Goal: Transaction & Acquisition: Book appointment/travel/reservation

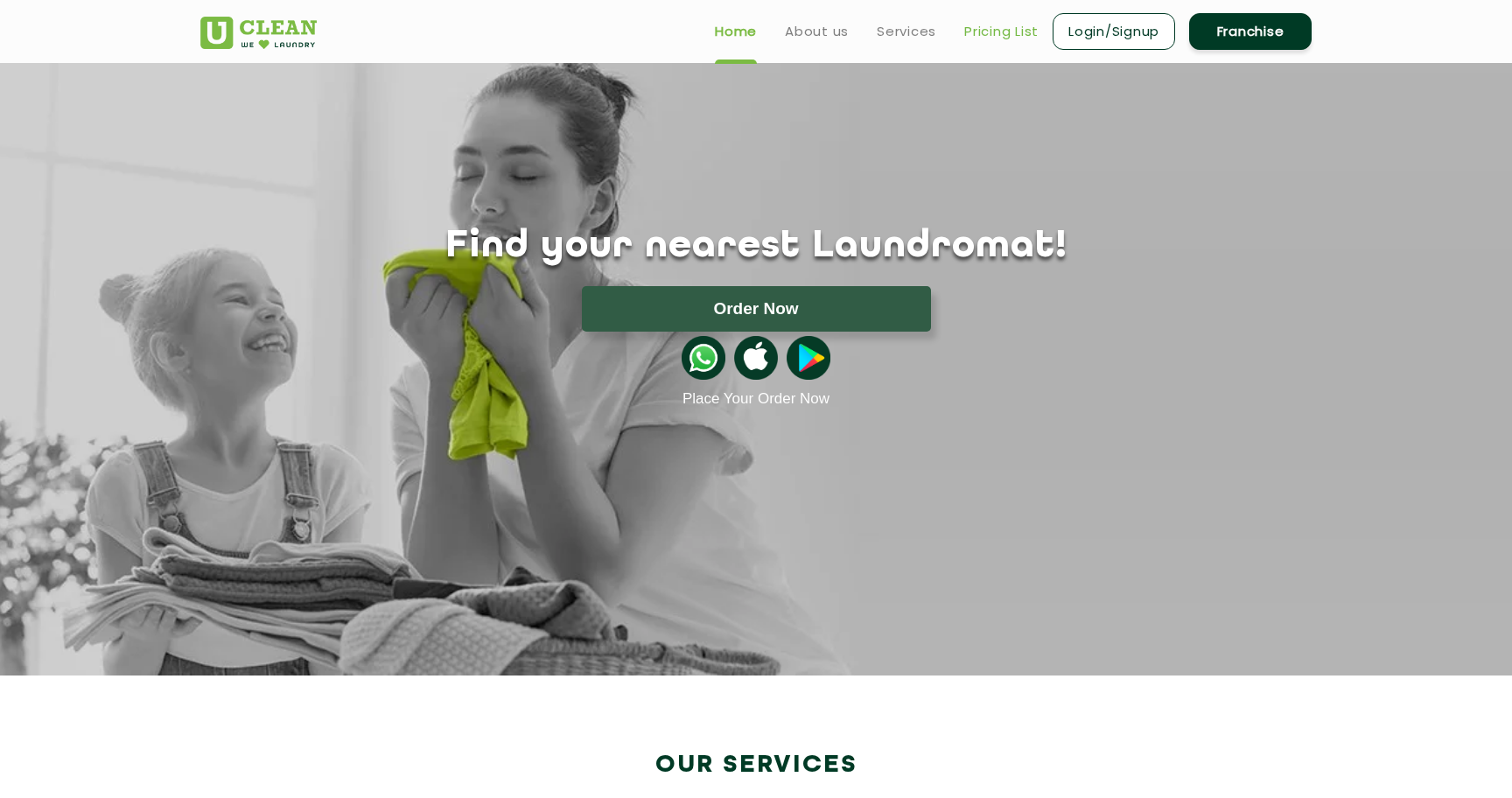
click at [1009, 27] on link "Pricing List" at bounding box center [1001, 31] width 75 height 21
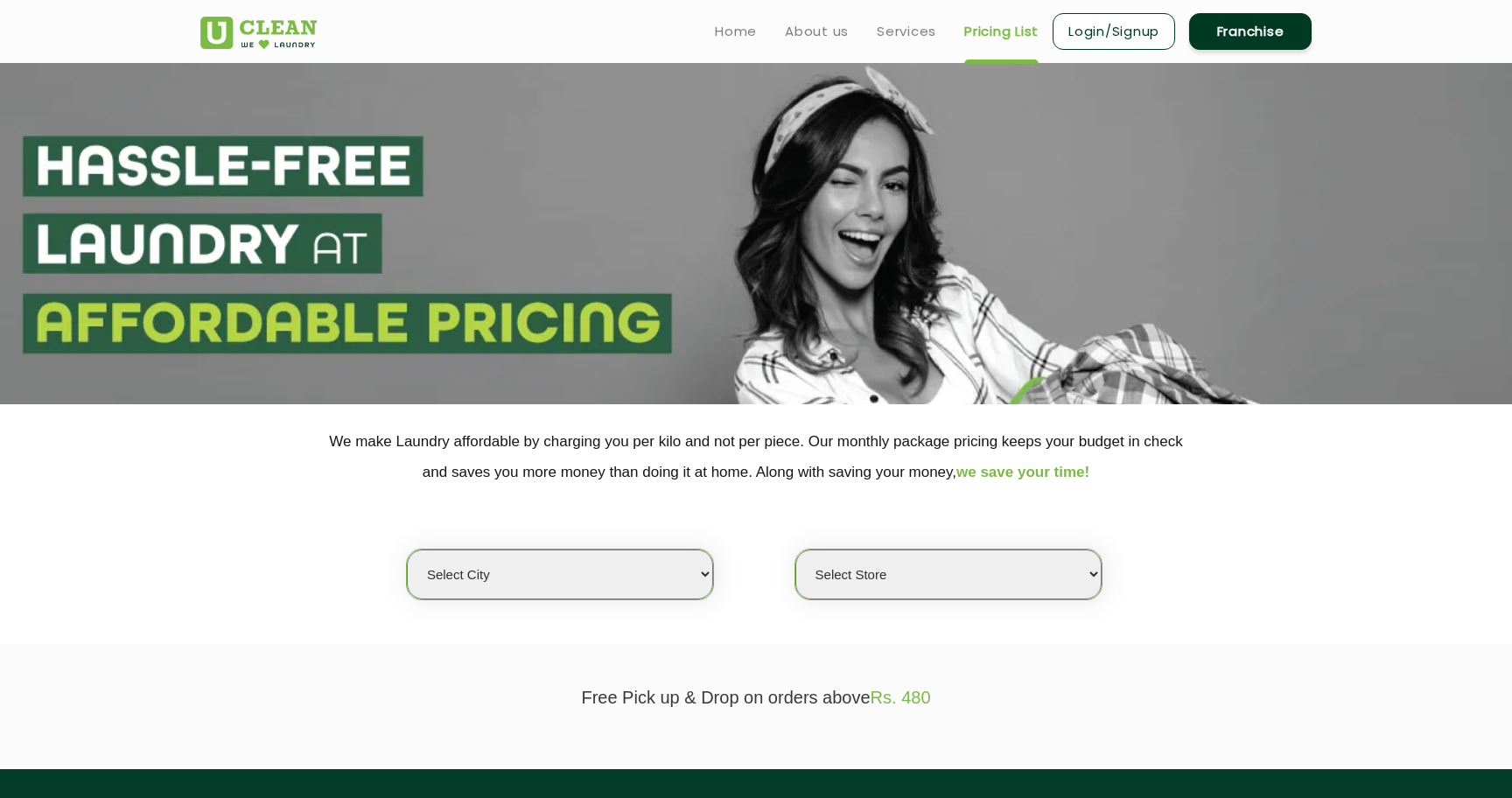
click at [660, 583] on select "Select city Aalo Agartala Agra Ahmedabad Akola Aligarh Alwar - UClean Select Am…" at bounding box center [560, 574] width 306 height 50
select select "16"
click at [407, 549] on select "Select city Aalo Agartala Agra Ahmedabad Akola Aligarh Alwar - UClean Select Am…" at bounding box center [560, 574] width 306 height 50
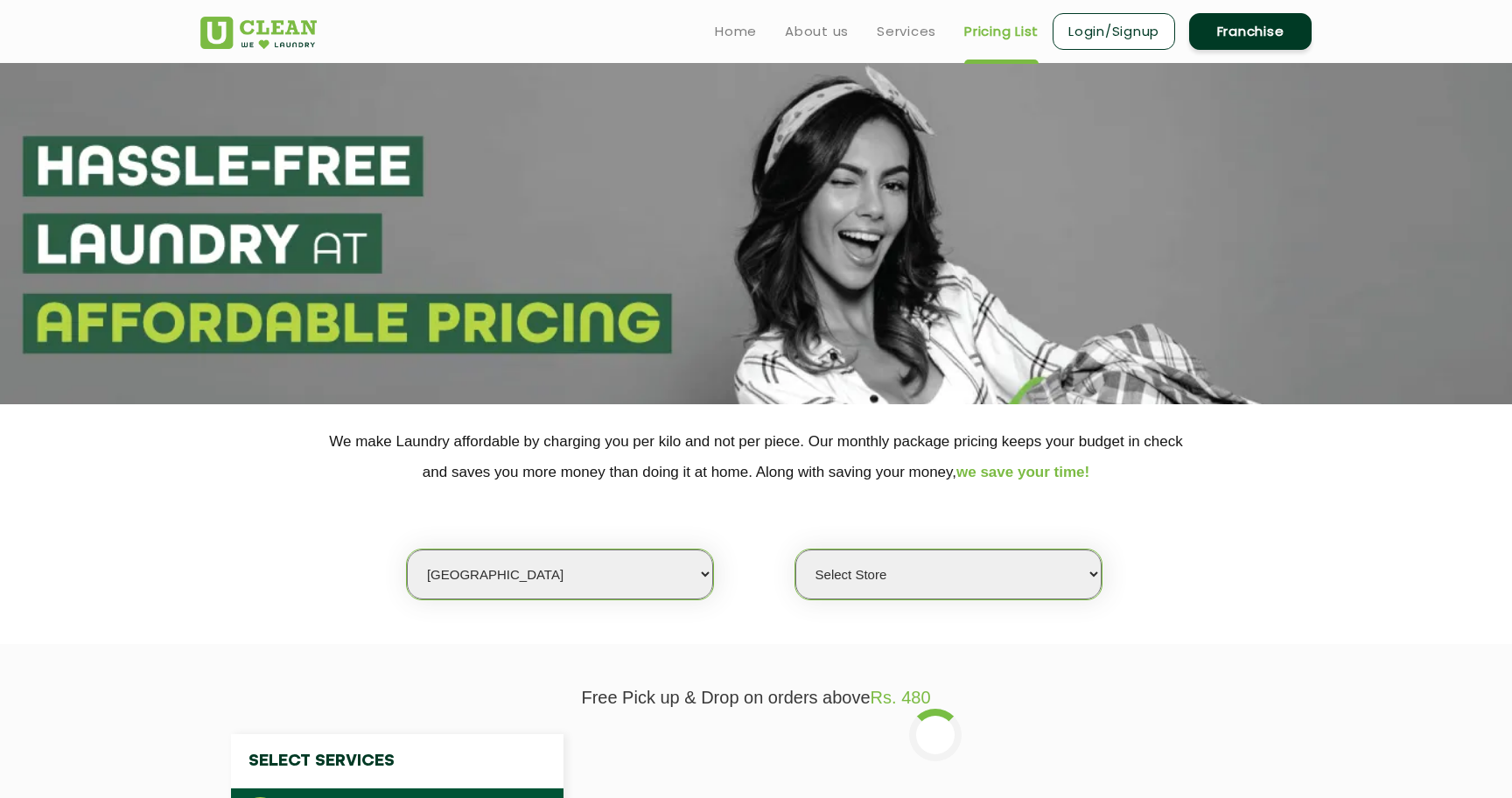
click at [855, 579] on select "Select Store UClean Powai UClean Deonar UClean LBS Marg UClean Chembur UClean W…" at bounding box center [948, 574] width 306 height 50
select select "435"
click at [795, 549] on select "Select Store UClean Powai UClean Deonar UClean LBS Marg UClean Chembur UClean W…" at bounding box center [948, 574] width 306 height 50
click at [878, 566] on select "Select Store UClean Powai UClean Deonar UClean LBS Marg UClean Chembur UClean W…" at bounding box center [948, 574] width 306 height 50
click at [795, 549] on select "Select Store UClean Powai UClean Deonar UClean LBS Marg UClean Chembur UClean W…" at bounding box center [948, 574] width 306 height 50
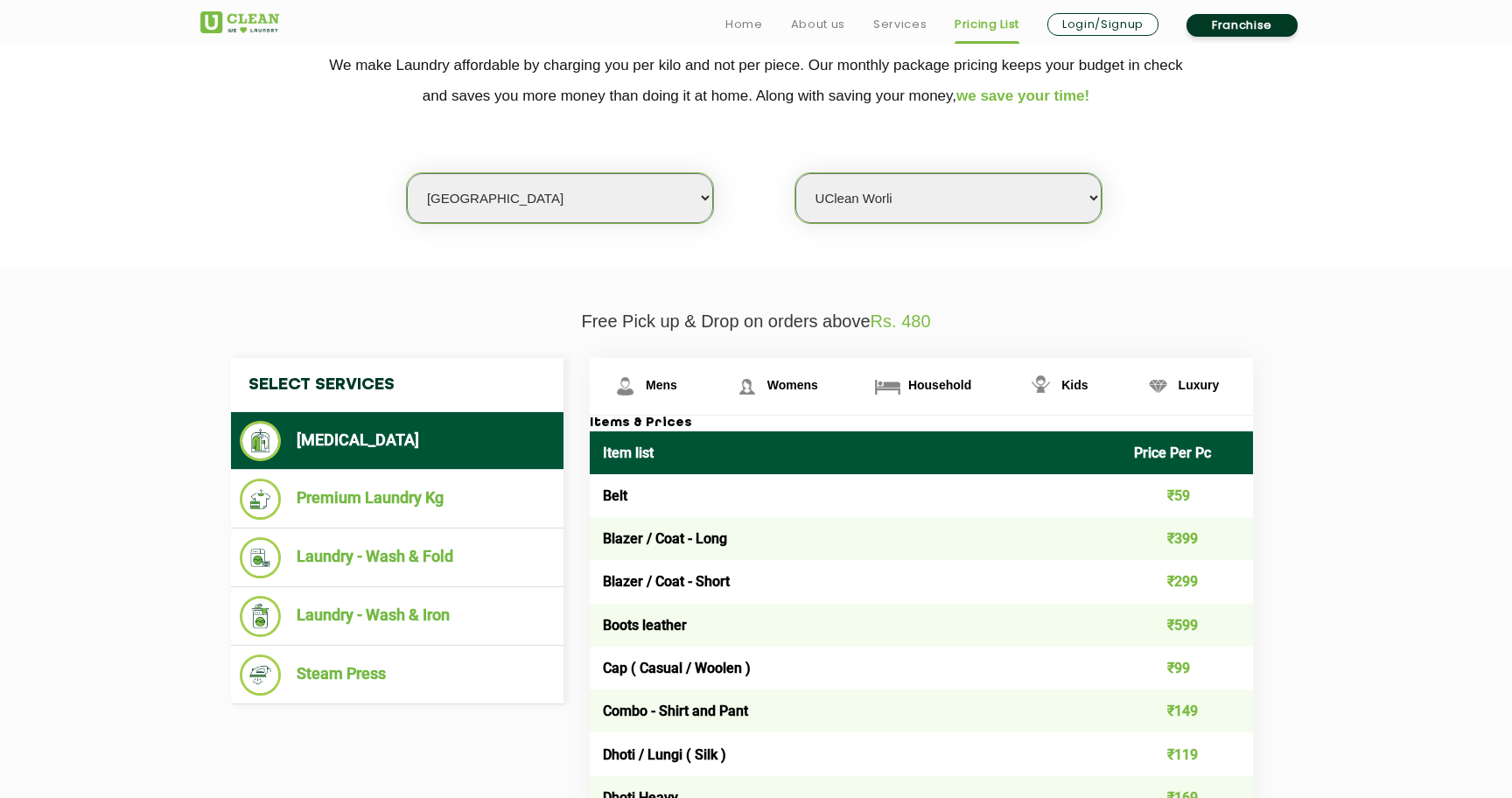
scroll to position [378, 0]
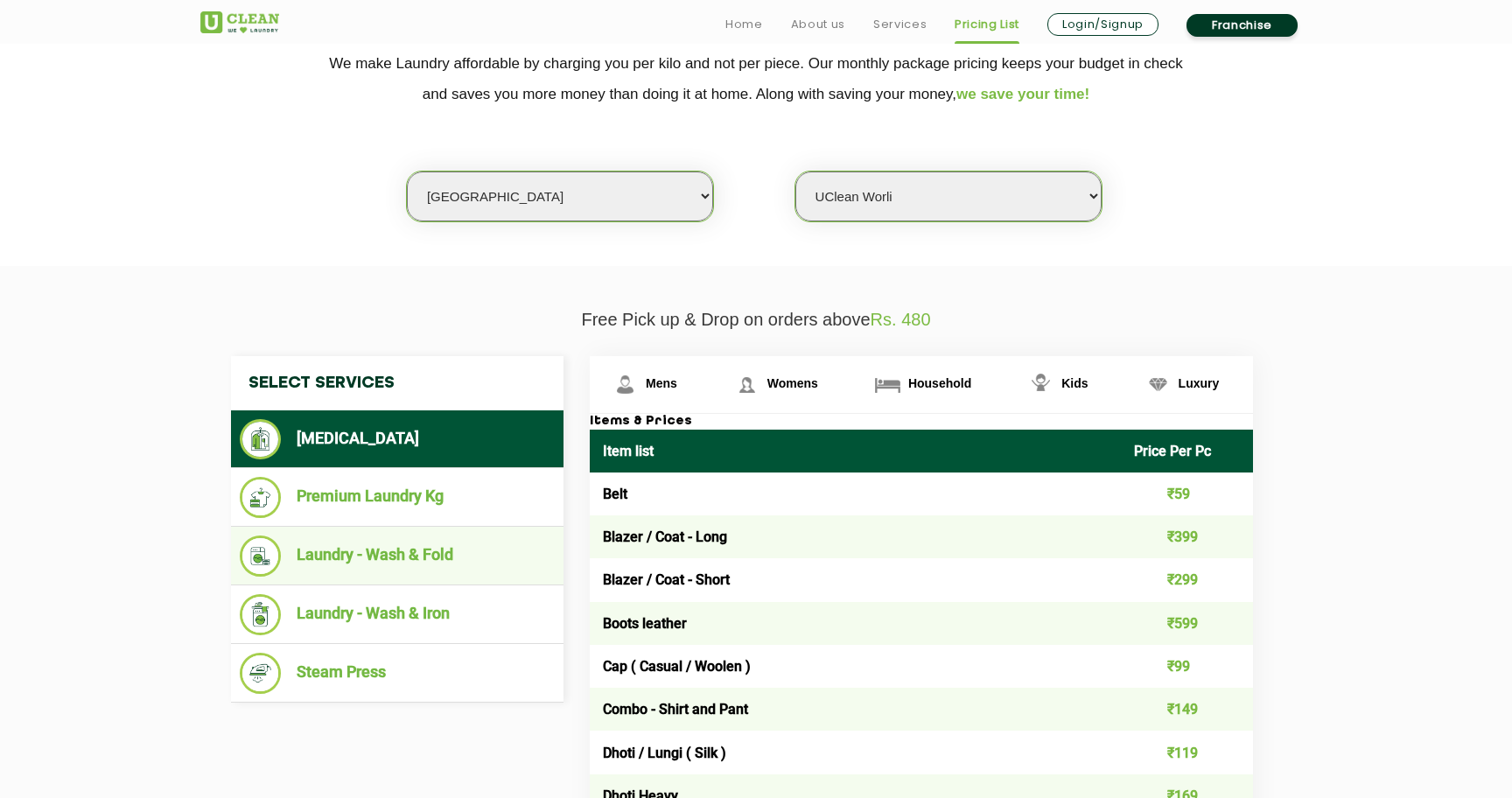
click at [412, 574] on li "Laundry - Wash & Fold" at bounding box center [397, 556] width 315 height 41
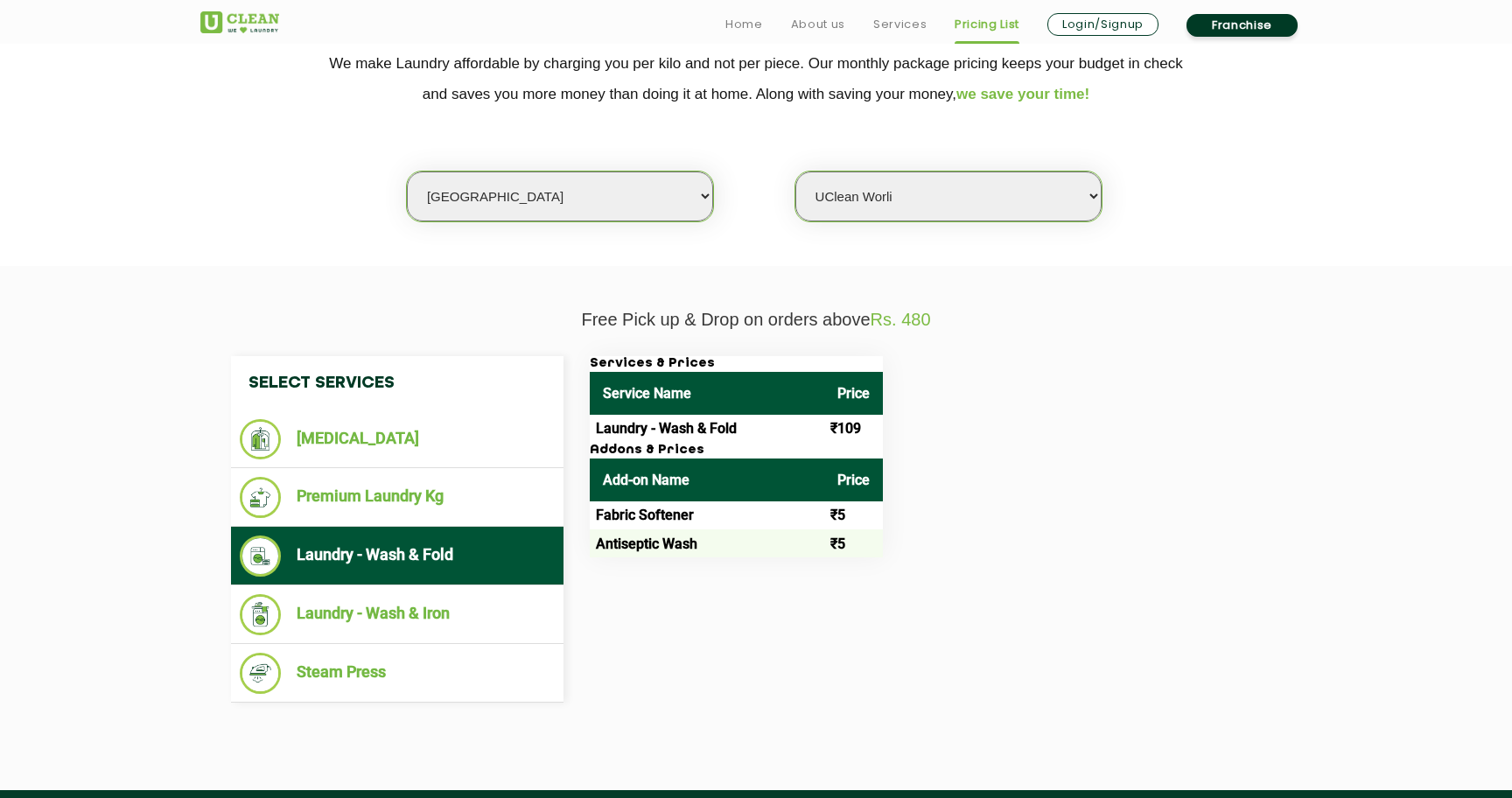
click at [671, 430] on td "Laundry - Wash & Fold" at bounding box center [706, 428] width 234 height 28
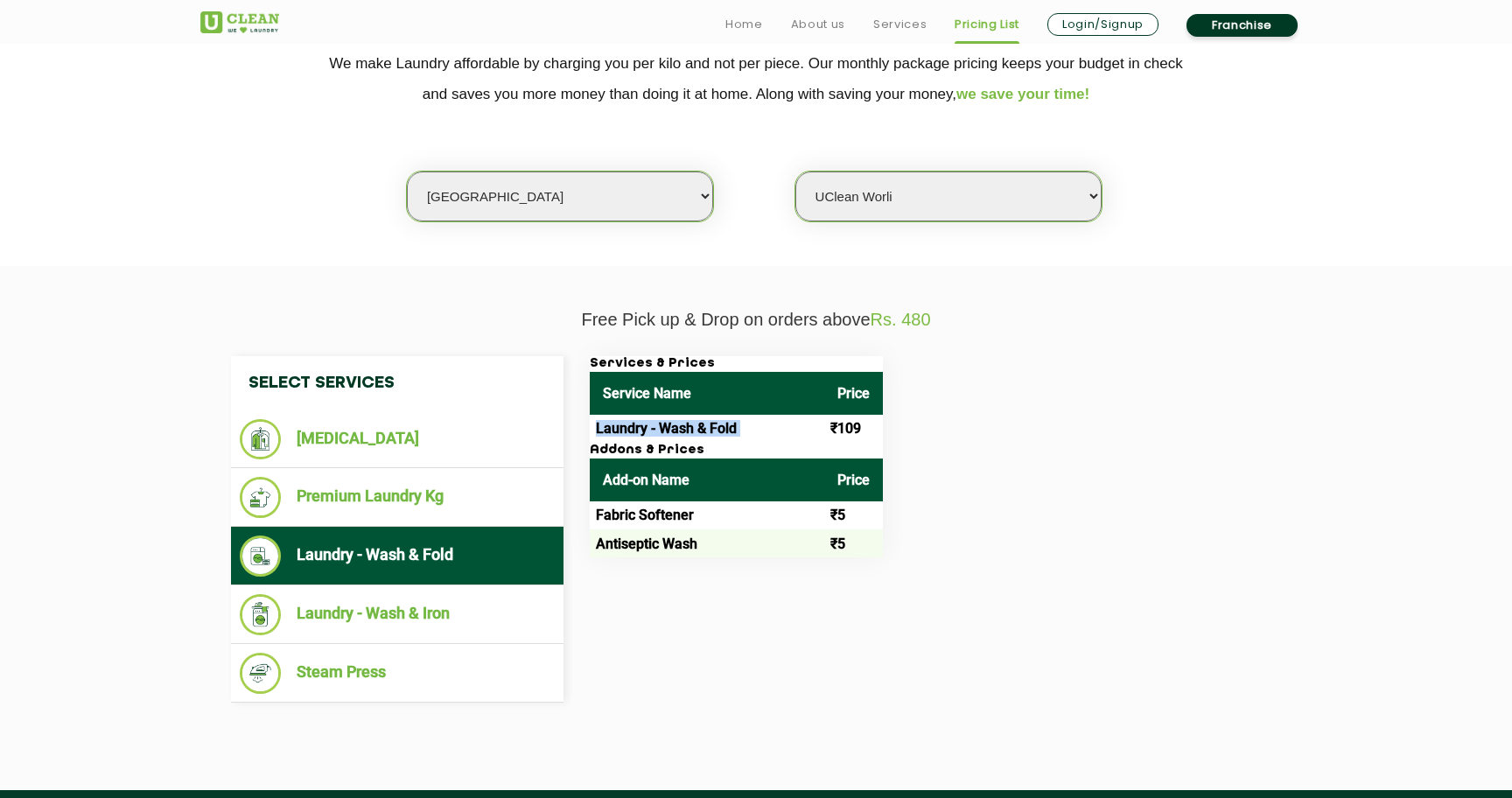
click at [671, 430] on td "Laundry - Wash & Fold" at bounding box center [706, 428] width 234 height 28
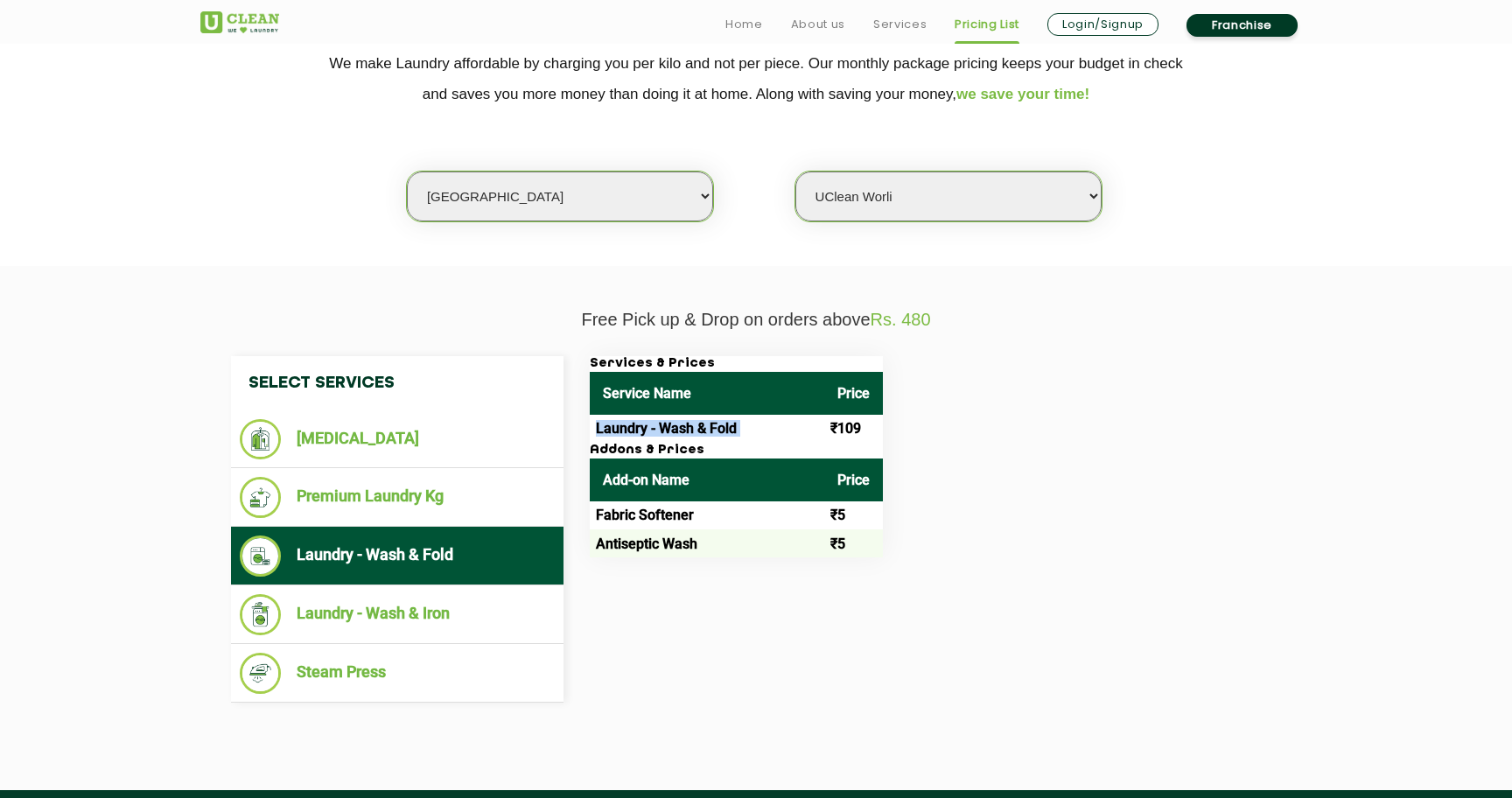
click at [671, 430] on td "Laundry - Wash & Fold" at bounding box center [706, 428] width 234 height 28
click at [629, 455] on h3 "Addons & Prices" at bounding box center [736, 450] width 293 height 15
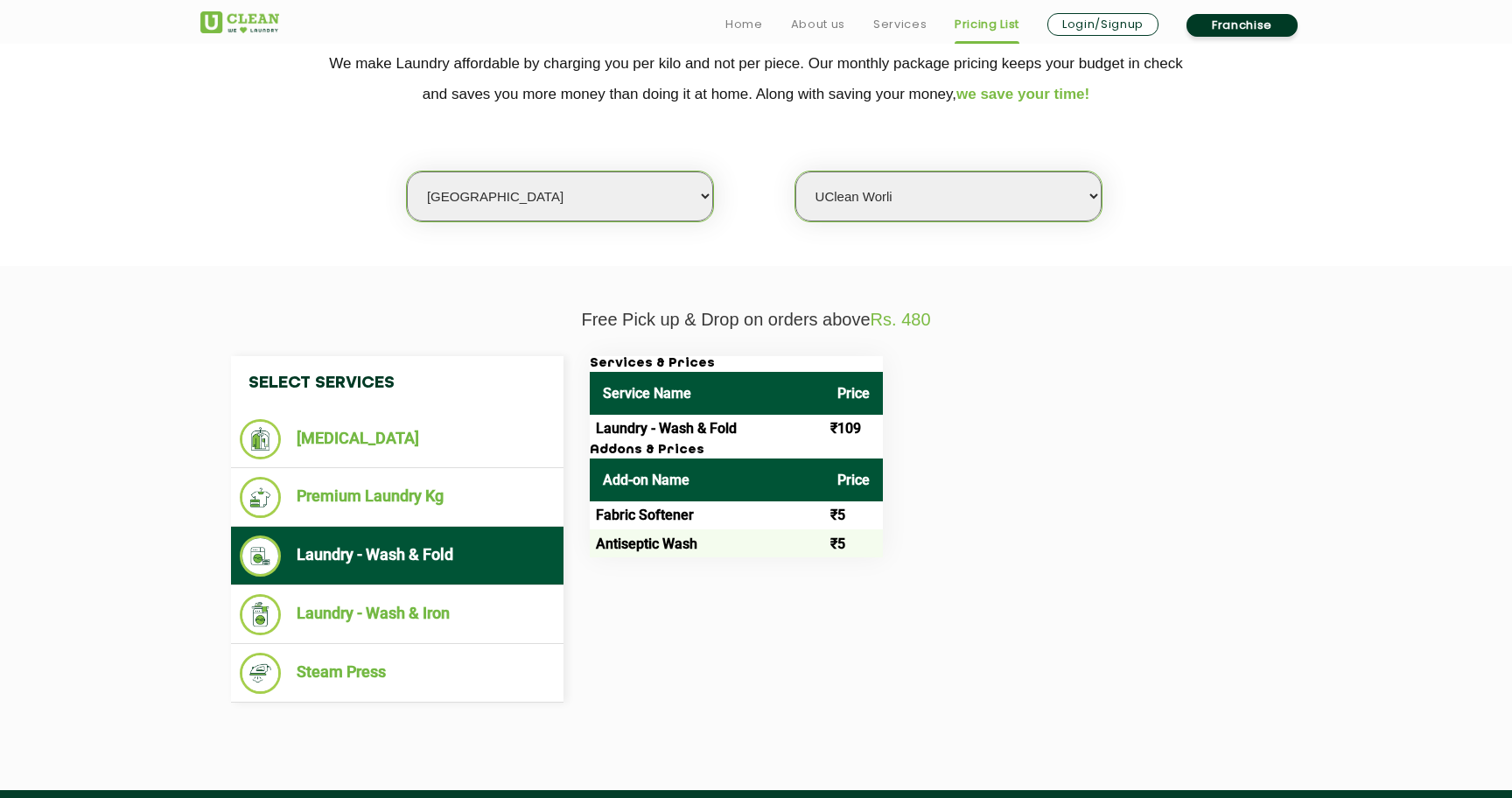
click at [629, 455] on h3 "Addons & Prices" at bounding box center [736, 450] width 293 height 15
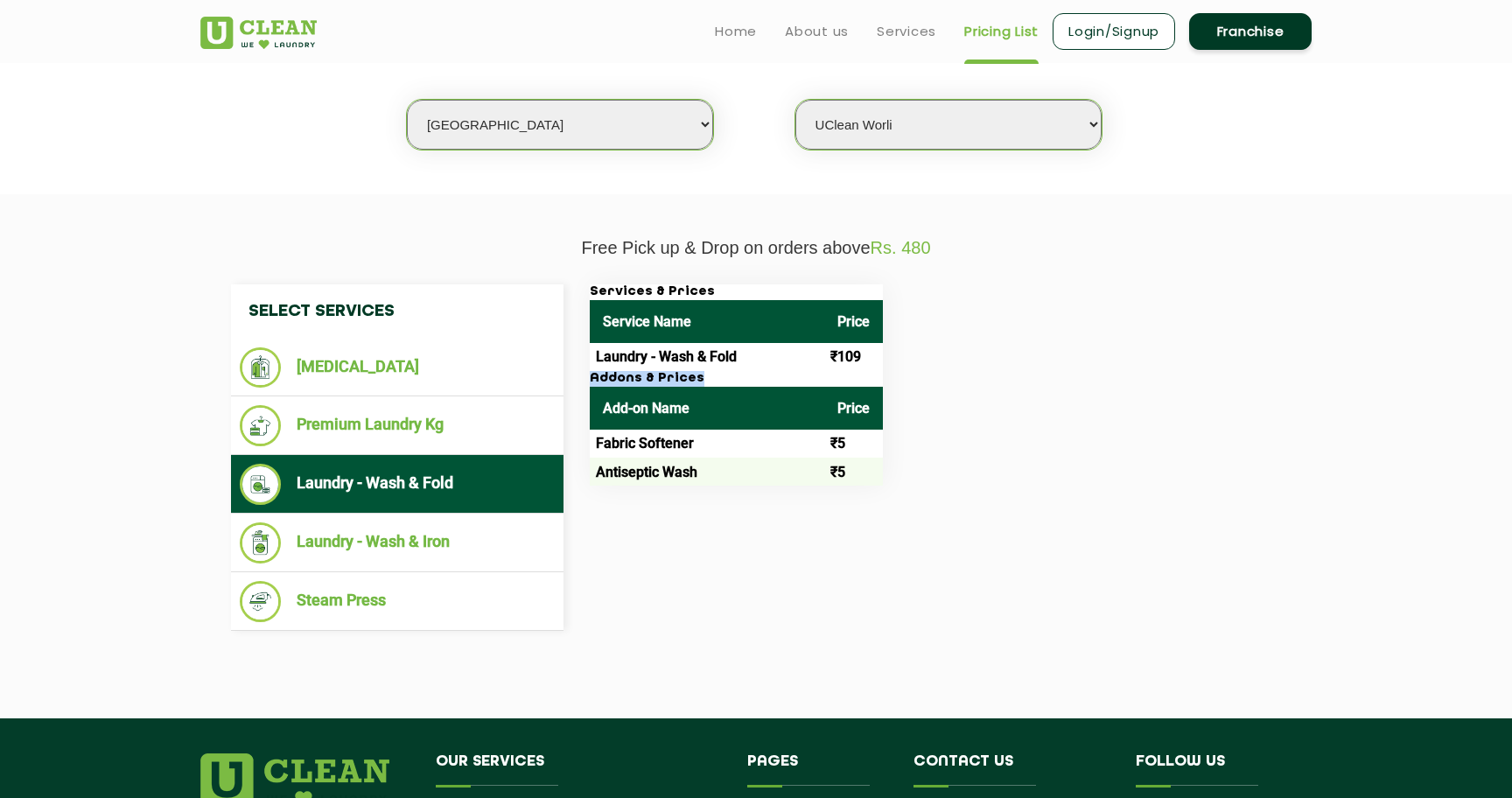
scroll to position [420, 0]
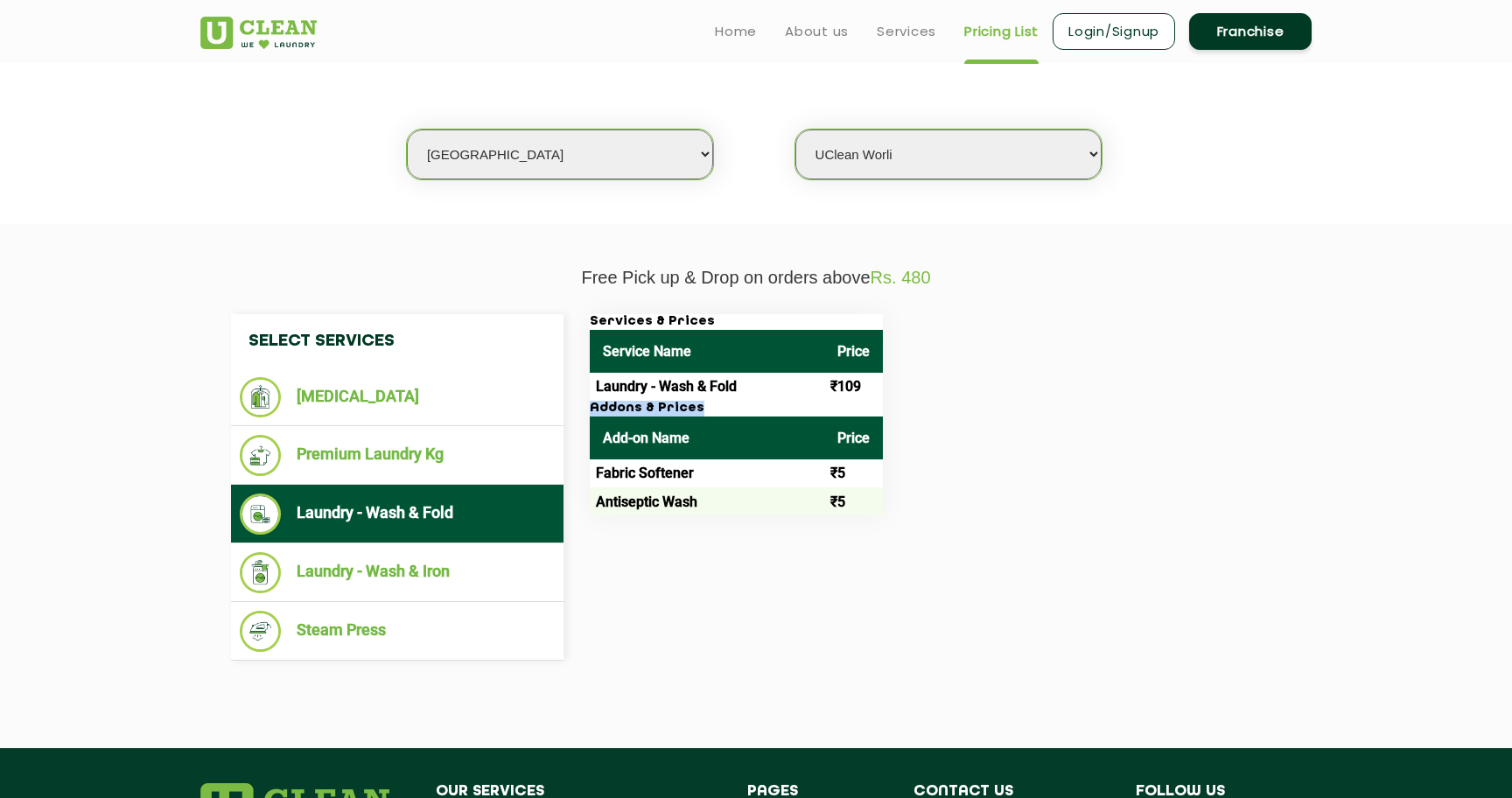
click at [1027, 422] on div "Services & Prices Service Name Price Laundry - Wash & Fold ₹109 Addons & Prices…" at bounding box center [935, 414] width 718 height 201
click at [371, 527] on li "Laundry - Wash & Fold" at bounding box center [397, 514] width 315 height 41
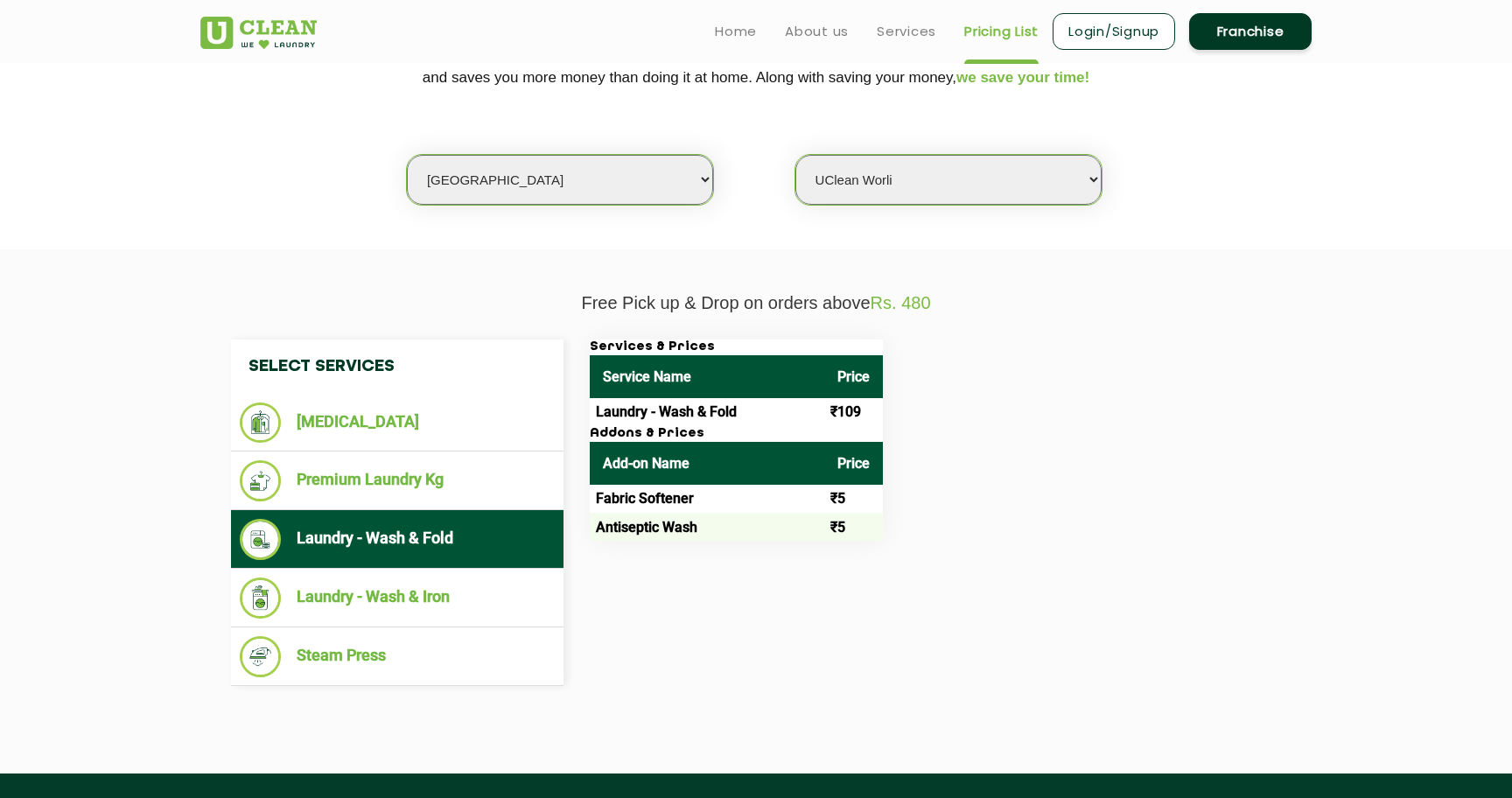
scroll to position [389, 0]
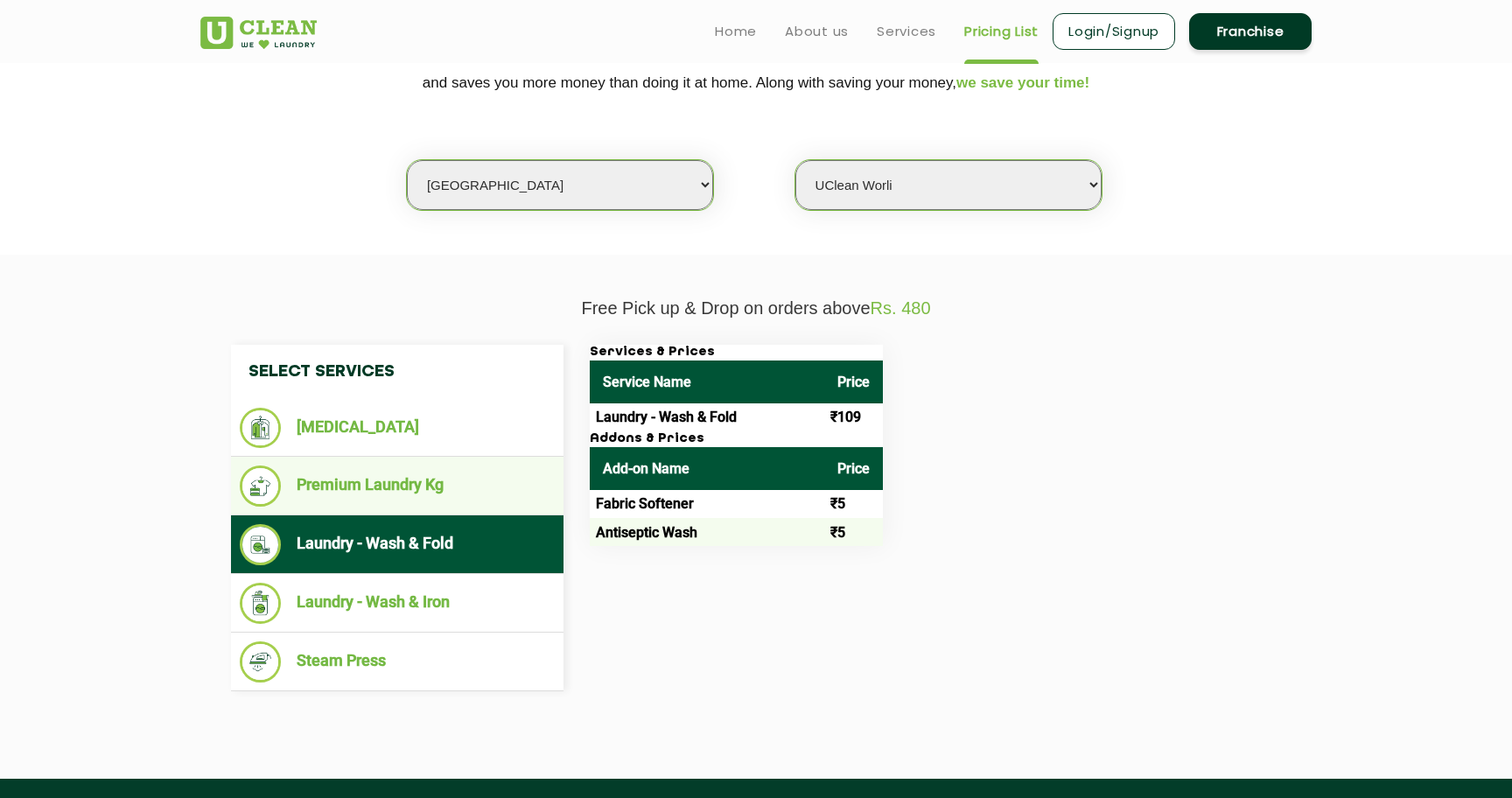
click at [382, 503] on li "Premium Laundry Kg" at bounding box center [397, 486] width 315 height 41
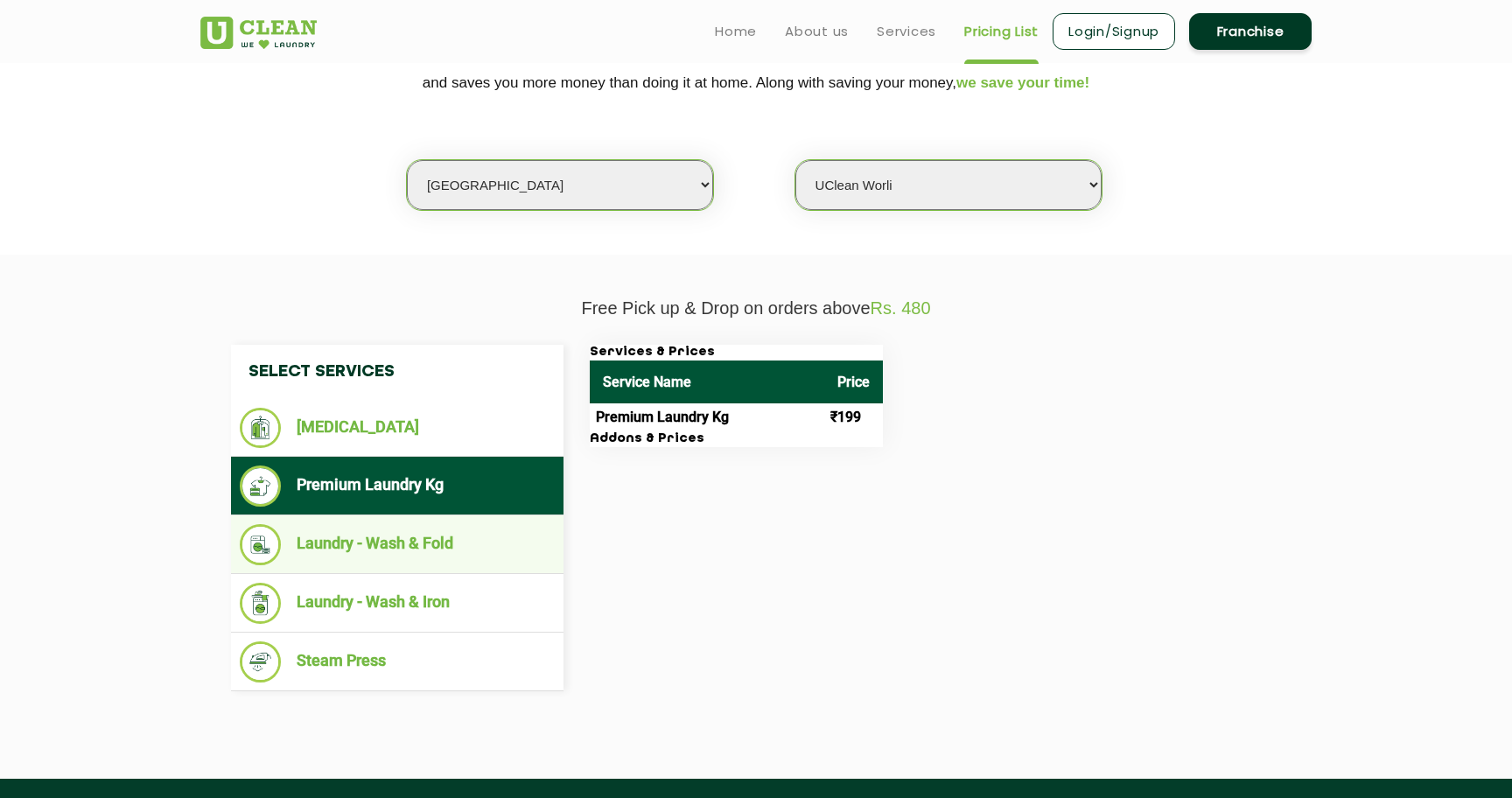
click at [358, 555] on li "Laundry - Wash & Fold" at bounding box center [397, 544] width 315 height 41
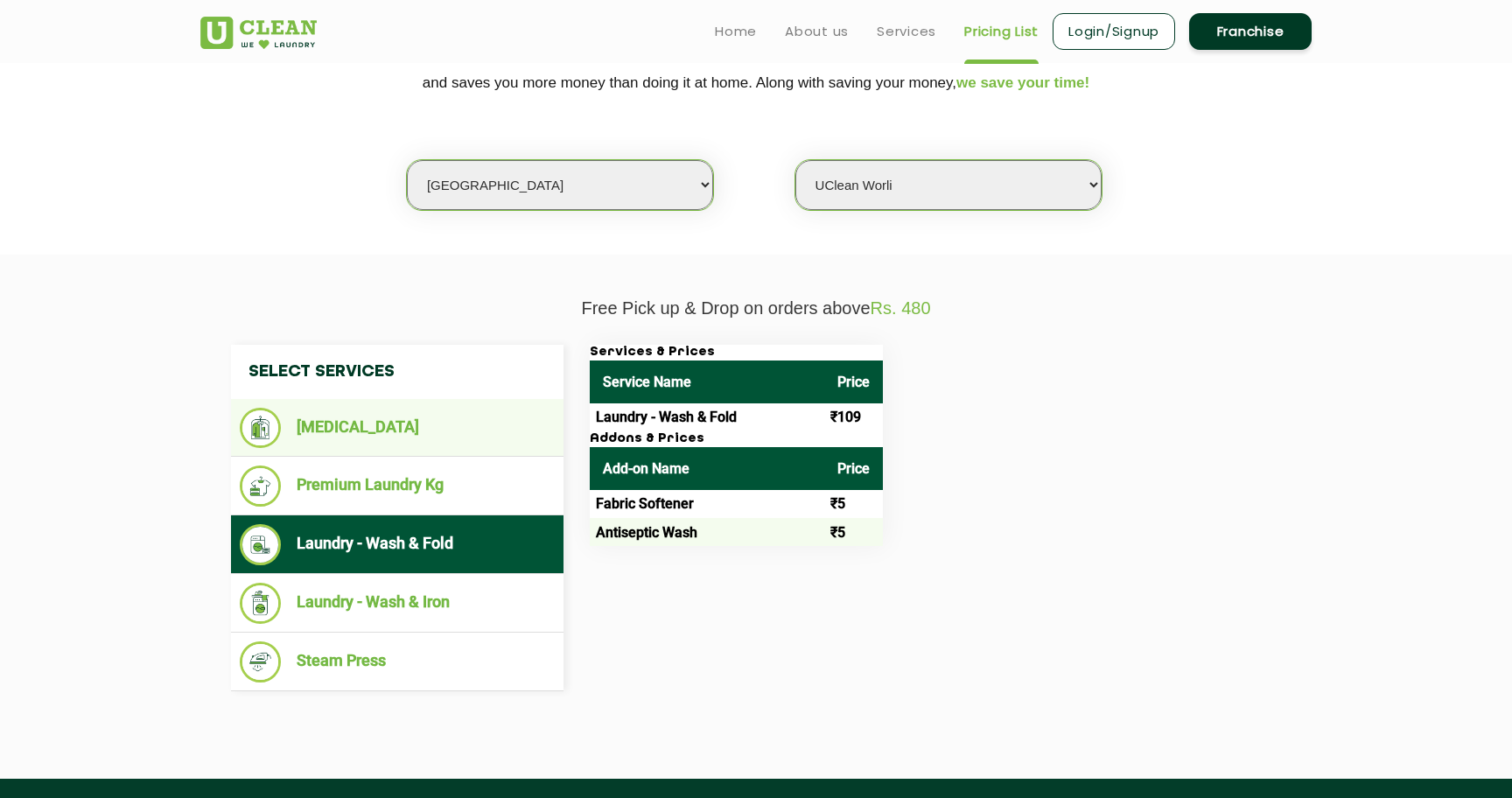
click at [367, 412] on li "[MEDICAL_DATA]" at bounding box center [397, 428] width 315 height 40
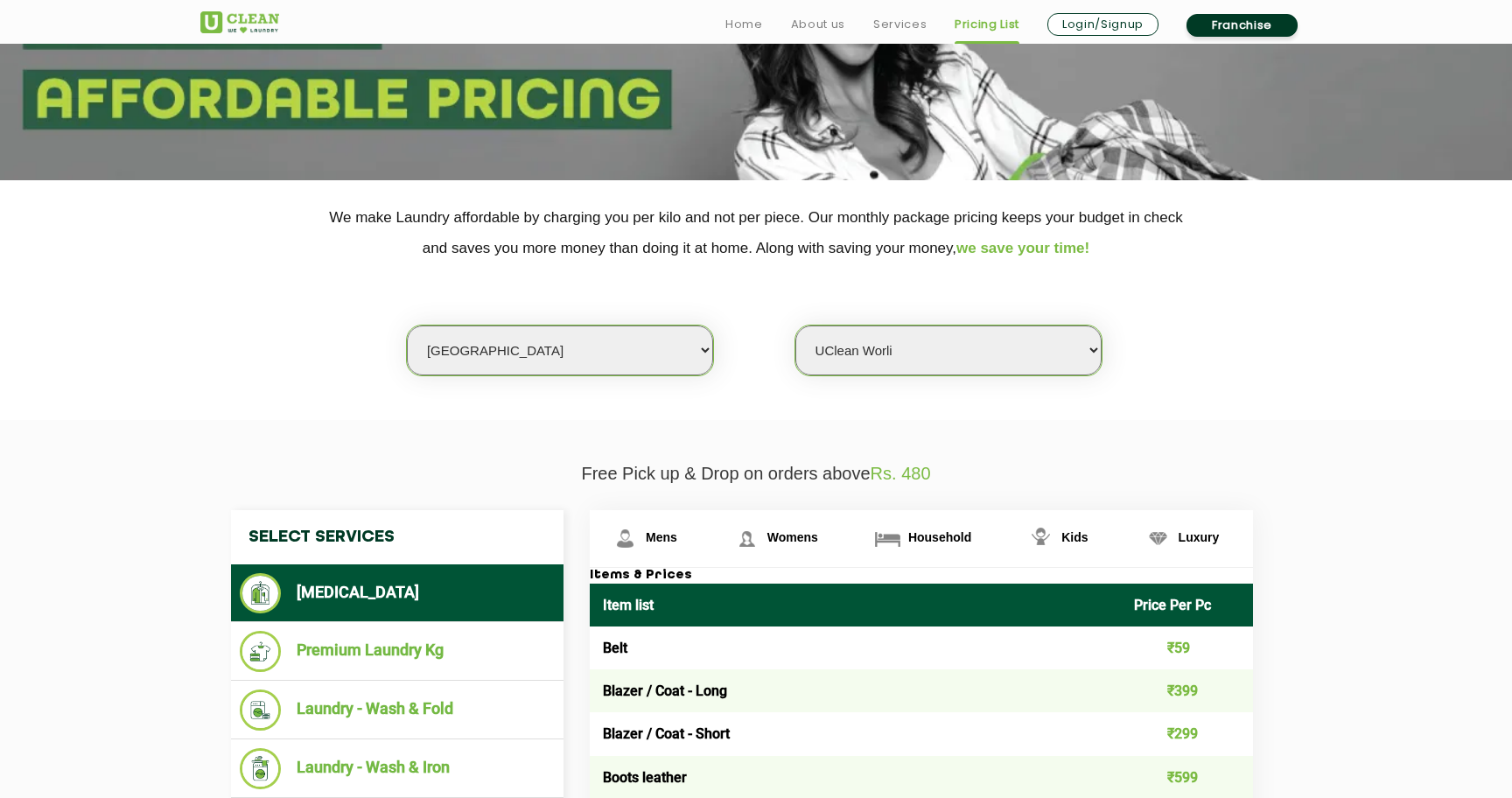
scroll to position [241, 0]
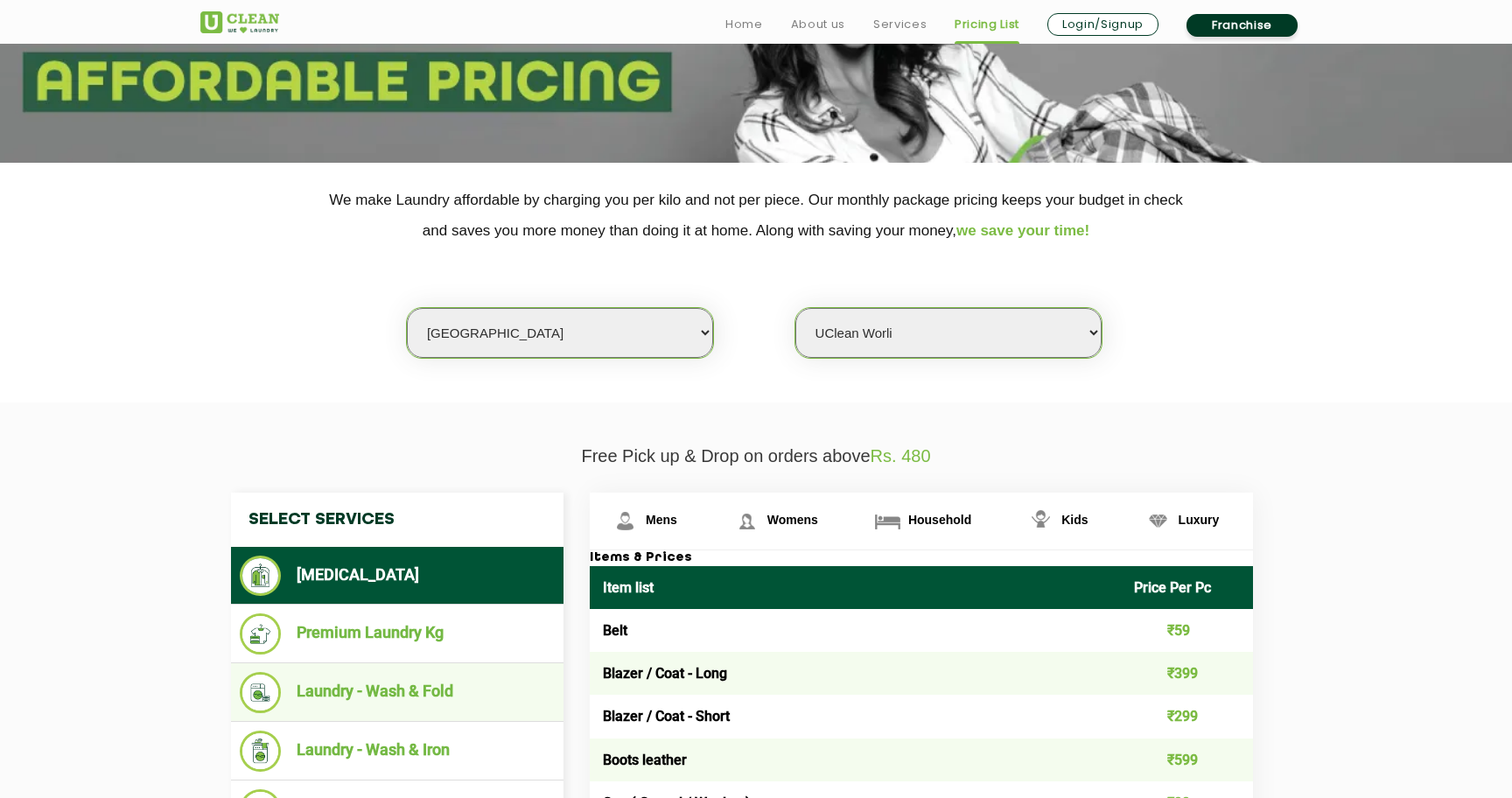
click at [325, 674] on li "Laundry - Wash & Fold" at bounding box center [397, 692] width 315 height 41
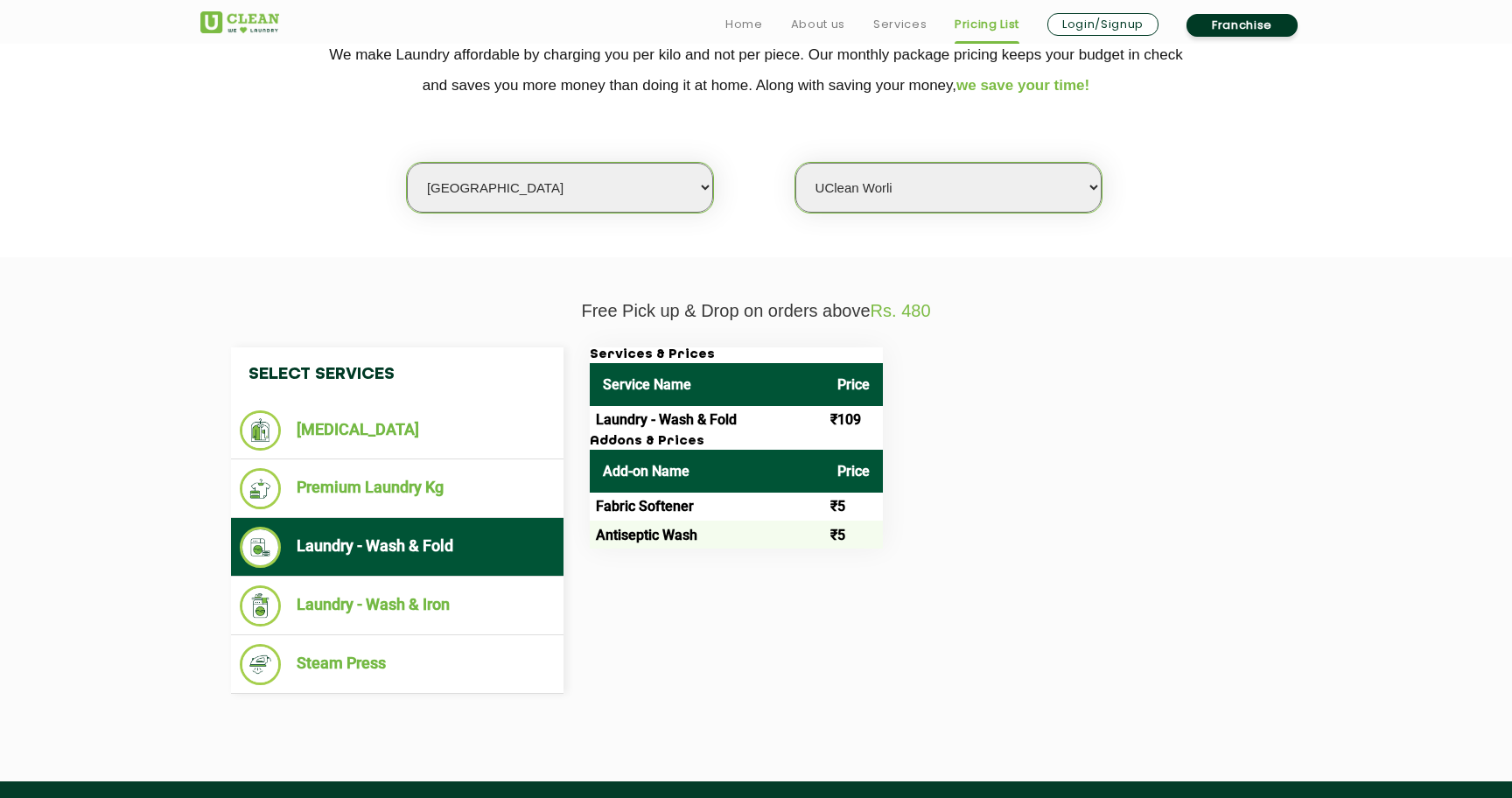
scroll to position [387, 0]
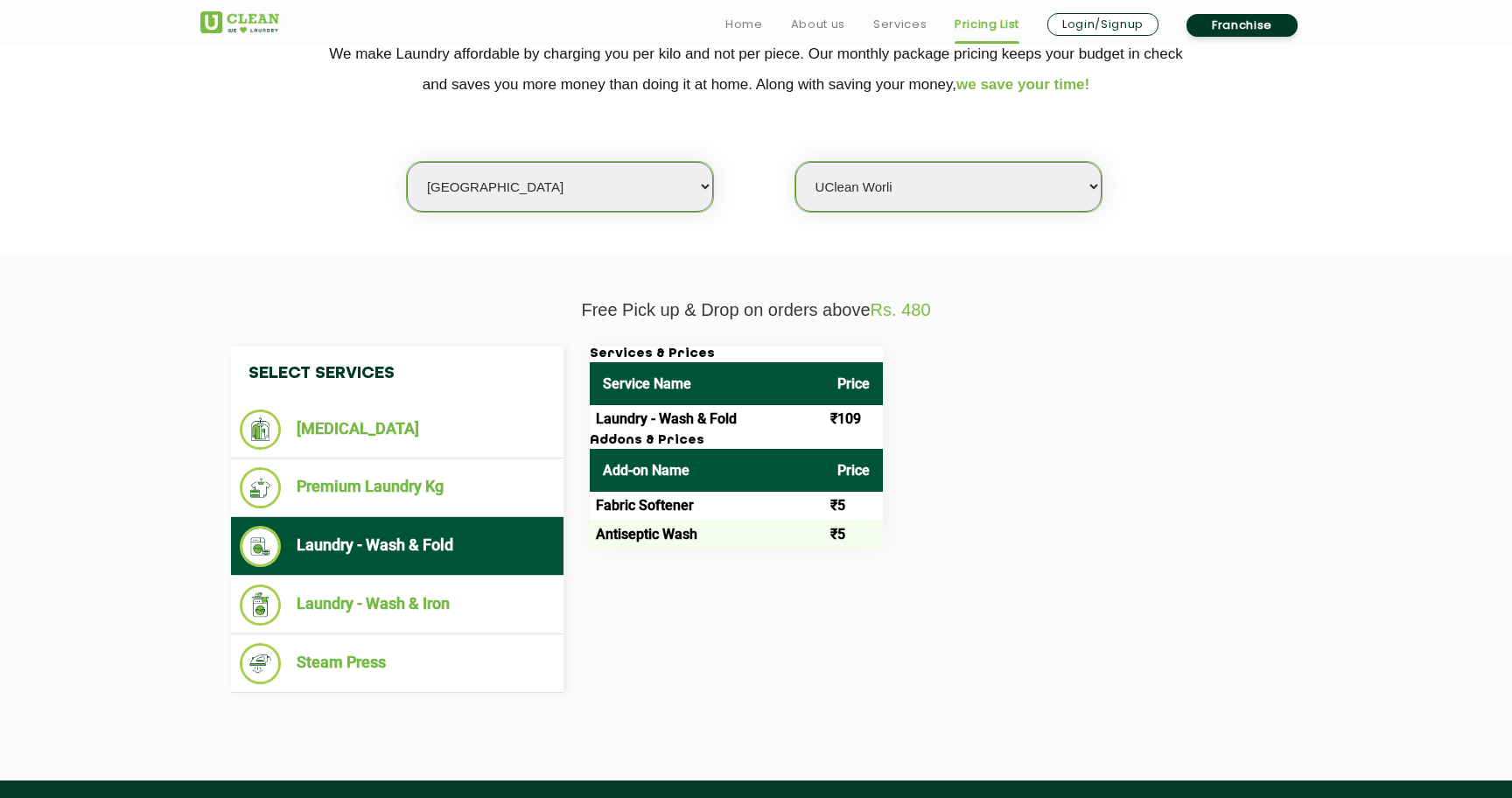
click at [628, 513] on td "Fabric Softener" at bounding box center [706, 506] width 234 height 28
click at [617, 538] on td "Antiseptic Wash" at bounding box center [706, 533] width 234 height 28
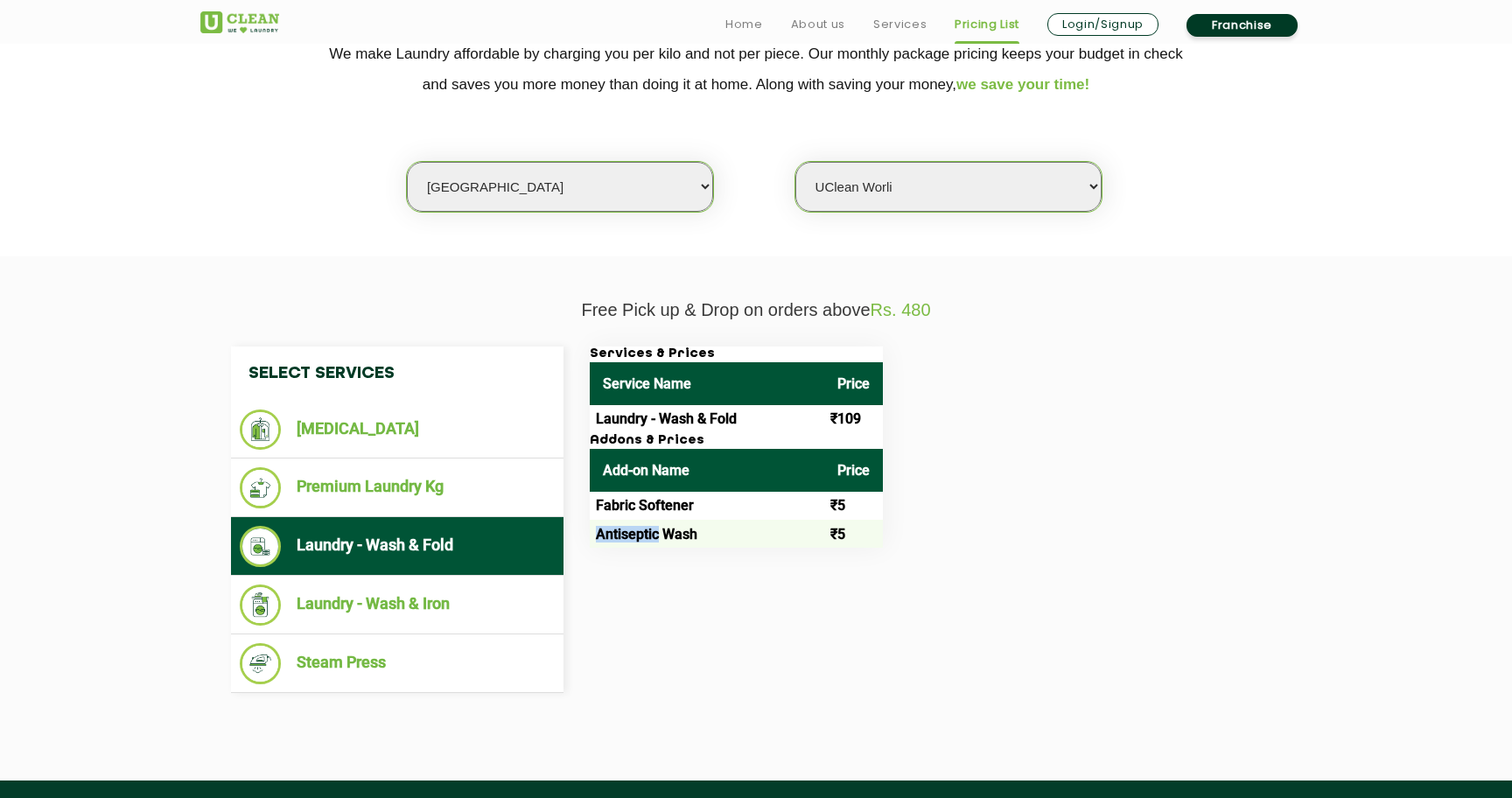
click at [617, 538] on td "Antiseptic Wash" at bounding box center [706, 533] width 234 height 28
click at [940, 494] on div "Services & Prices Service Name Price Laundry - Wash & Fold ₹109 Addons & Prices…" at bounding box center [935, 446] width 718 height 201
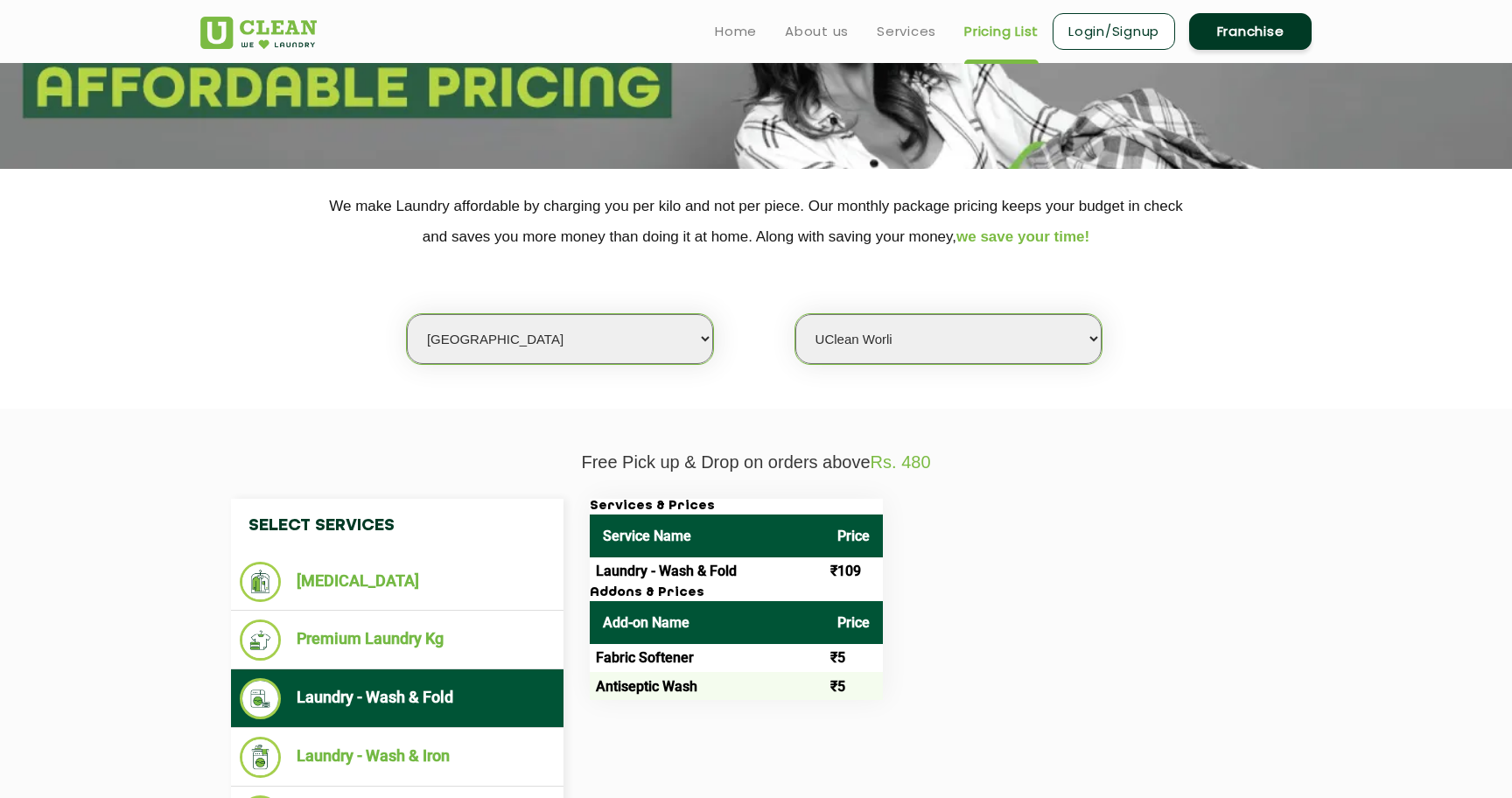
scroll to position [0, 0]
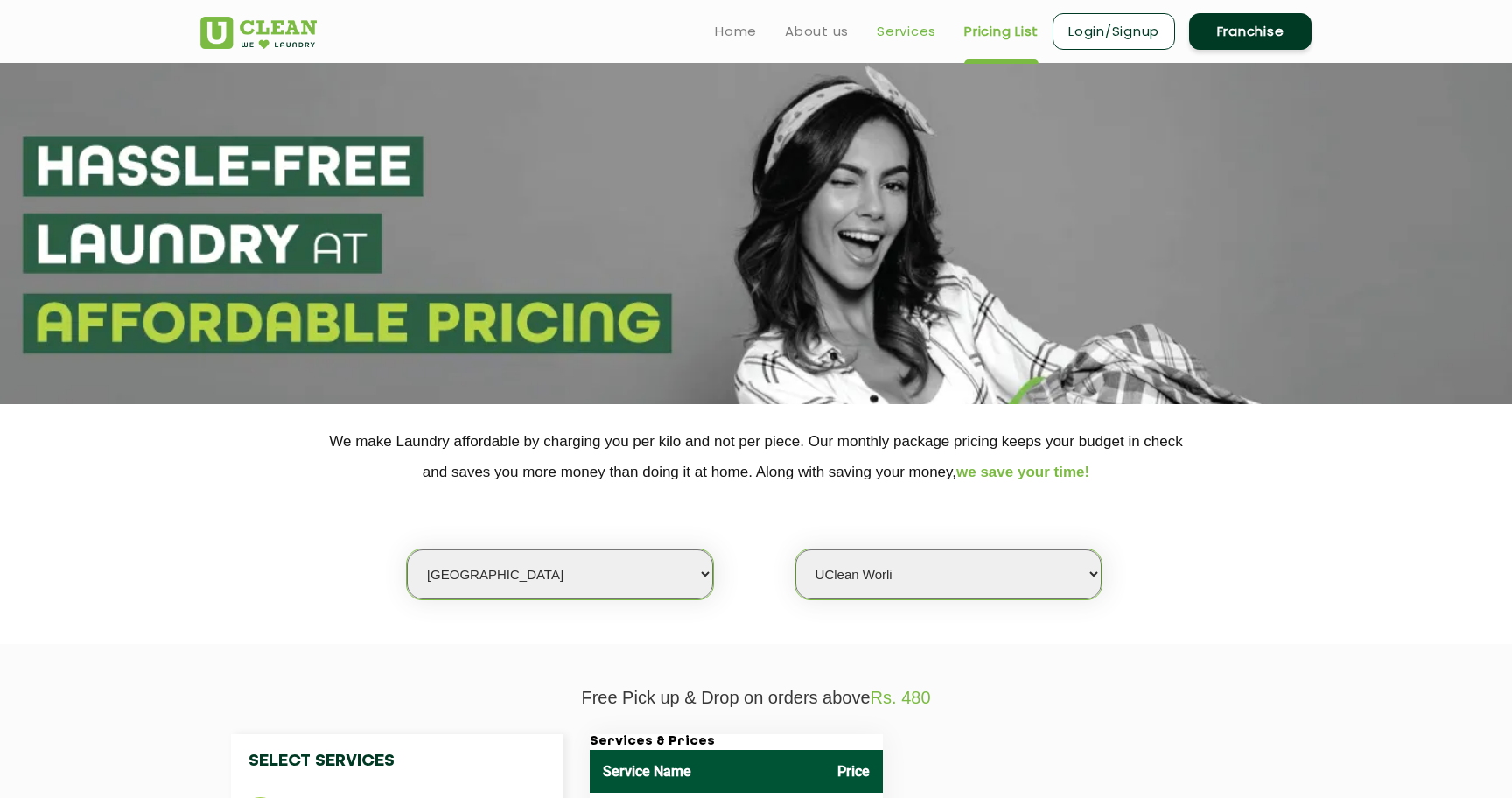
click at [919, 32] on link "Services" at bounding box center [905, 31] width 59 height 21
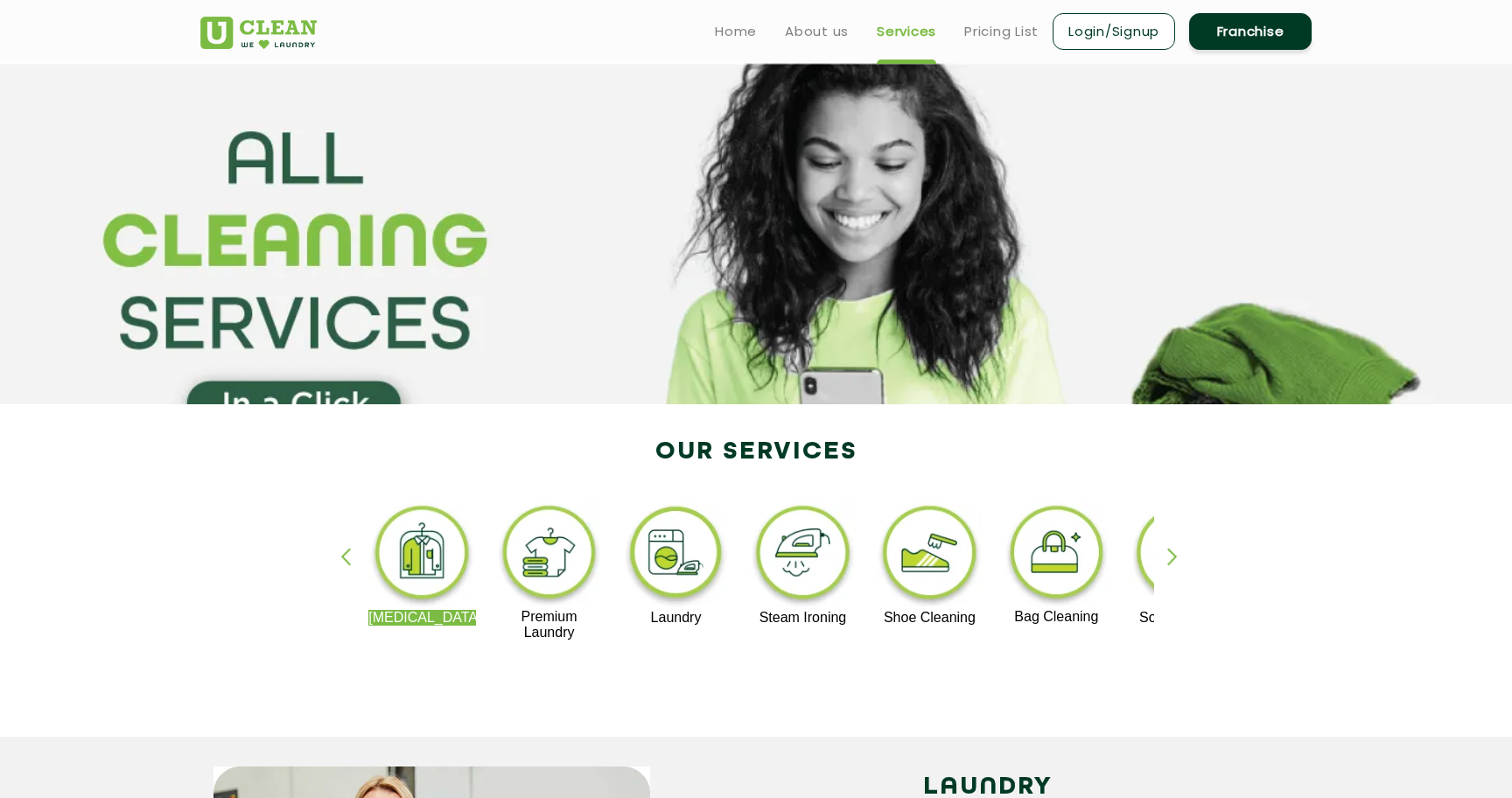
click at [701, 551] on img at bounding box center [676, 555] width 107 height 108
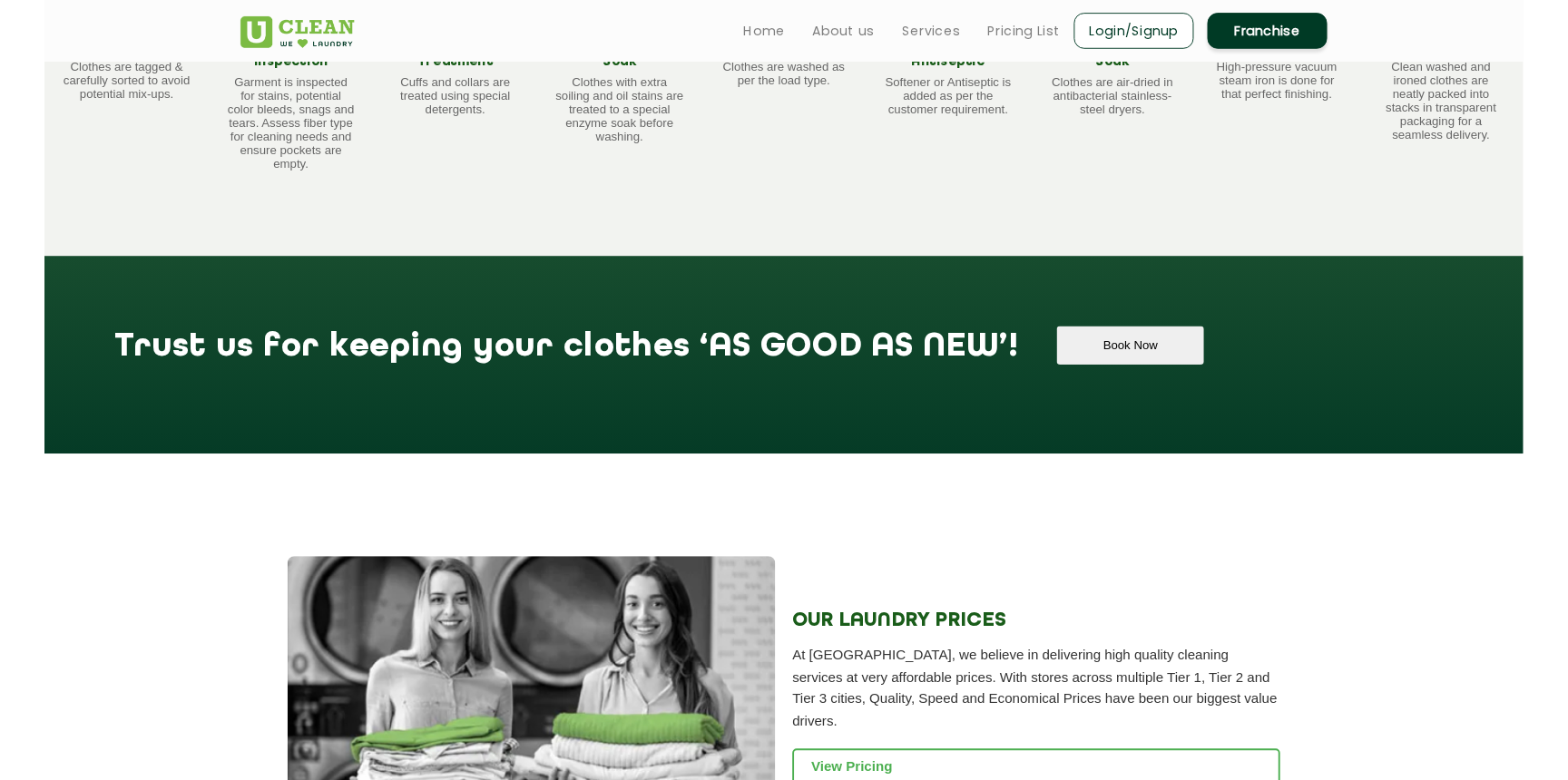
scroll to position [1807, 0]
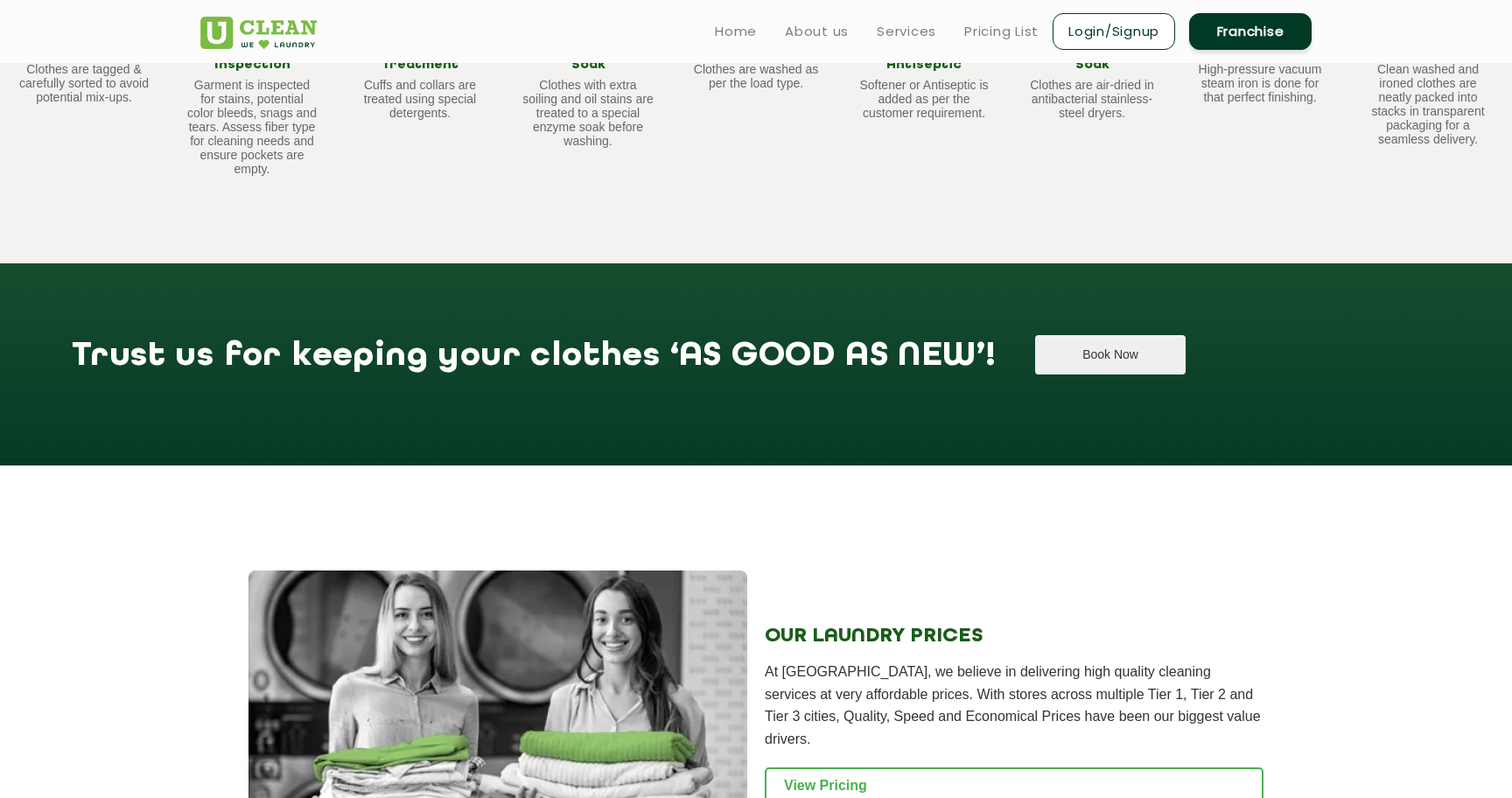
click at [1035, 352] on button "Book Now" at bounding box center [1109, 354] width 149 height 39
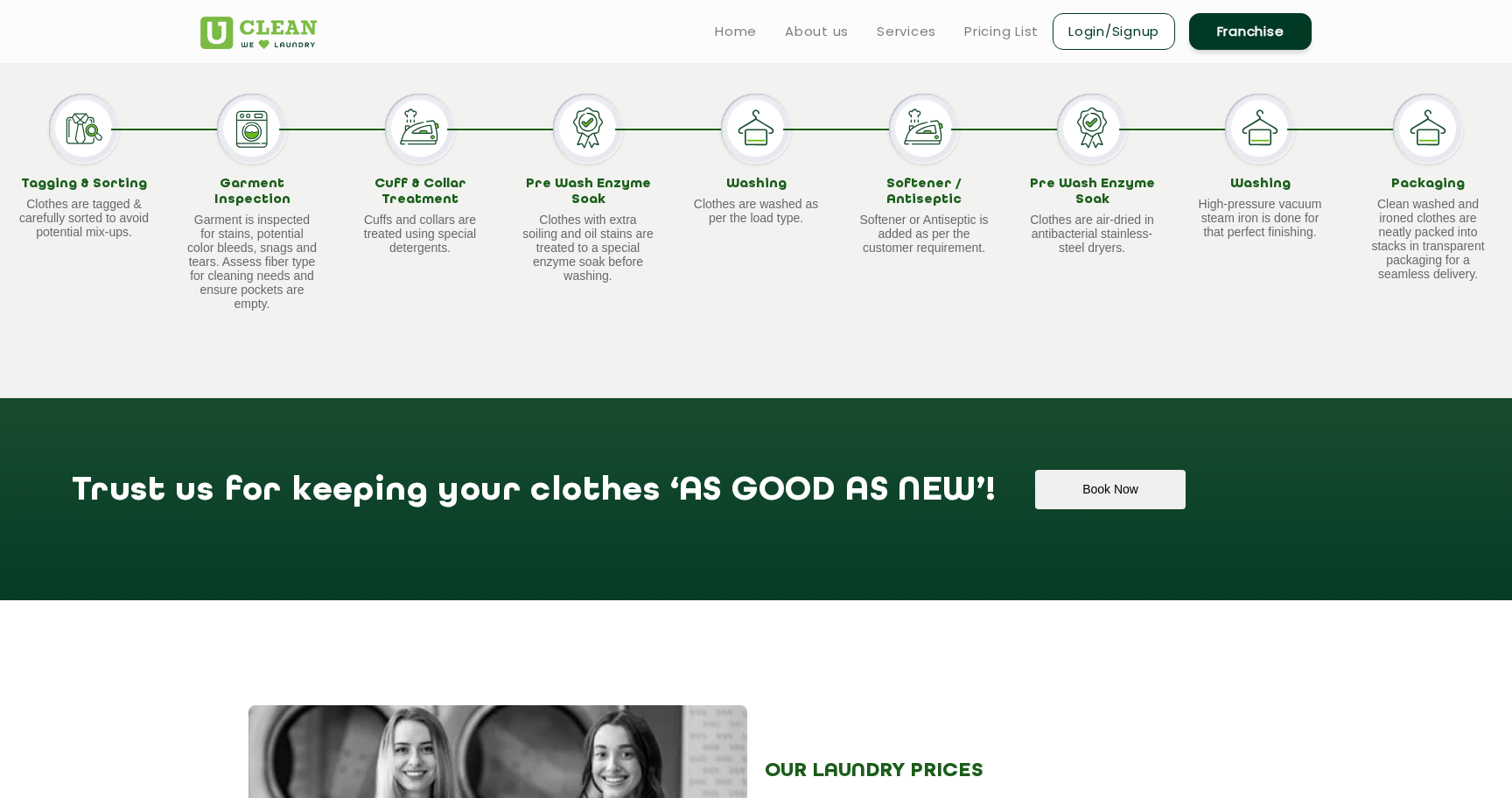
scroll to position [1606, 0]
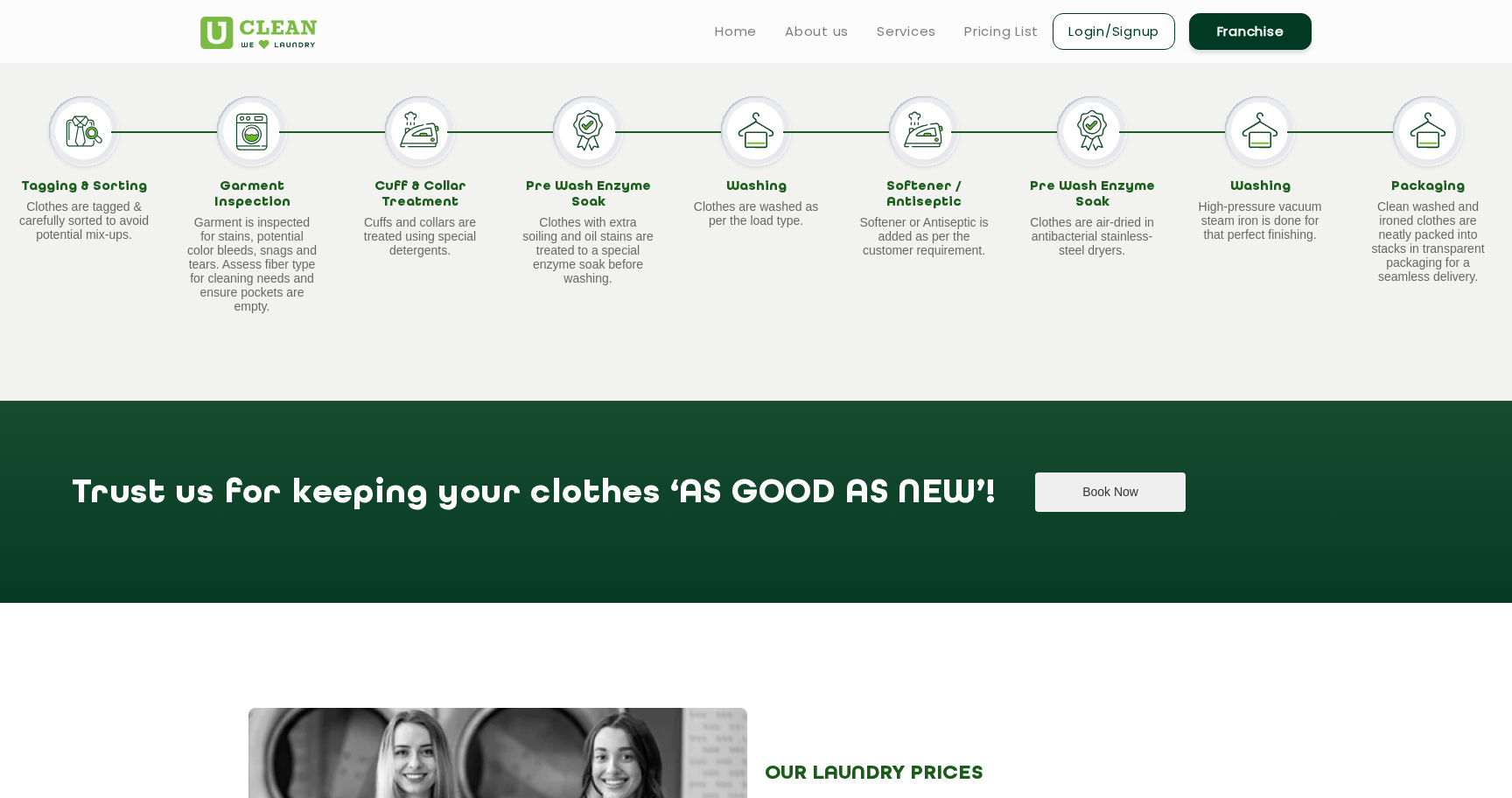
click at [1049, 497] on button "Book Now" at bounding box center [1109, 492] width 149 height 39
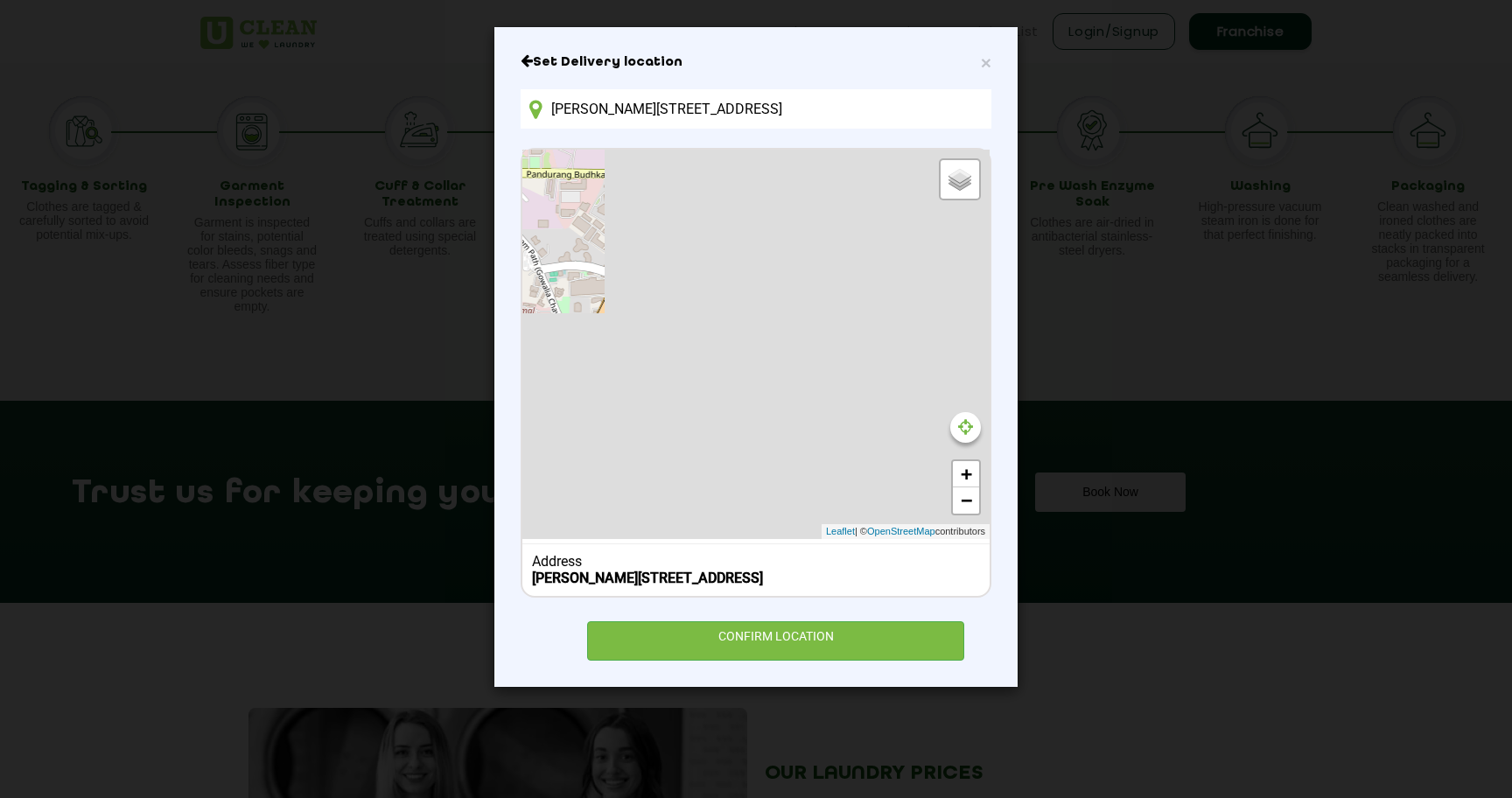
click at [640, 99] on input "Mahalaxmi Sra, 250, Hind Cycle Marg, Hanuman Nagar, Worli, Mumbai, Maharashtra …" at bounding box center [755, 108] width 471 height 39
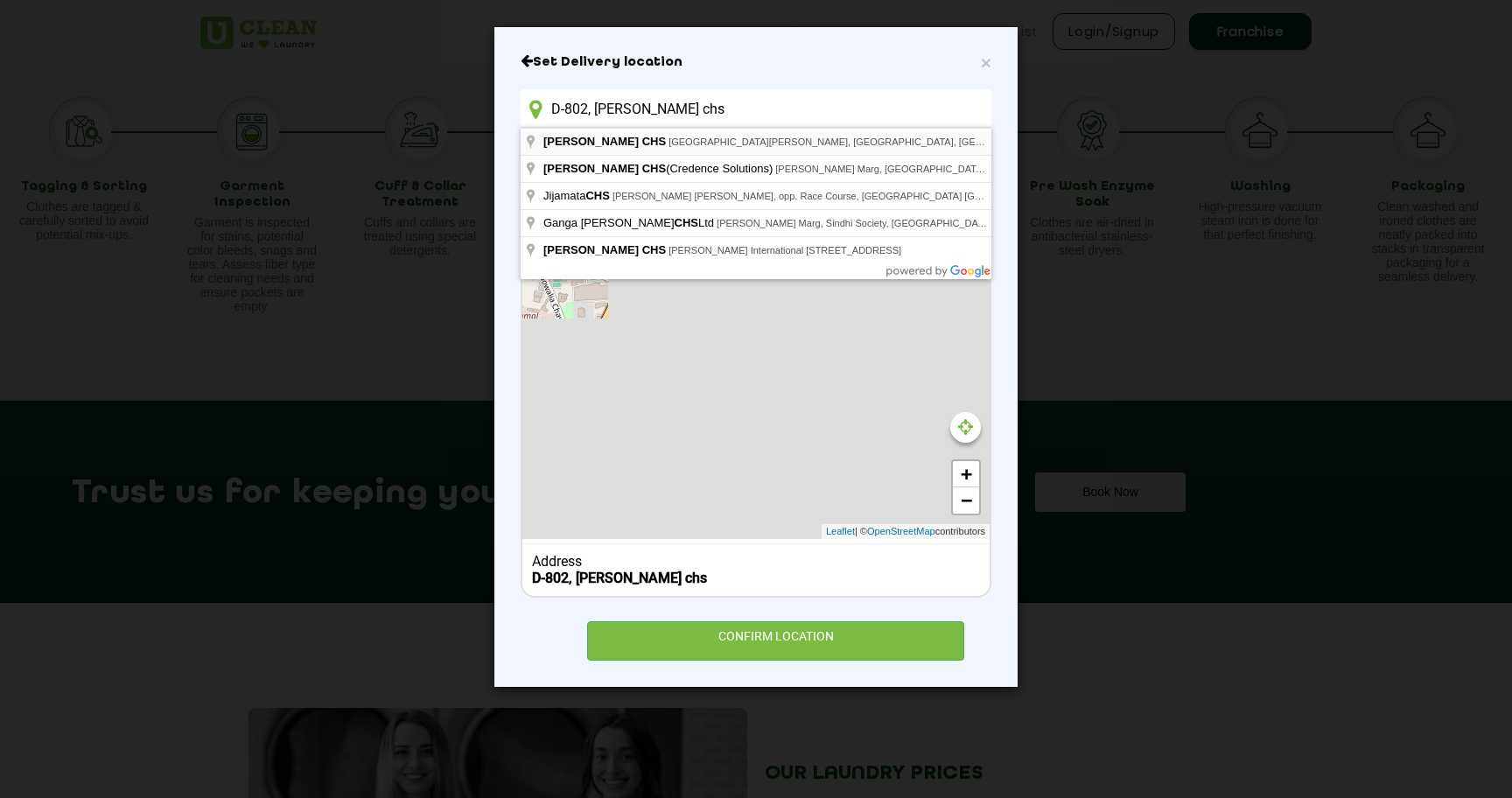
type input "[PERSON_NAME] CHS, [GEOGRAPHIC_DATA][PERSON_NAME], [GEOGRAPHIC_DATA], [GEOGRAPH…"
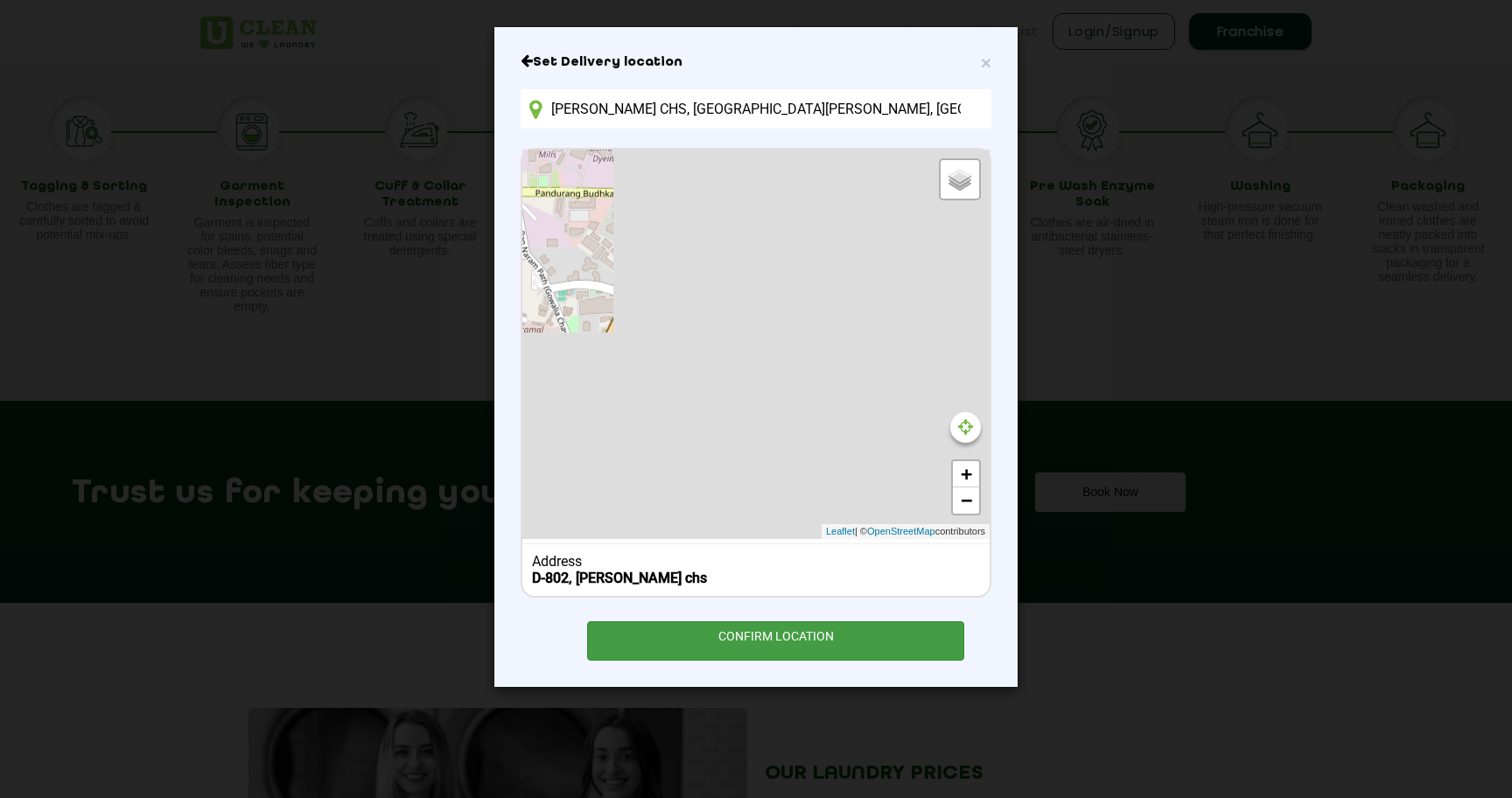
click at [739, 622] on div "CONFIRM LOCATION" at bounding box center [775, 640] width 377 height 39
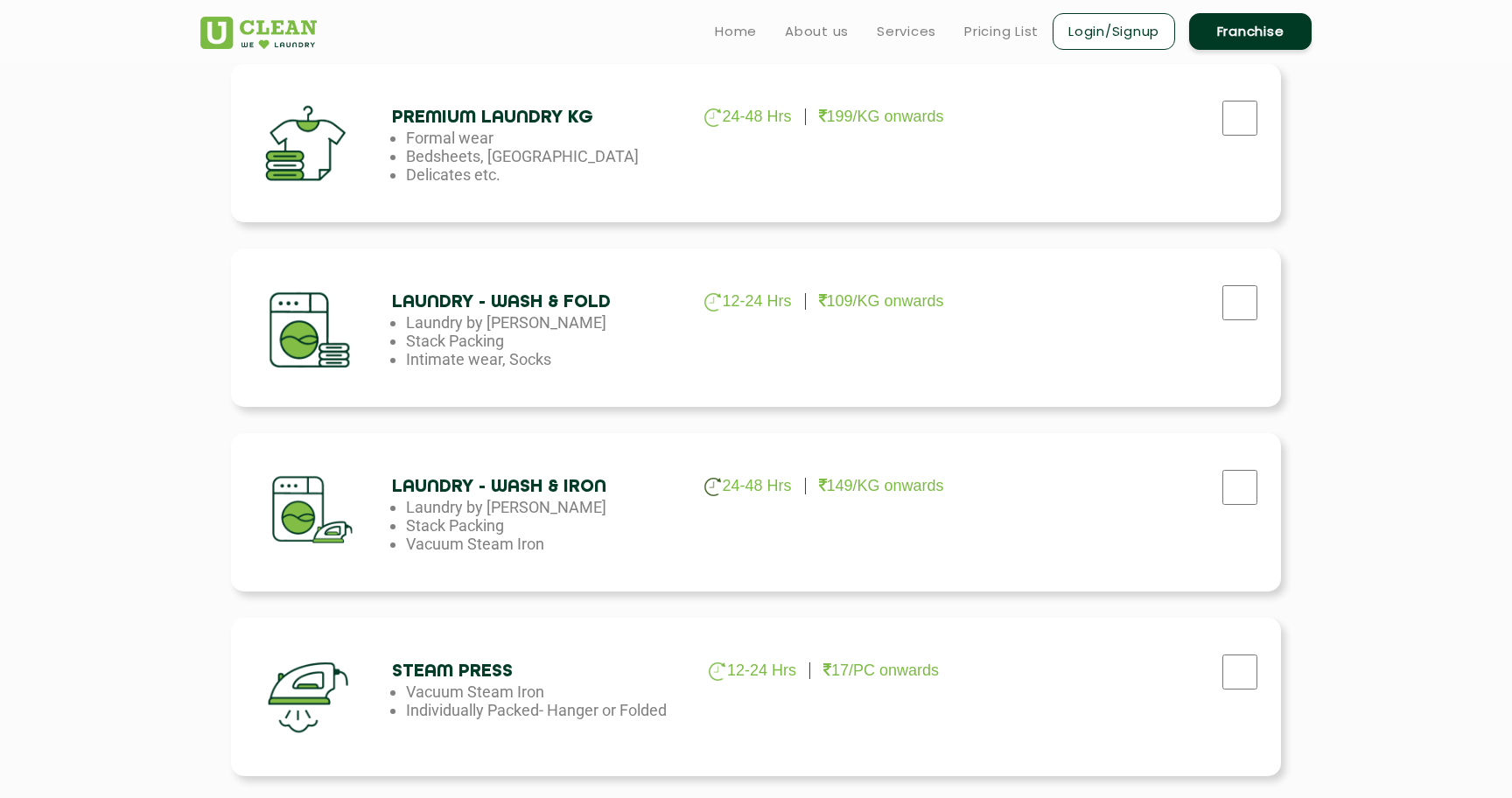
scroll to position [813, 0]
click at [1246, 316] on input "checkbox" at bounding box center [1240, 304] width 44 height 35
checkbox input "true"
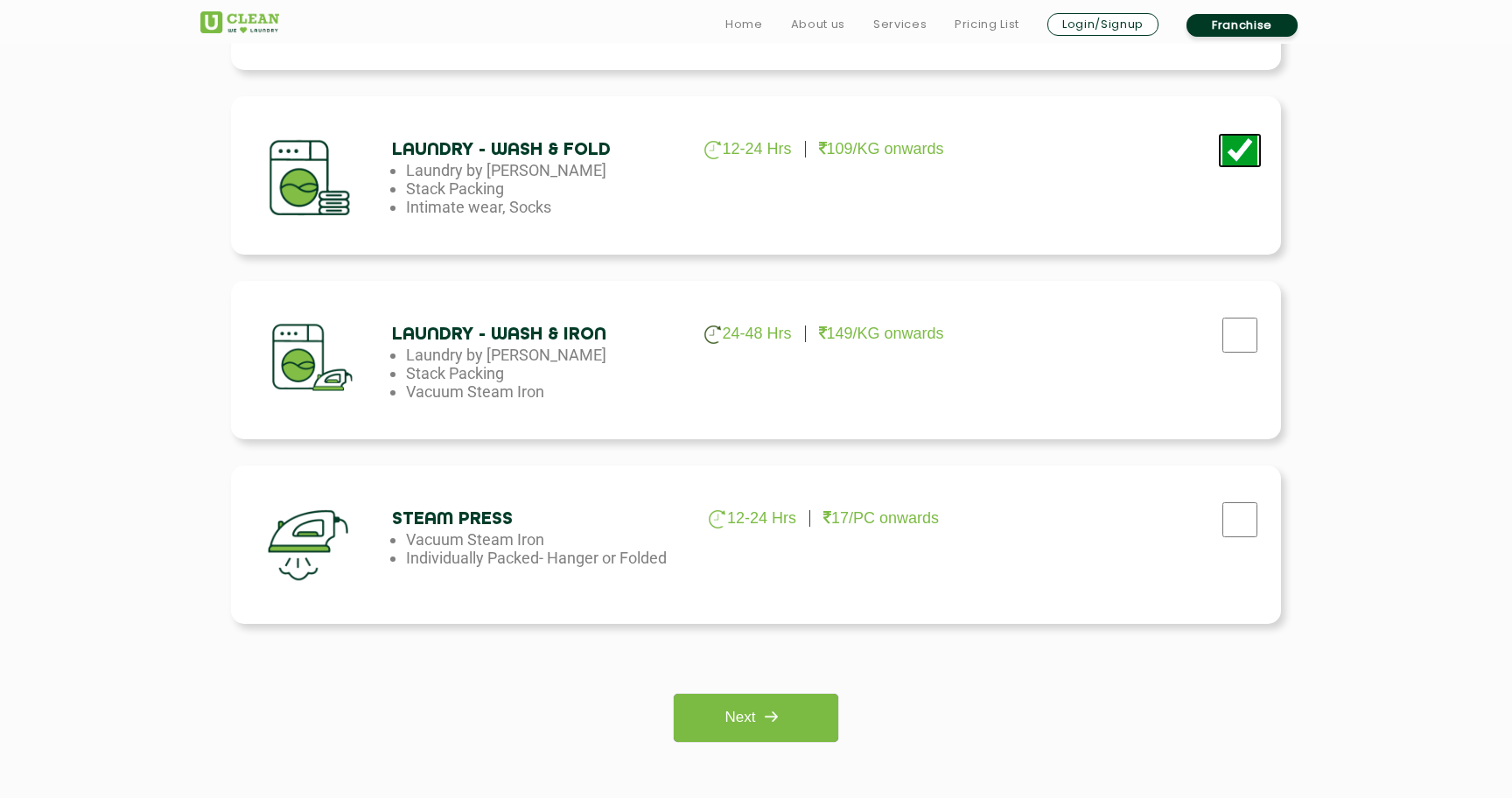
scroll to position [969, 0]
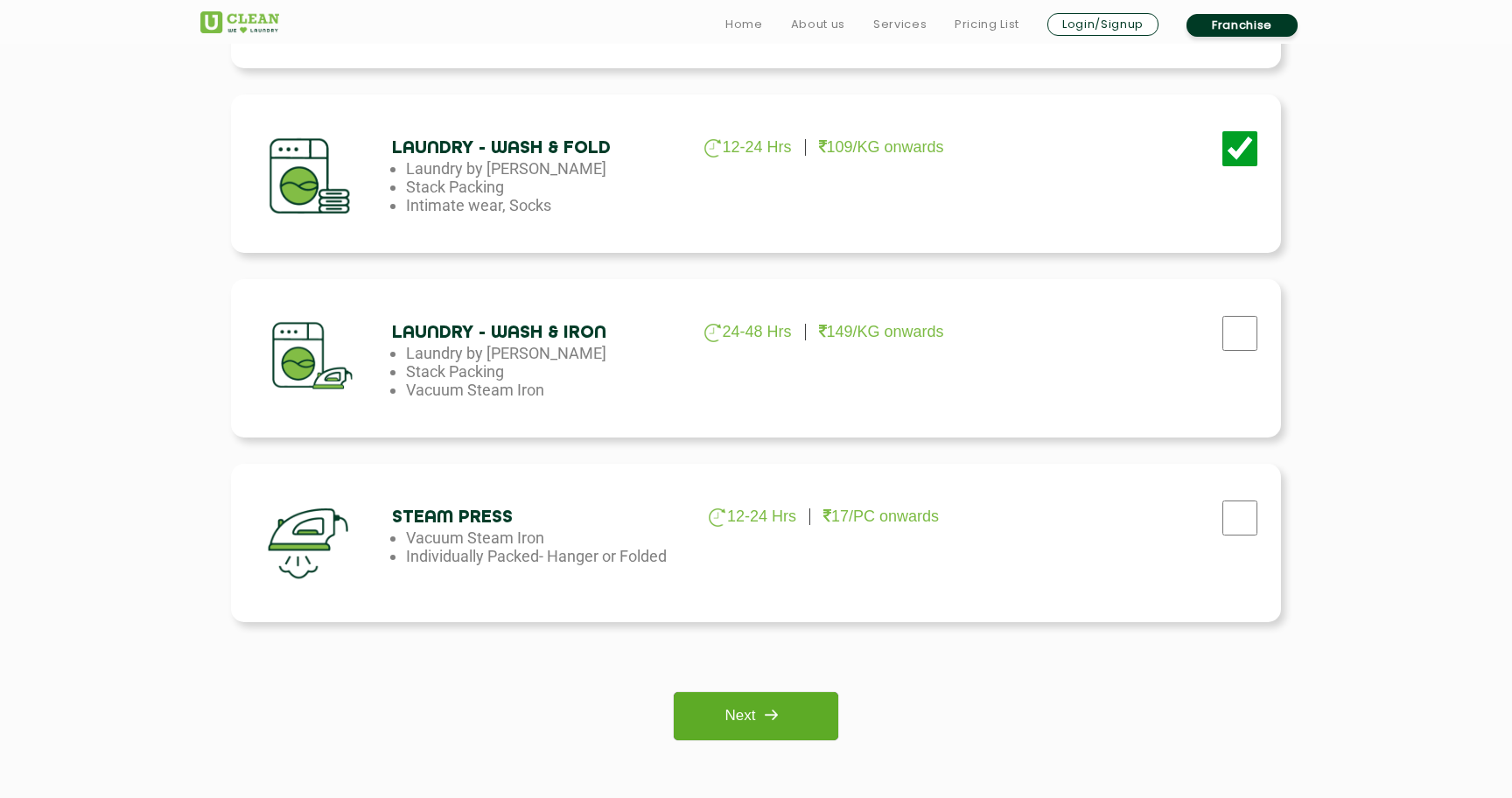
click at [761, 711] on img at bounding box center [771, 714] width 32 height 32
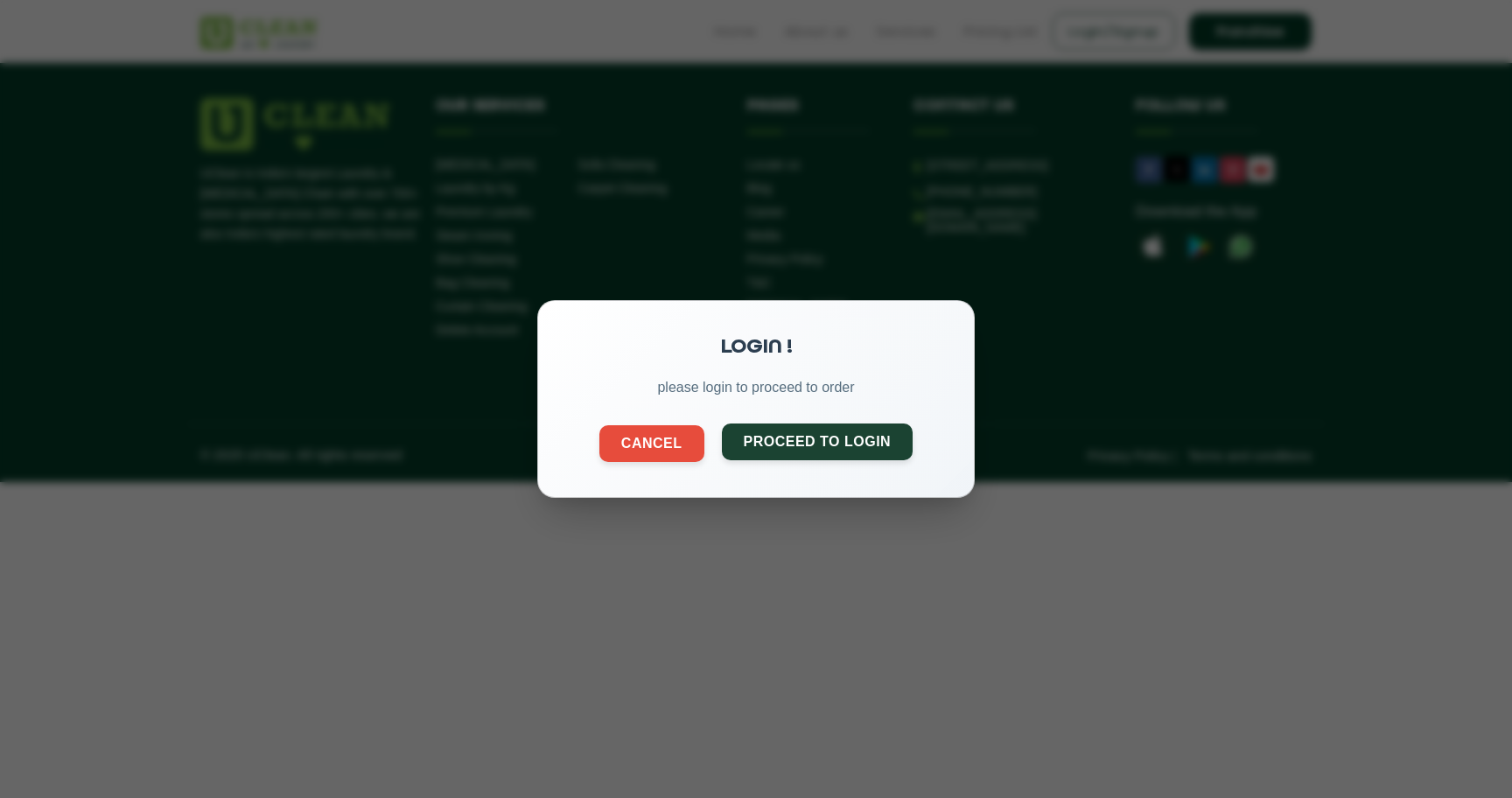
click at [780, 450] on button "Proceed to Login" at bounding box center [817, 442] width 191 height 36
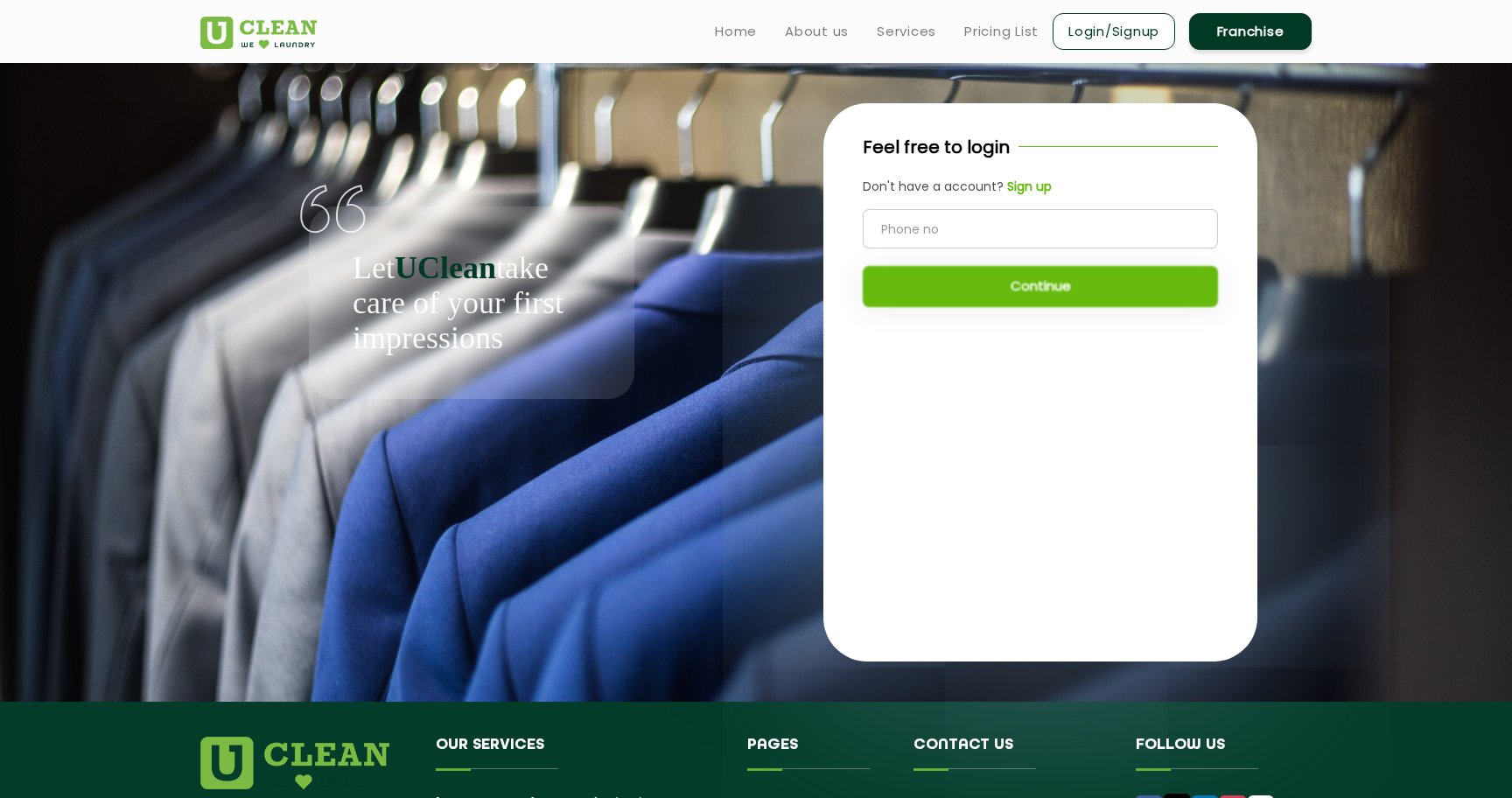
click at [1006, 231] on input "tel" at bounding box center [1040, 229] width 355 height 39
type input "8895751677"
click at [1019, 292] on button "Continue" at bounding box center [1040, 286] width 355 height 41
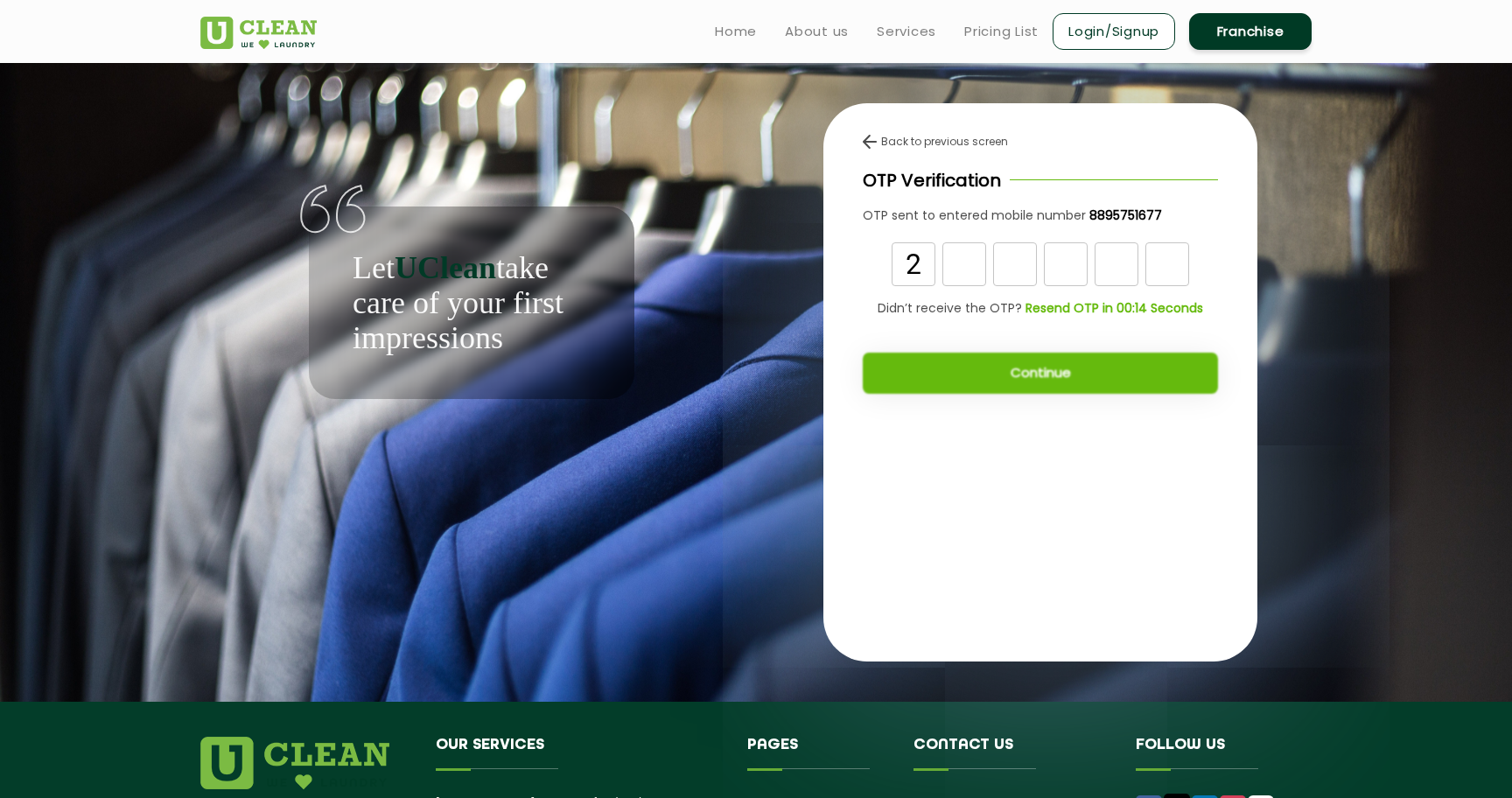
type input "2"
type input "5"
type input "0"
type input "5"
type input "4"
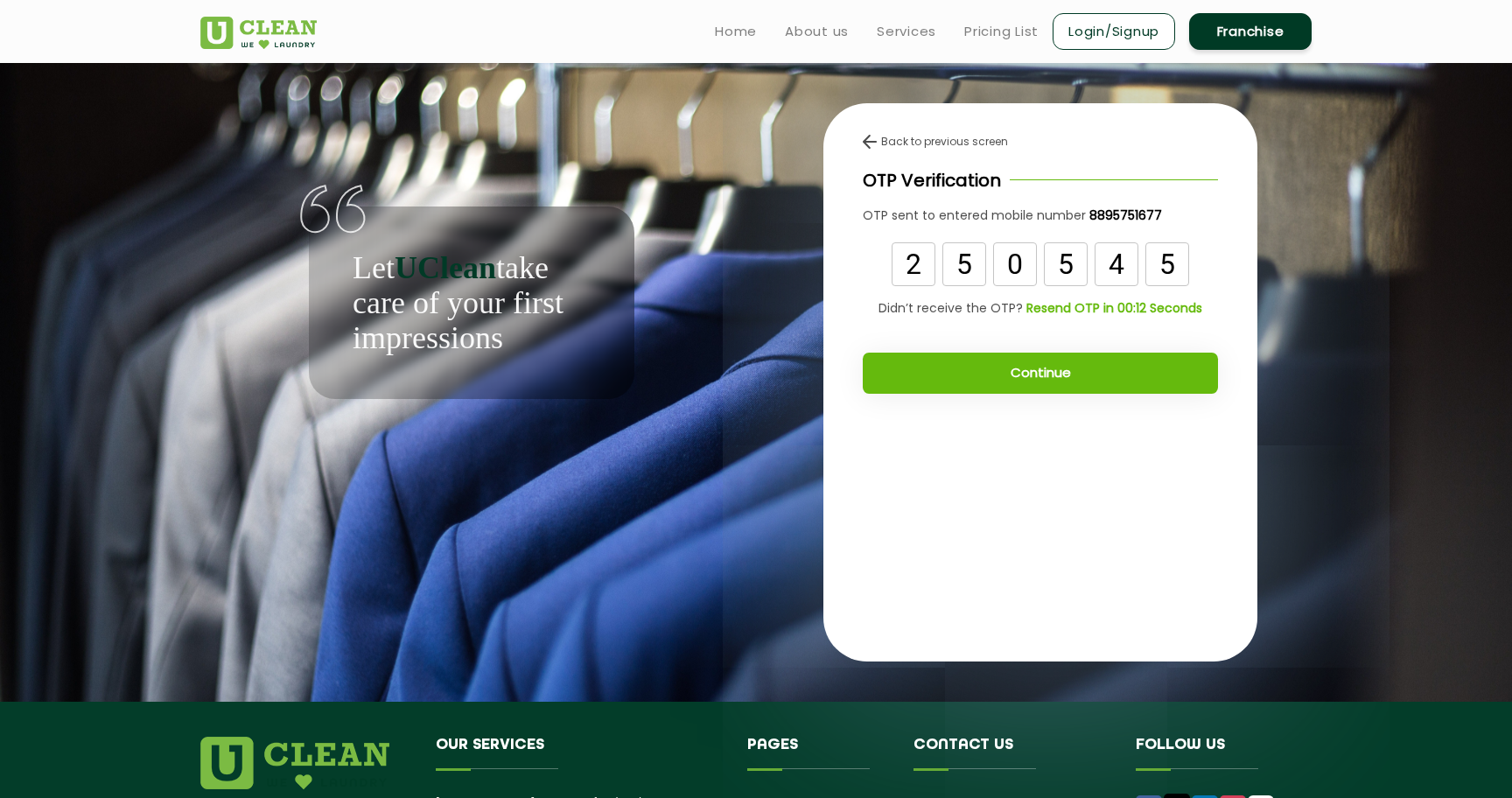
type input "5"
click at [1059, 377] on button "Continue" at bounding box center [1040, 373] width 355 height 41
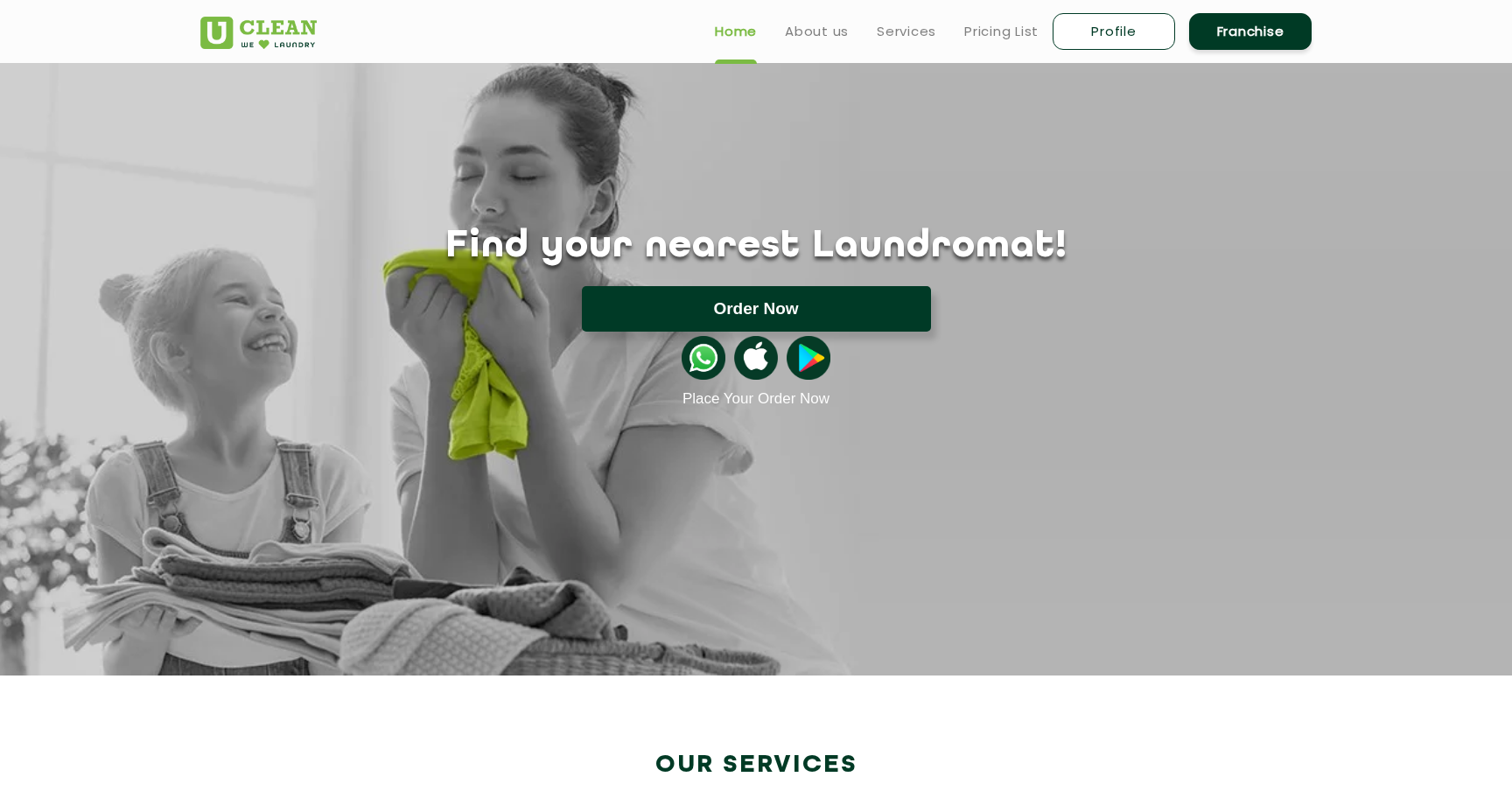
click at [804, 308] on button "Order Now" at bounding box center [756, 309] width 349 height 46
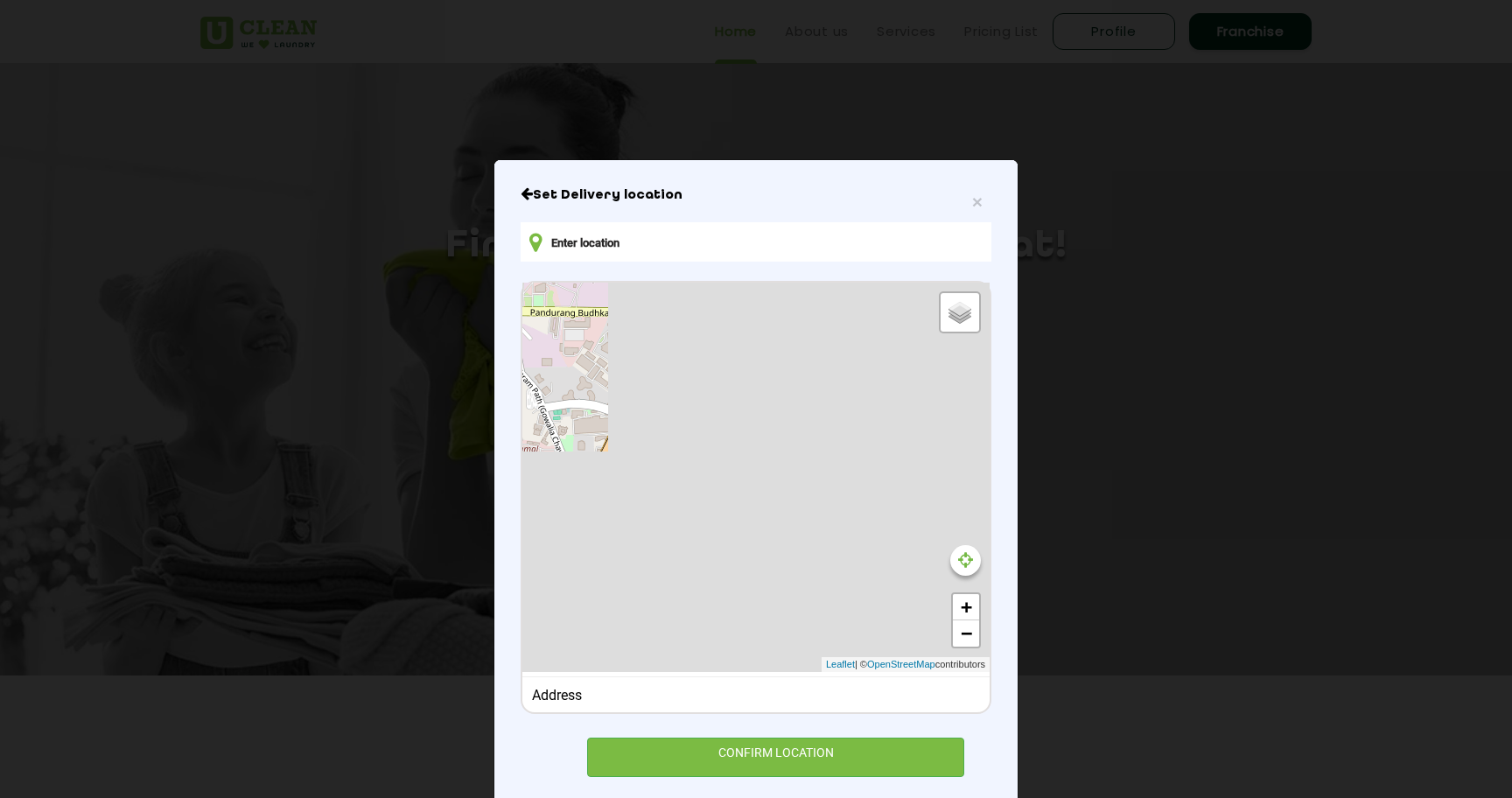
click at [655, 251] on input "text" at bounding box center [755, 241] width 471 height 39
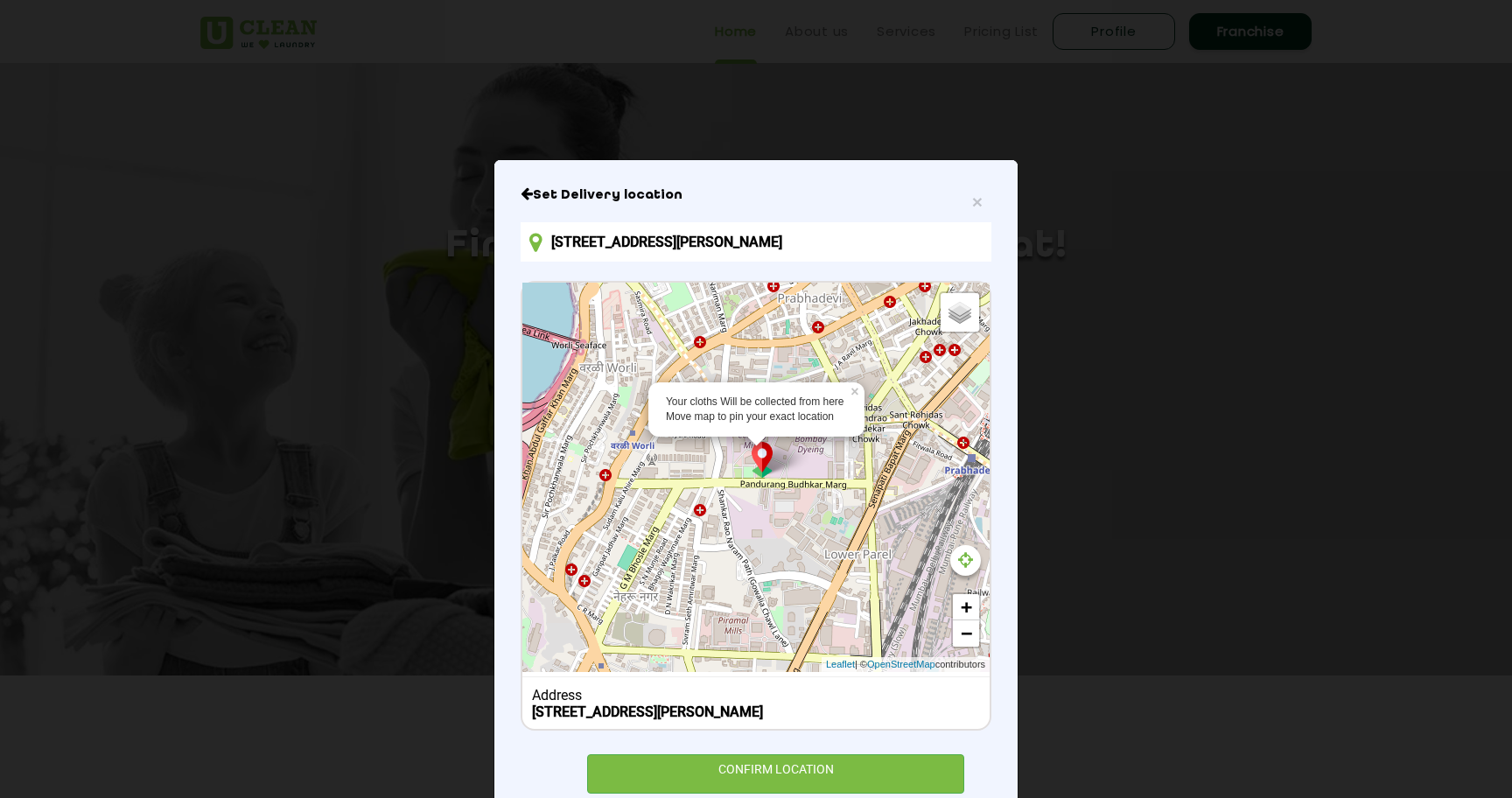
click at [693, 249] on input "[STREET_ADDRESS][PERSON_NAME]" at bounding box center [755, 241] width 471 height 39
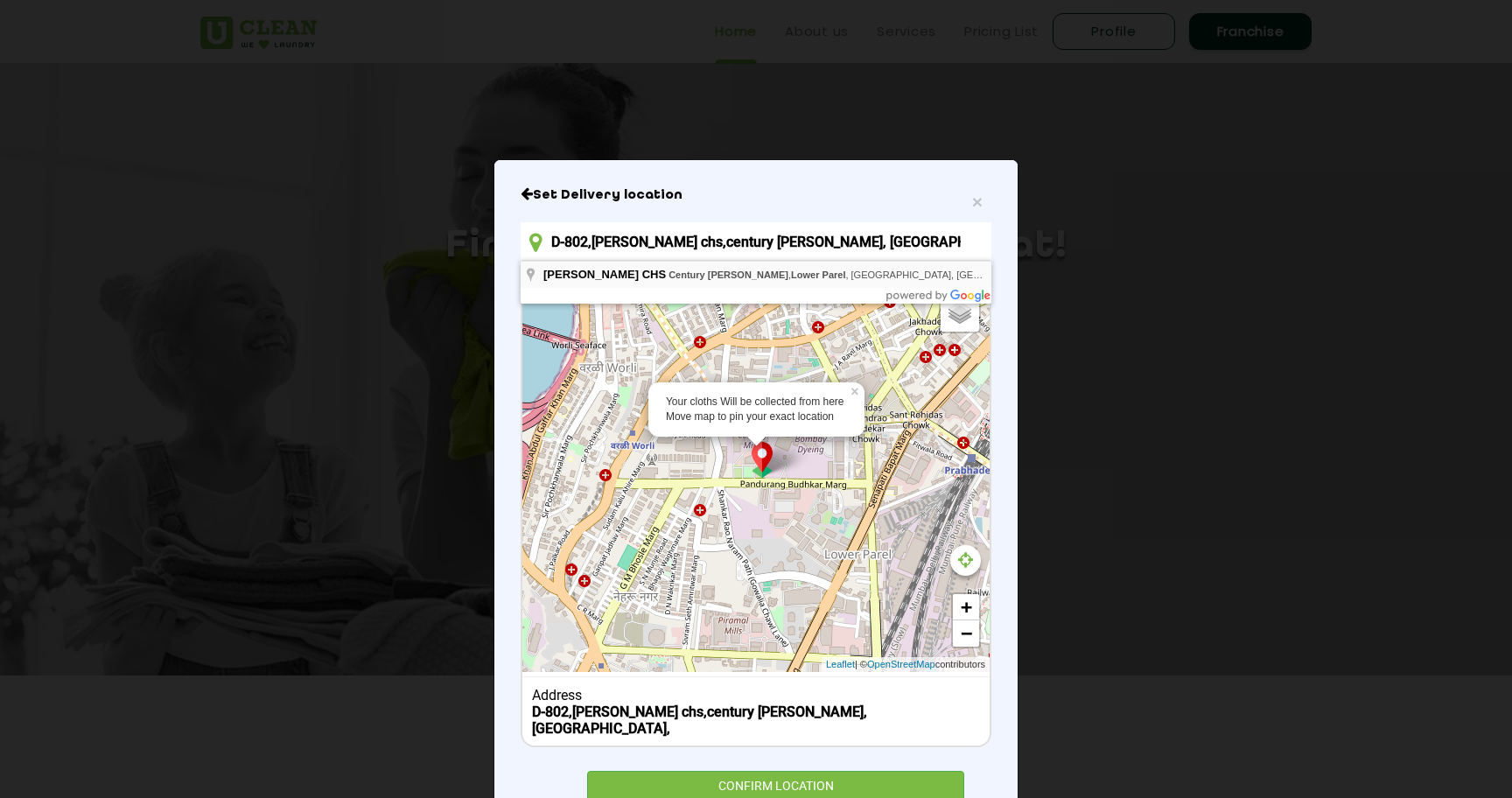
type input "[PERSON_NAME] CHS, [GEOGRAPHIC_DATA][PERSON_NAME], [GEOGRAPHIC_DATA], [GEOGRAPH…"
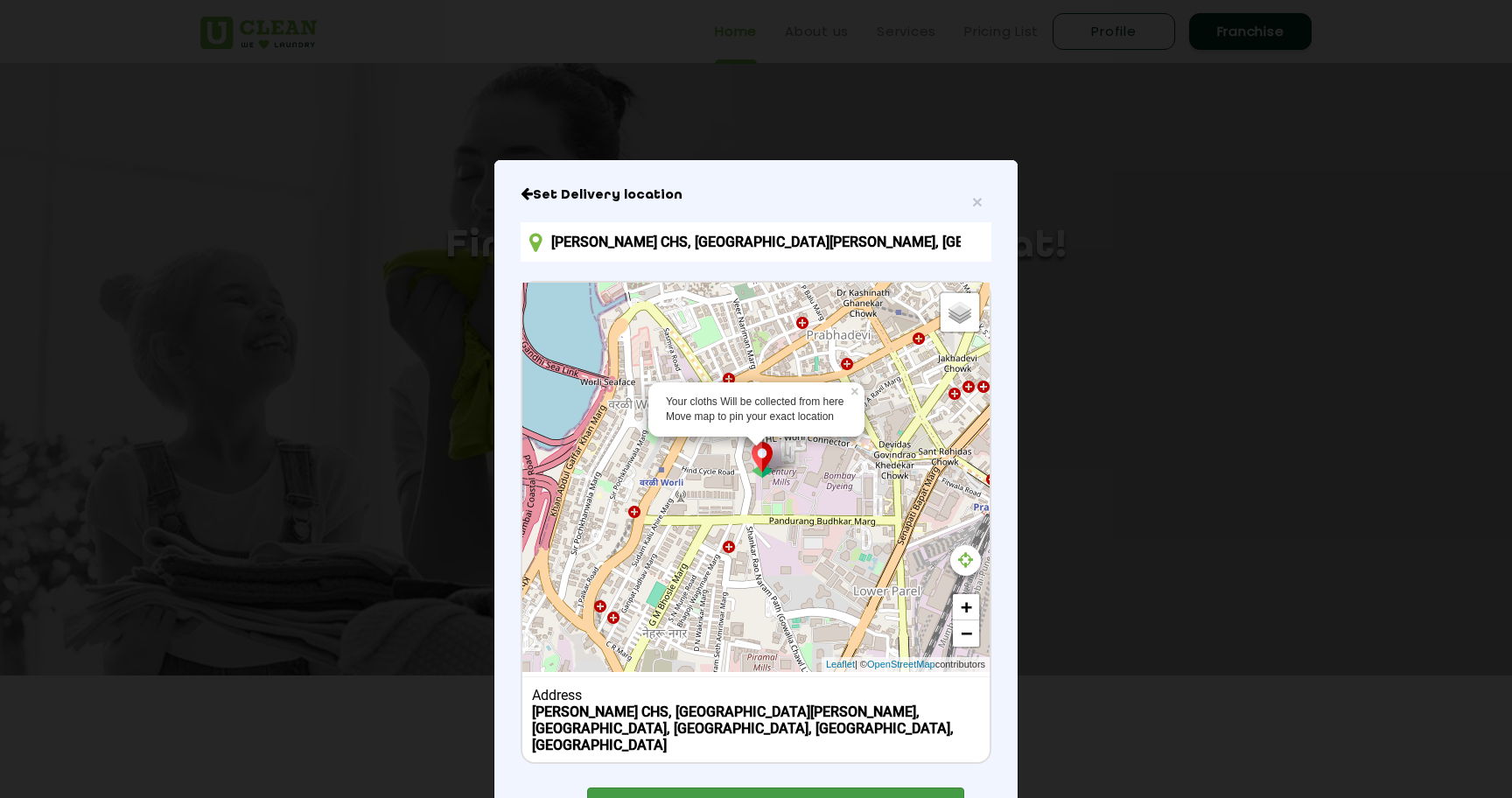
click at [703, 787] on div "CONFIRM LOCATION" at bounding box center [775, 806] width 377 height 39
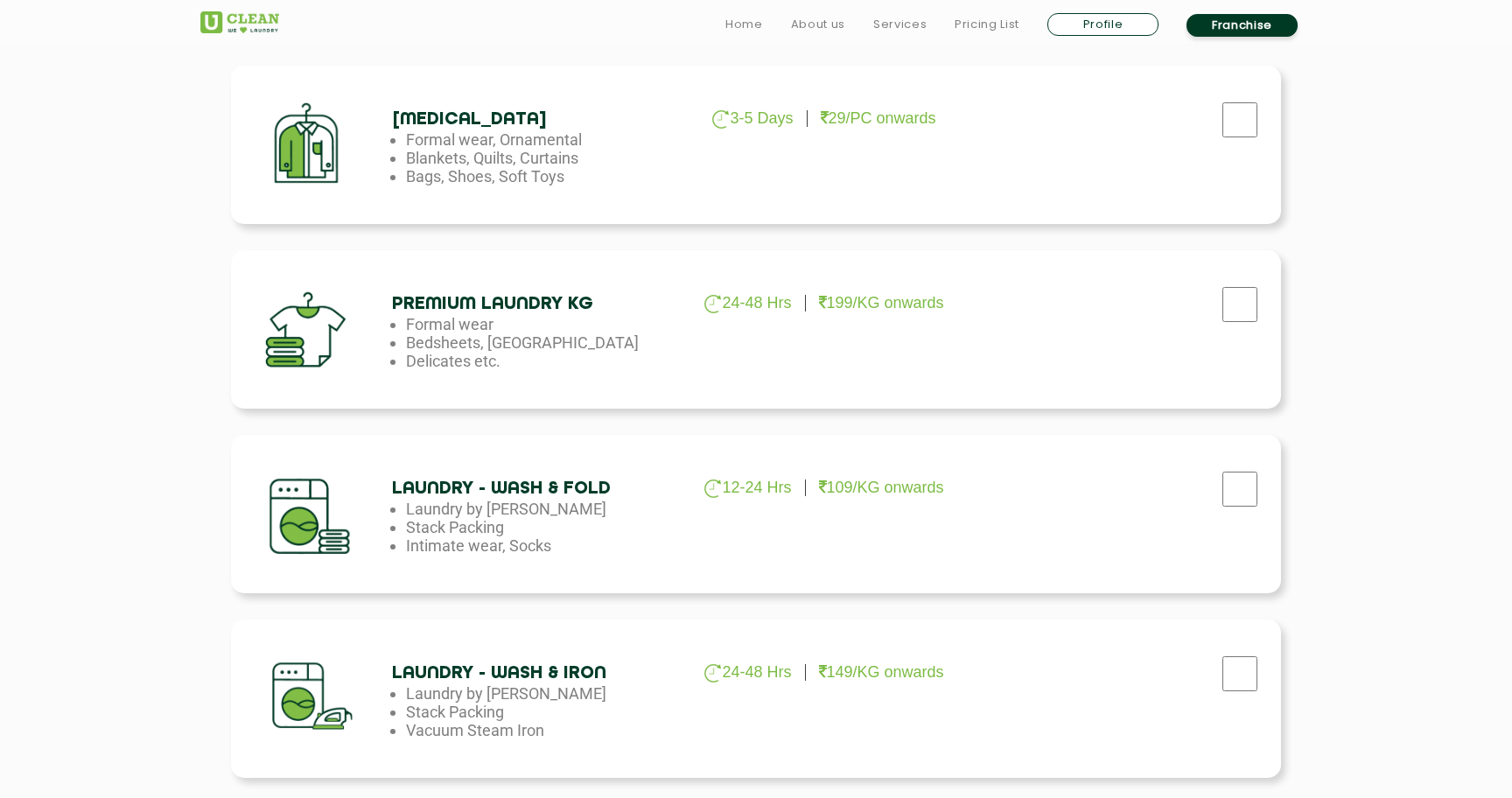
scroll to position [677, 0]
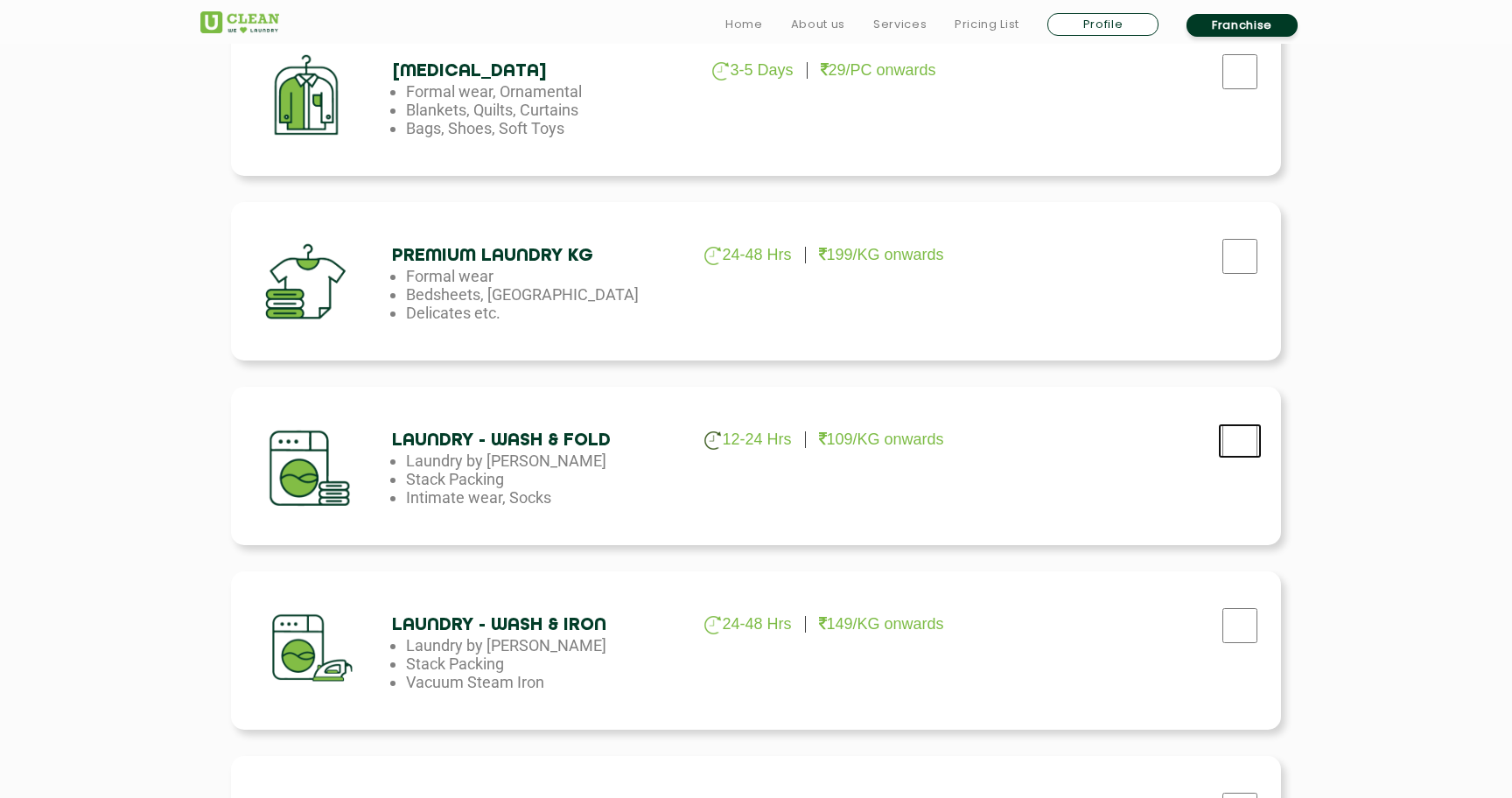
click at [1233, 451] on input "checkbox" at bounding box center [1240, 441] width 44 height 35
checkbox input "true"
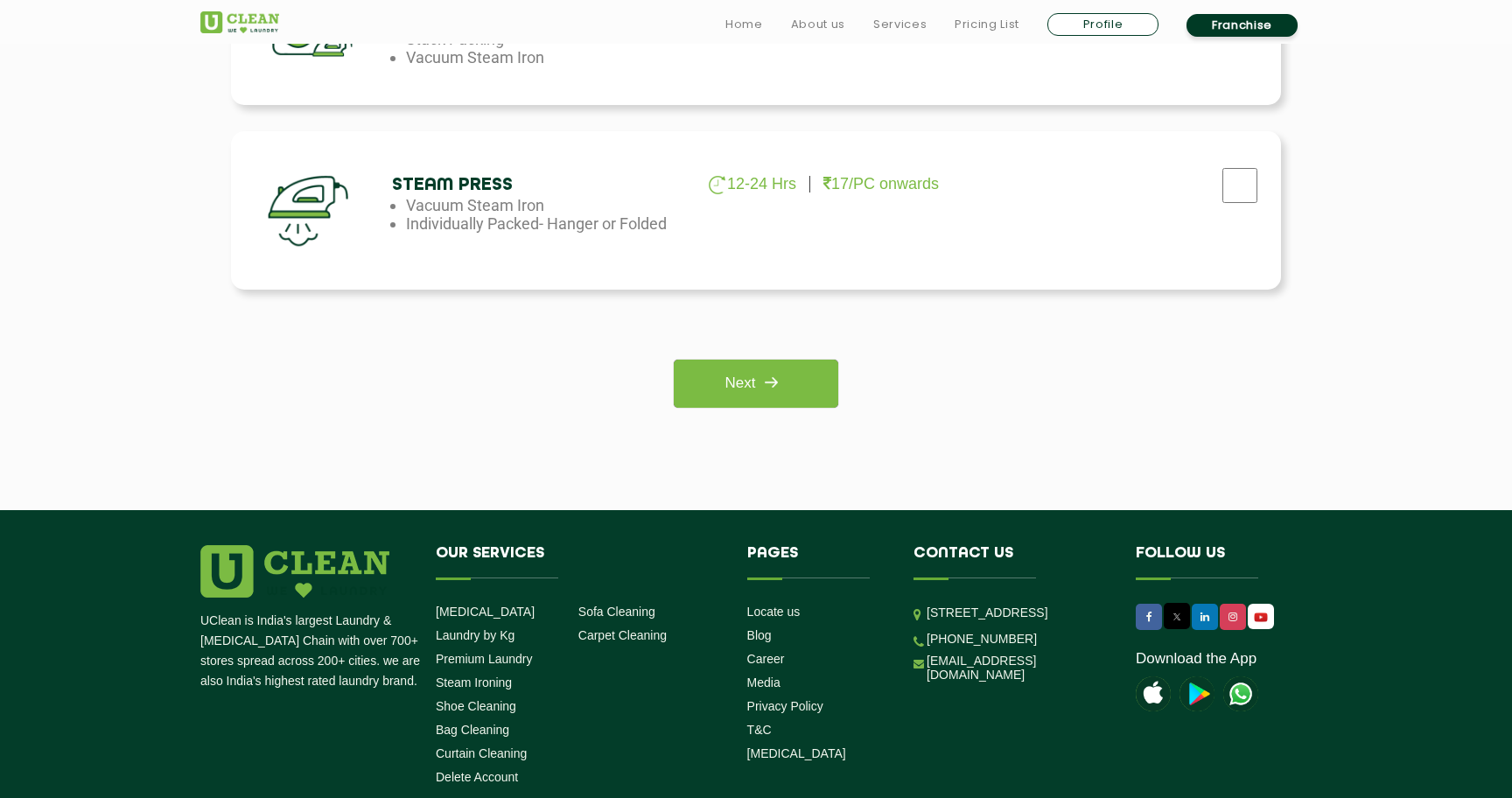
scroll to position [1313, 0]
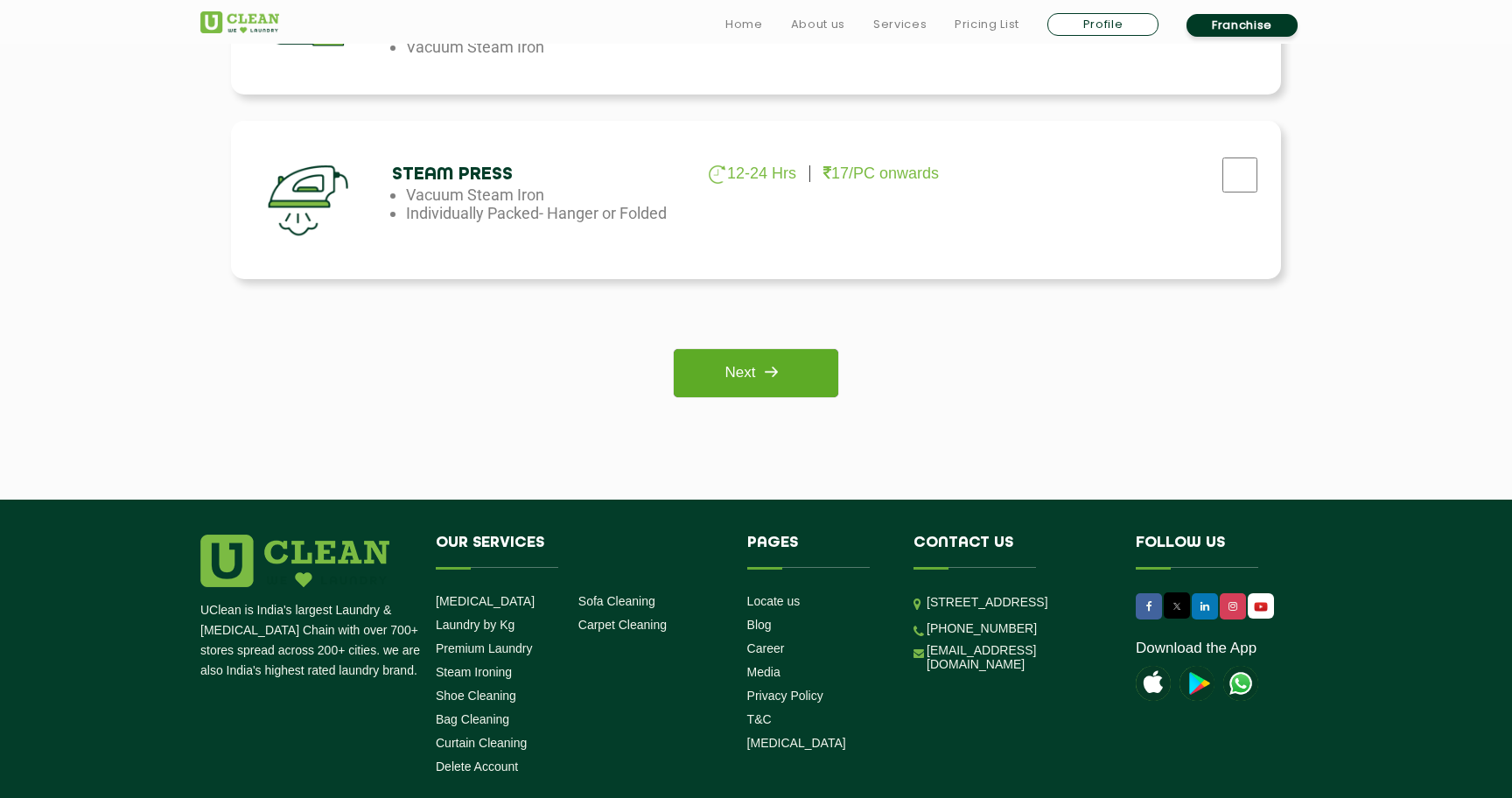
click at [711, 387] on link "Next" at bounding box center [756, 373] width 164 height 48
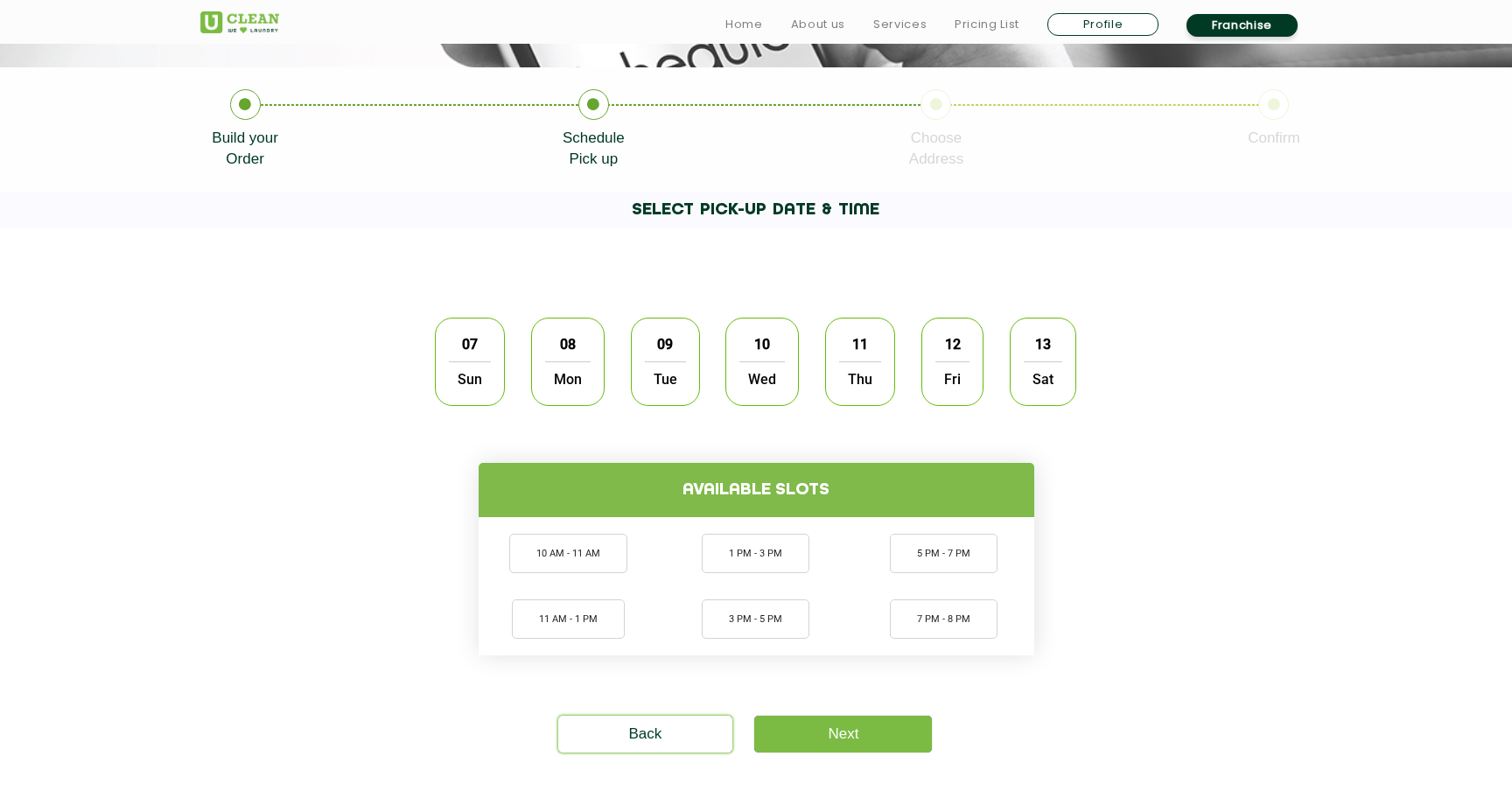
scroll to position [383, 0]
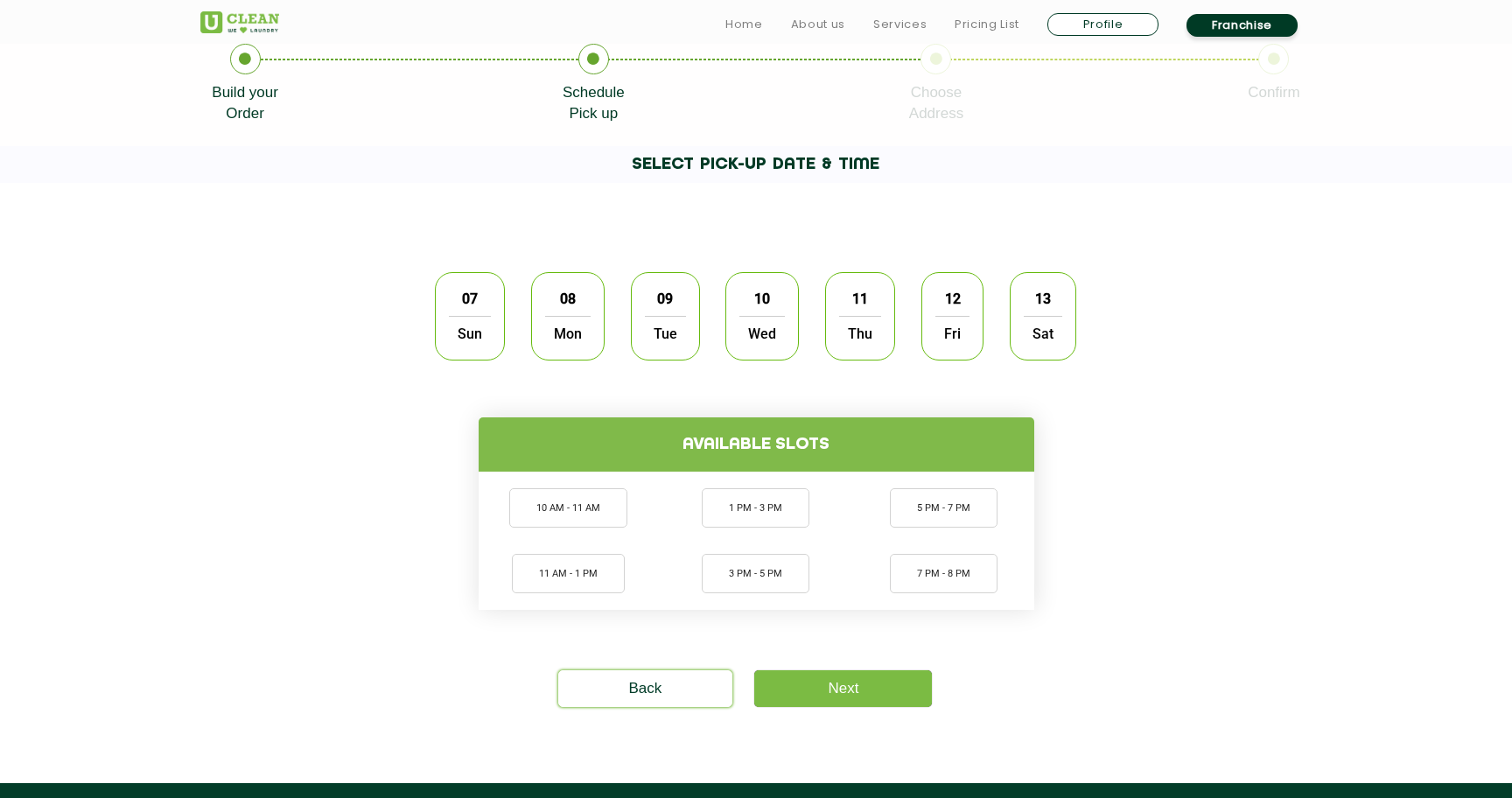
click at [472, 317] on span "Sun" at bounding box center [470, 333] width 42 height 35
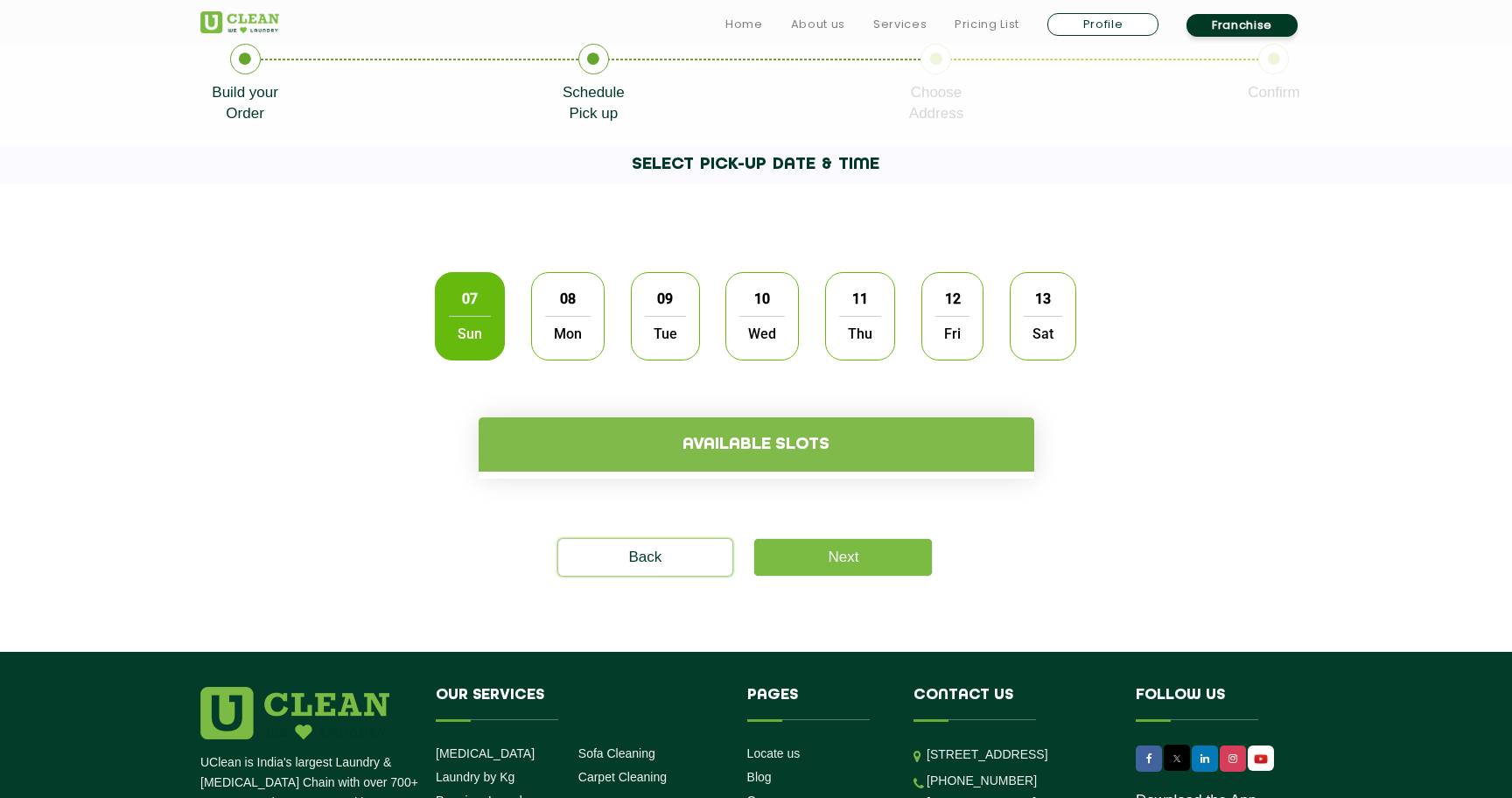
click at [577, 340] on span "Mon" at bounding box center [567, 333] width 46 height 35
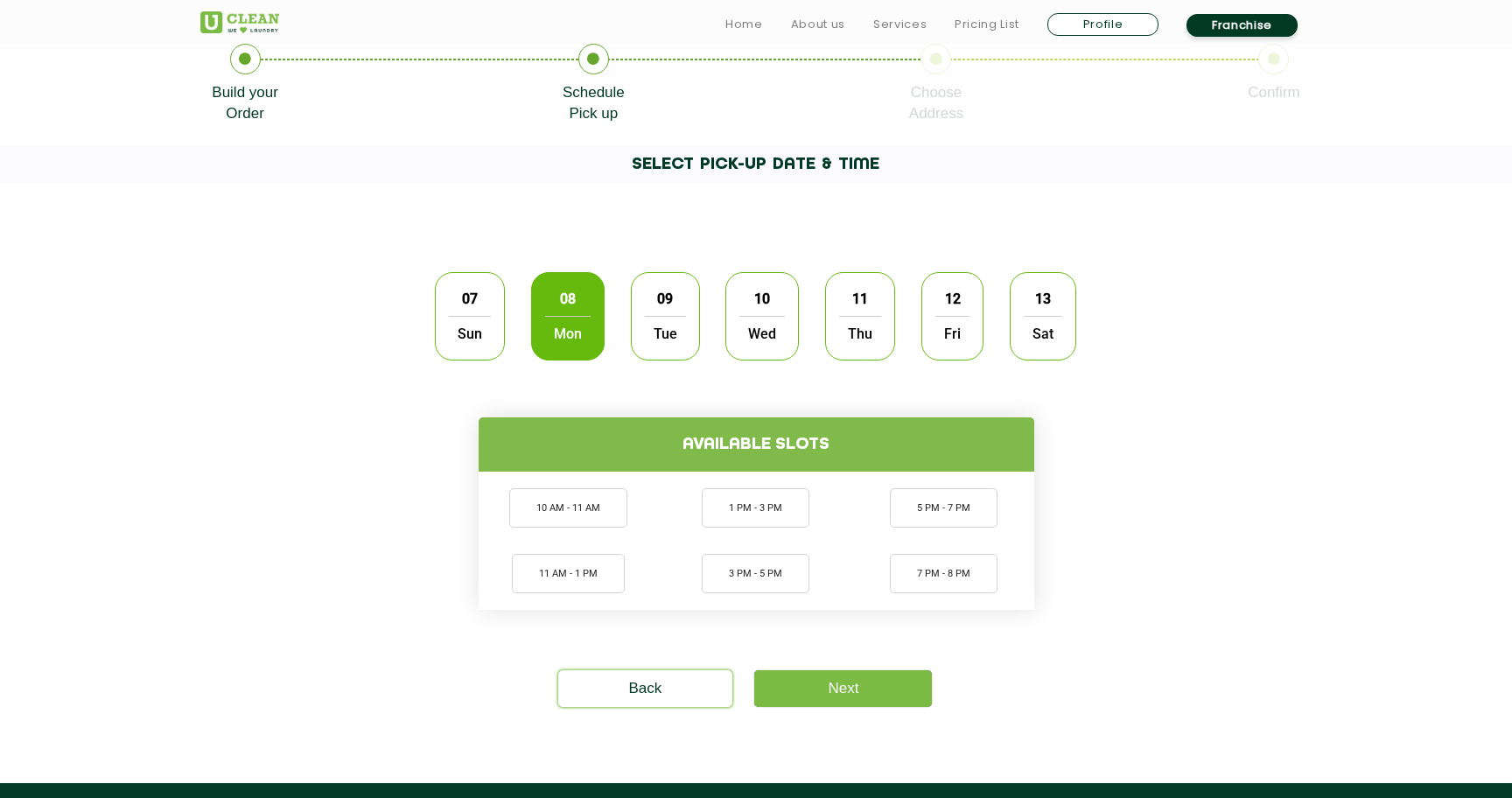
click at [459, 321] on span "Sun" at bounding box center [470, 333] width 42 height 35
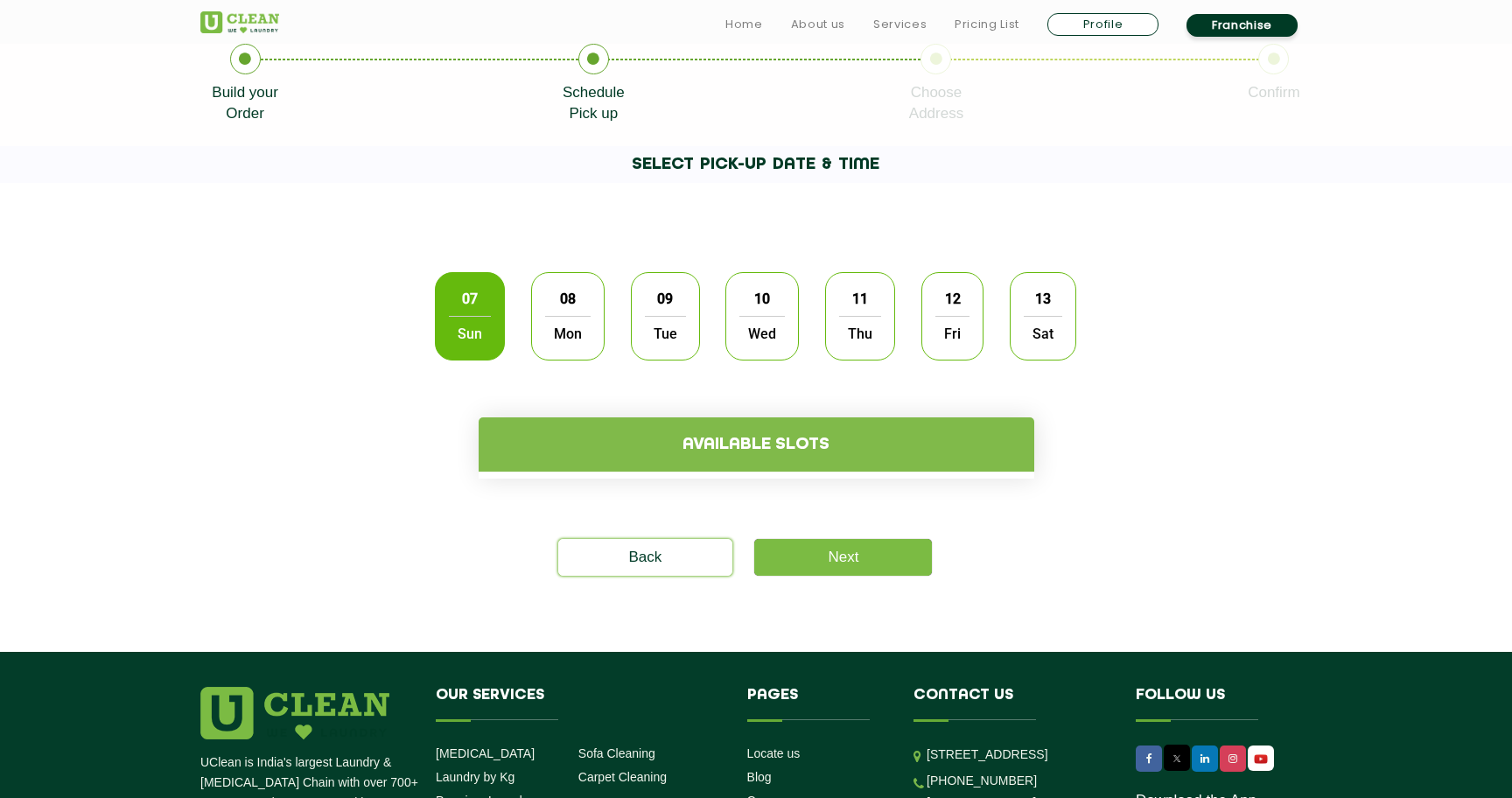
click at [566, 350] on span "Mon" at bounding box center [567, 333] width 46 height 35
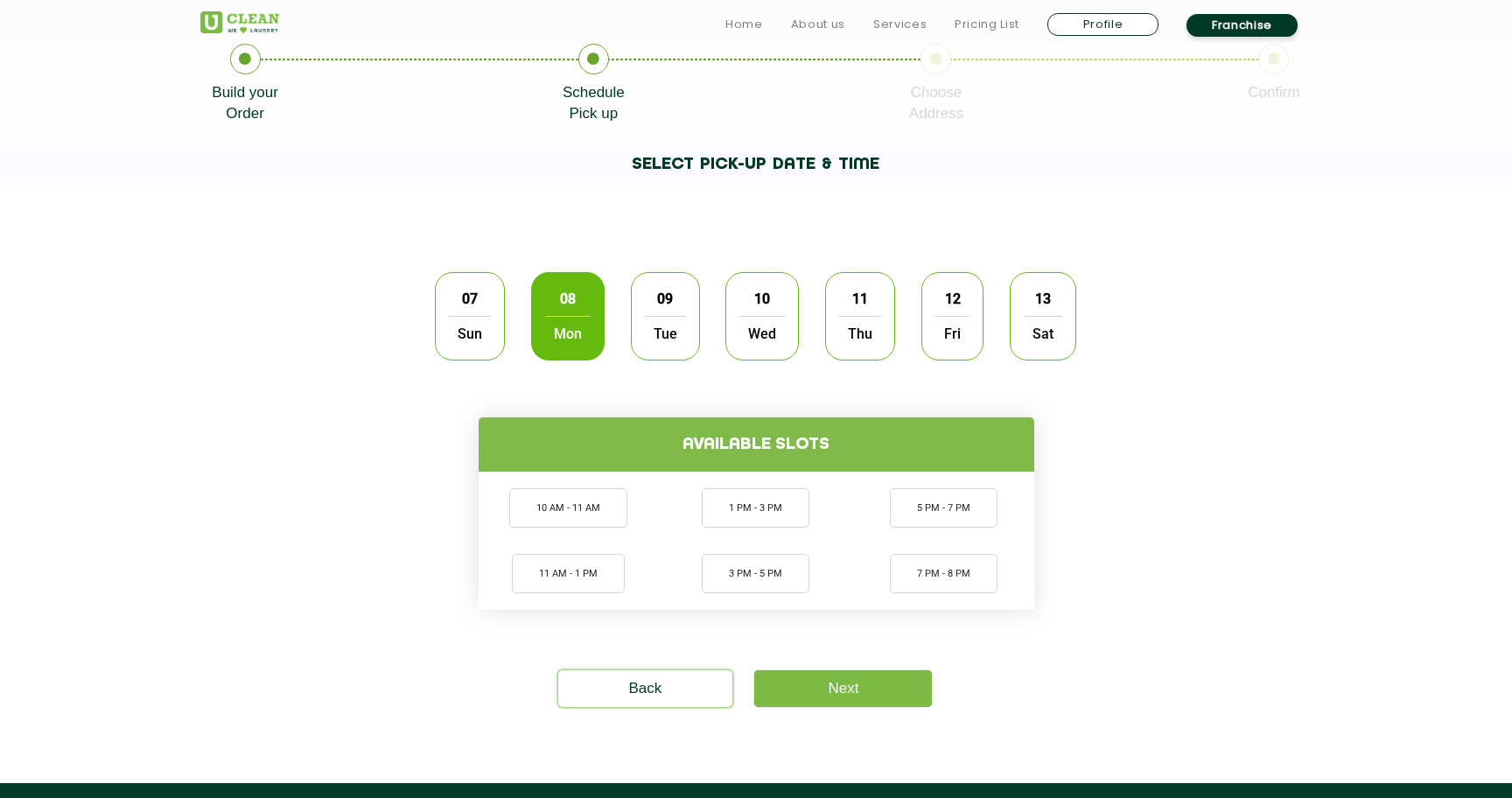
click at [485, 344] on span "Sun" at bounding box center [470, 333] width 42 height 35
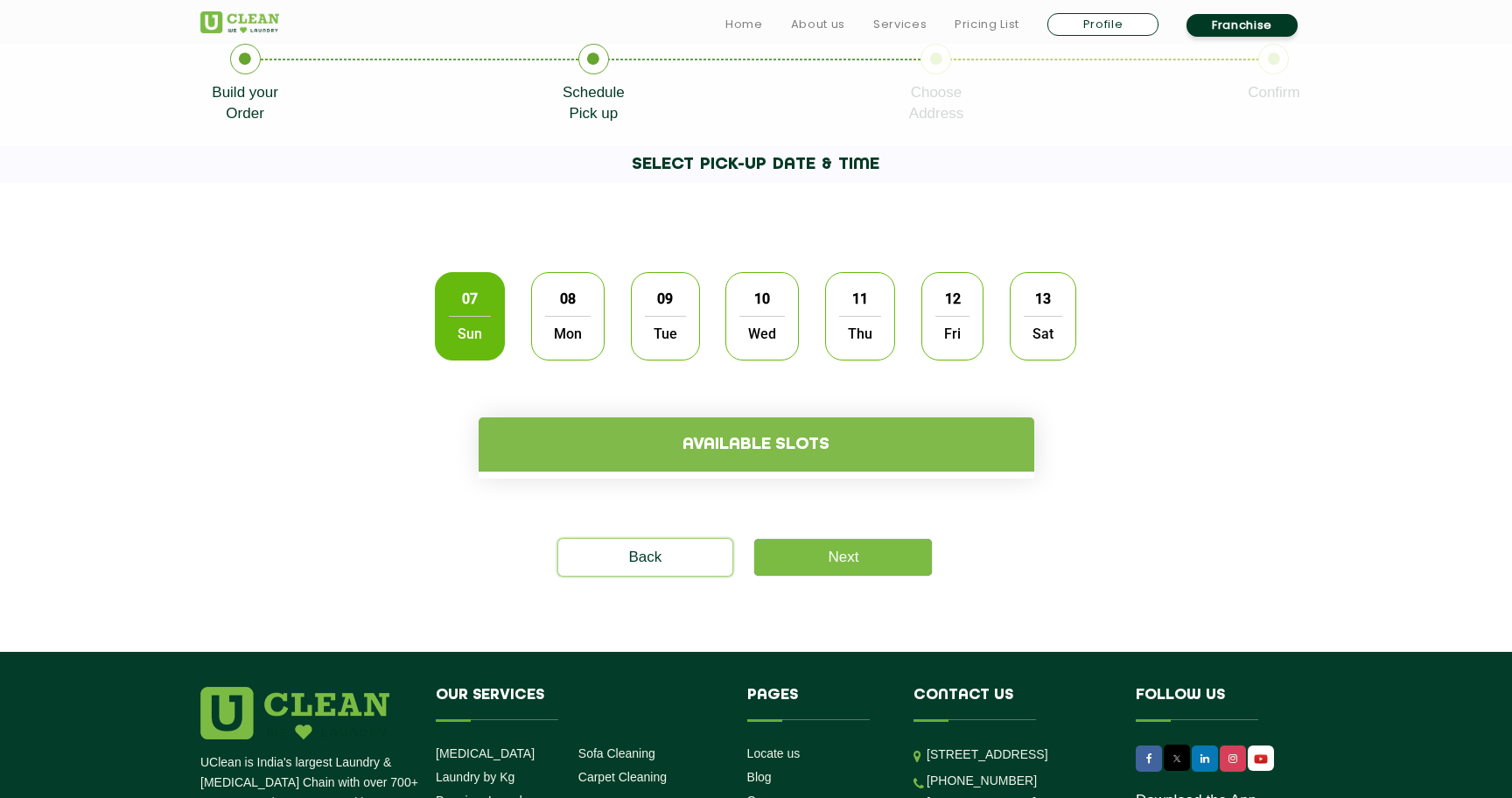
click at [557, 332] on span "Mon" at bounding box center [567, 333] width 46 height 35
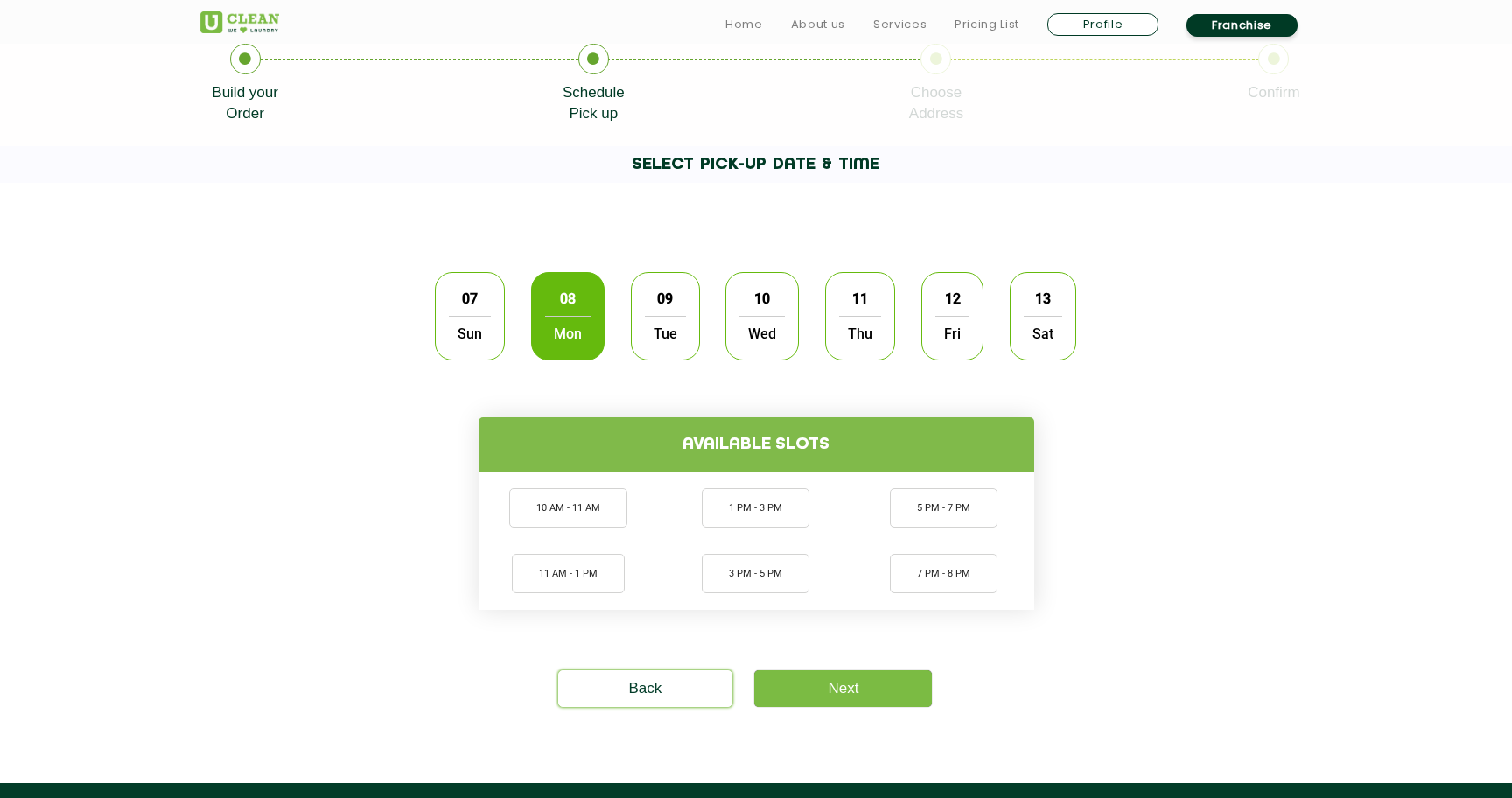
click at [643, 332] on div "09 Tue" at bounding box center [665, 316] width 69 height 88
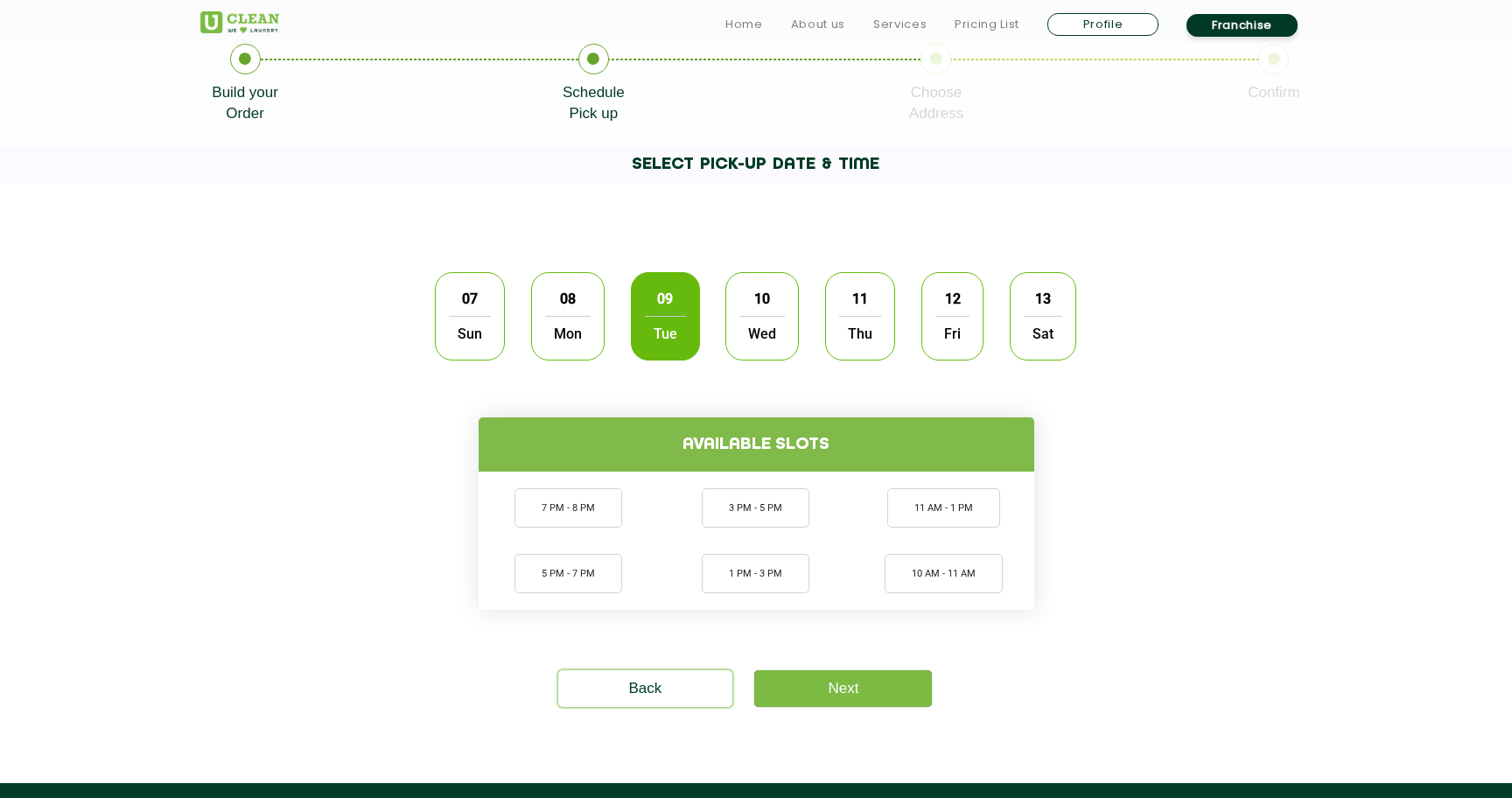
click at [557, 337] on span "Mon" at bounding box center [567, 333] width 46 height 35
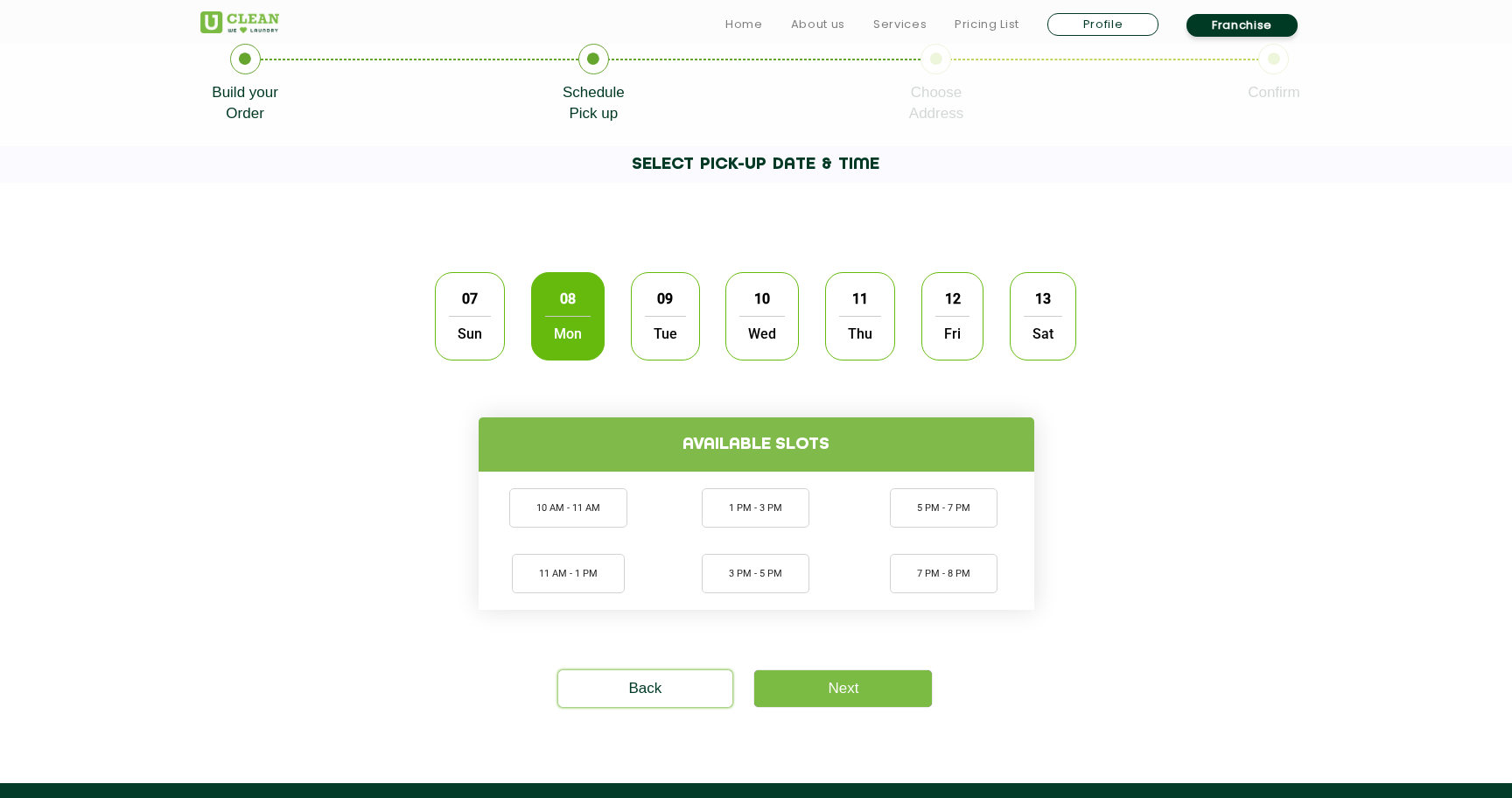
click at [661, 312] on span "09" at bounding box center [665, 298] width 33 height 34
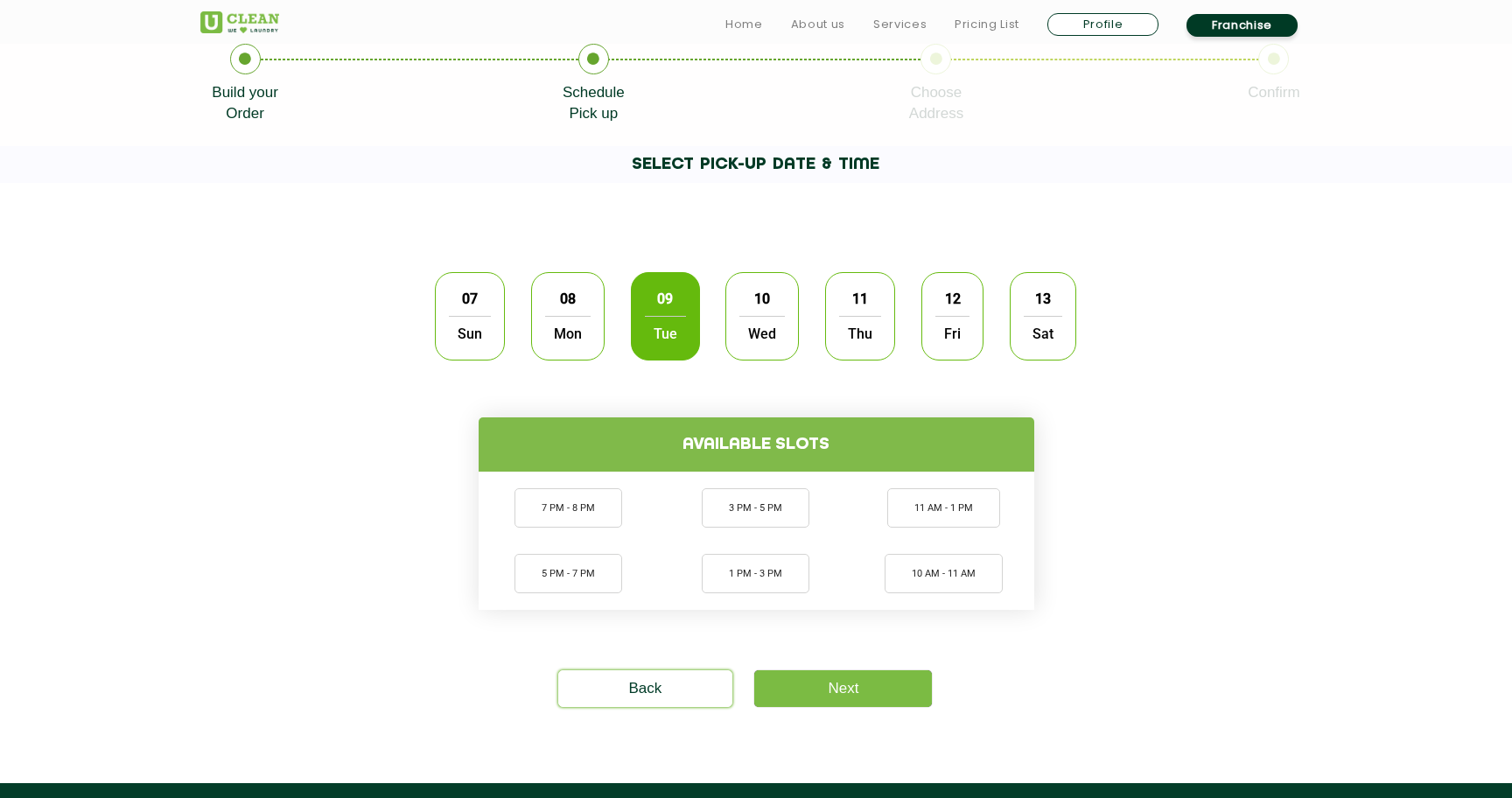
click at [484, 291] on span "07" at bounding box center [469, 298] width 33 height 34
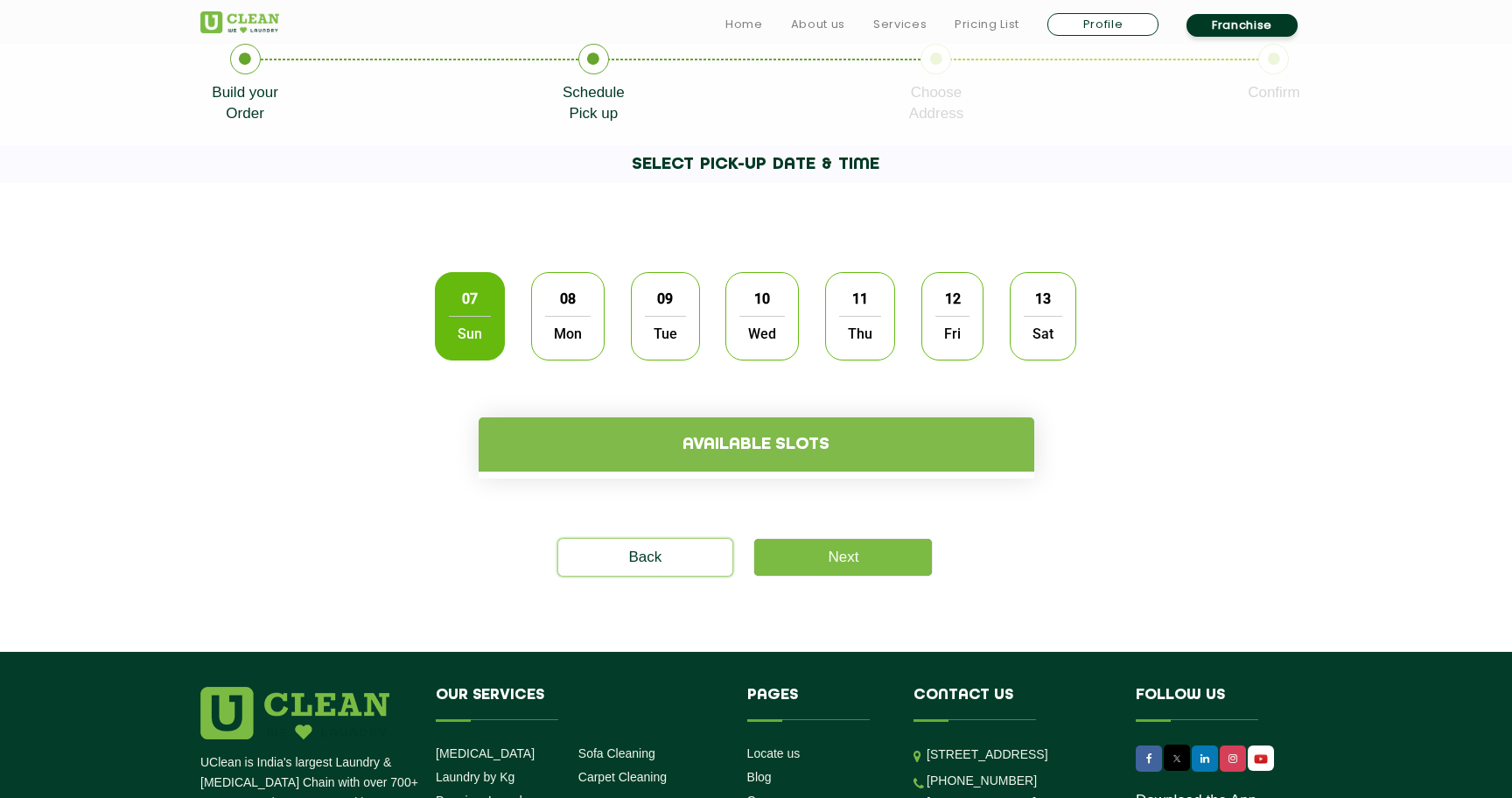
click at [598, 308] on div "08 Mon" at bounding box center [567, 316] width 74 height 88
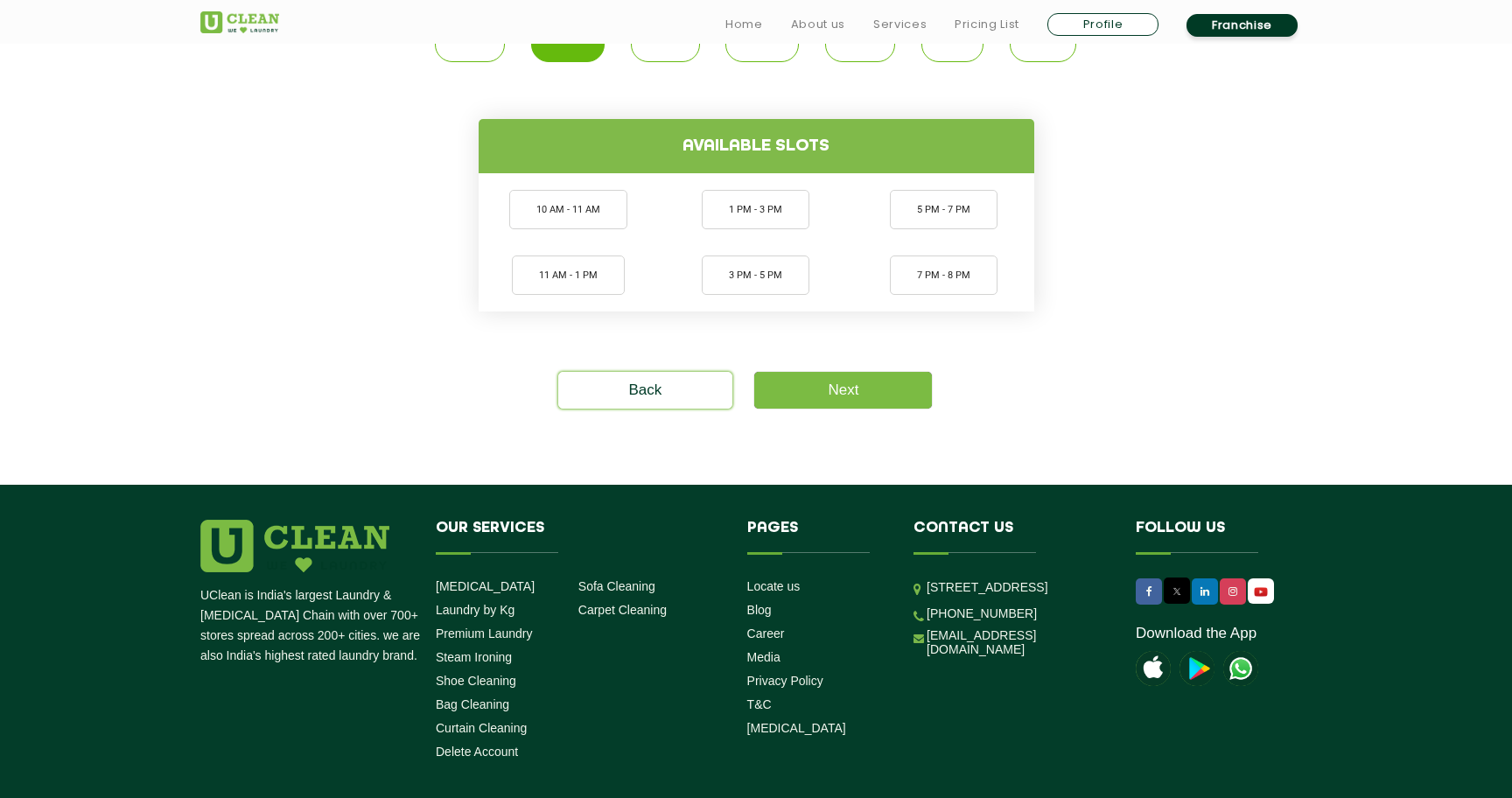
scroll to position [784, 0]
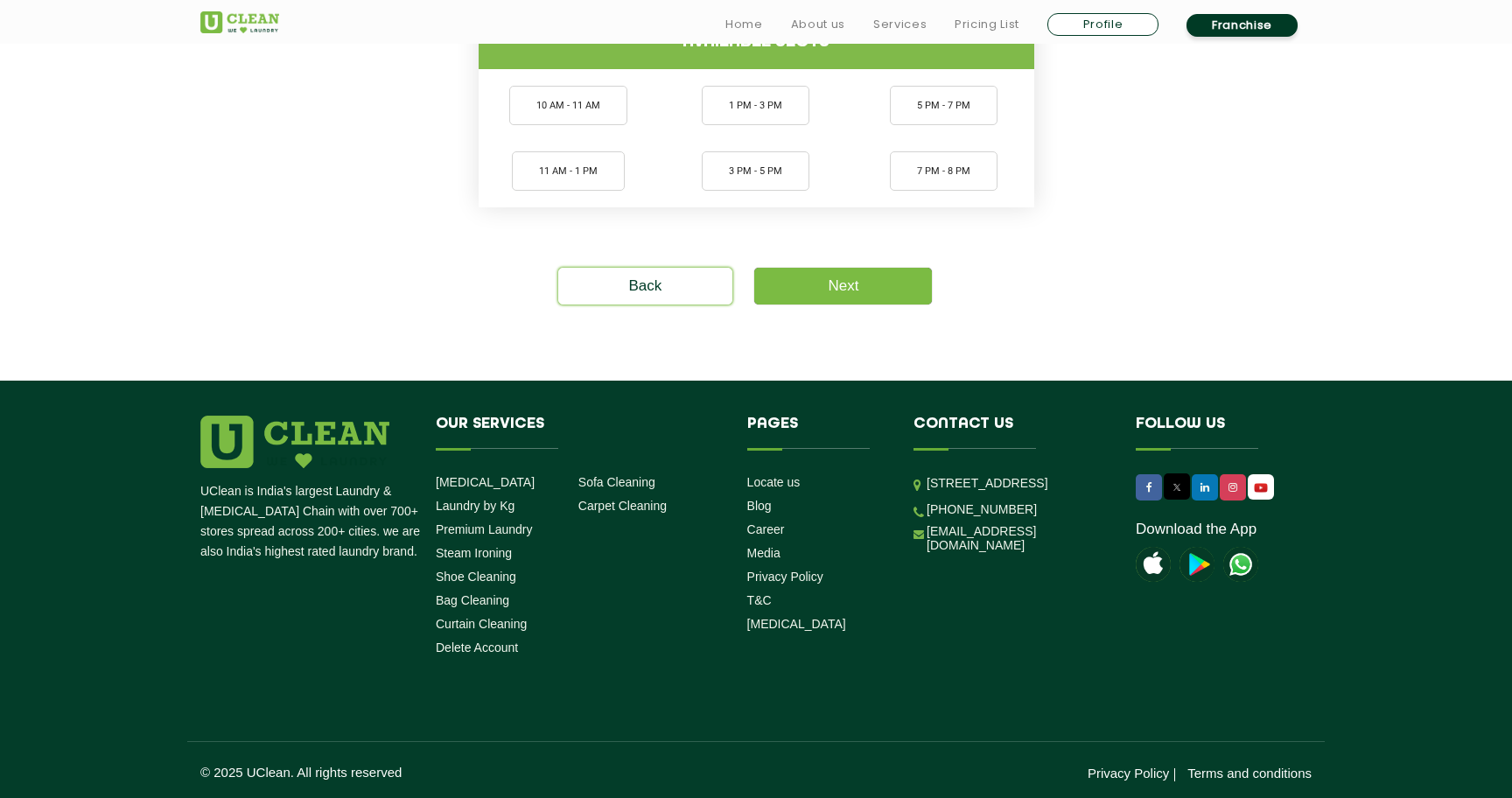
click at [1186, 323] on section "07 Sun 08 Mon 09 Tue 10 Wed 11 Thu 12 Fri 13 Sat Available slots 10 AM - 11 AM …" at bounding box center [756, 80] width 1512 height 600
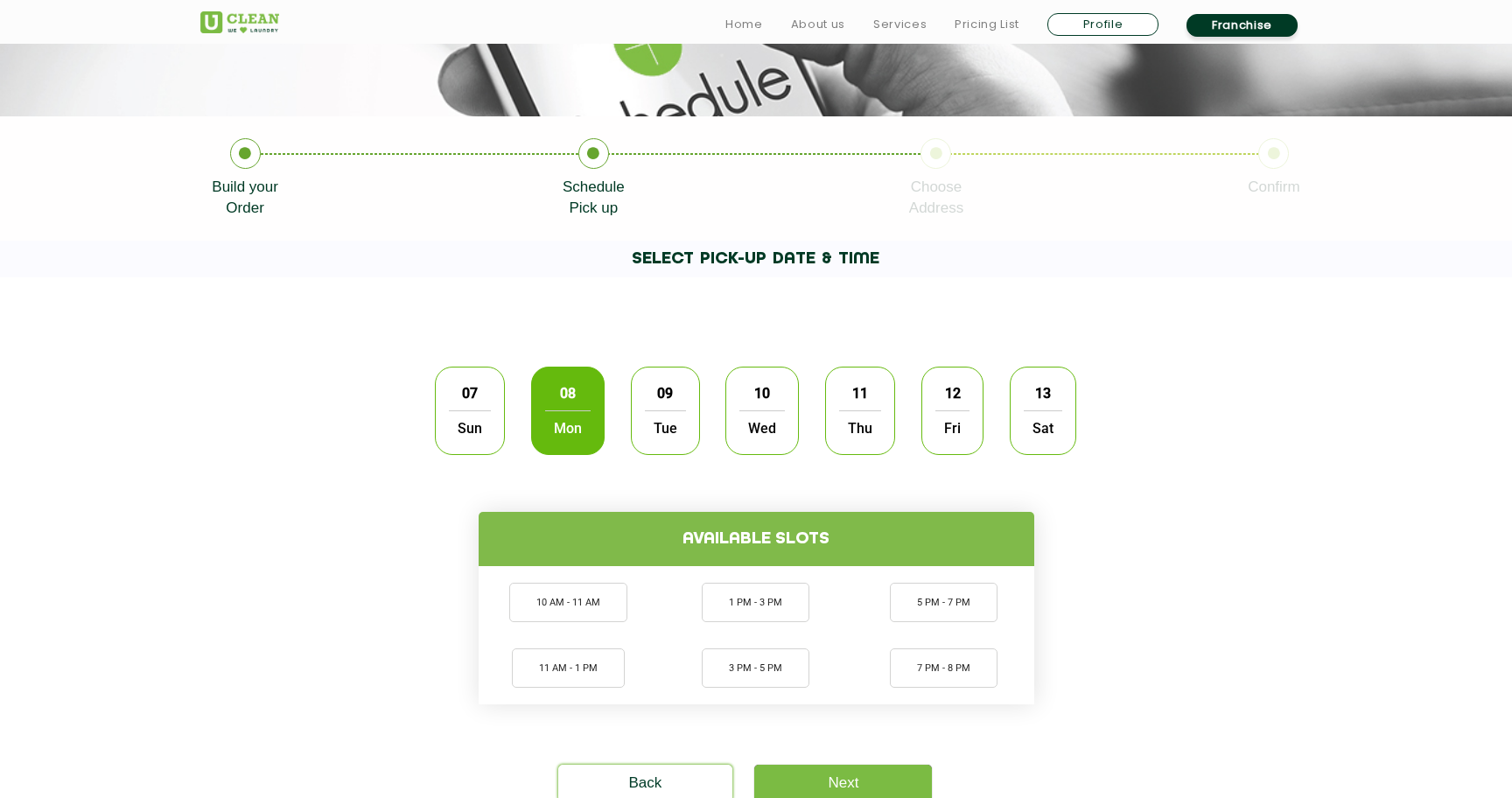
scroll to position [323, 0]
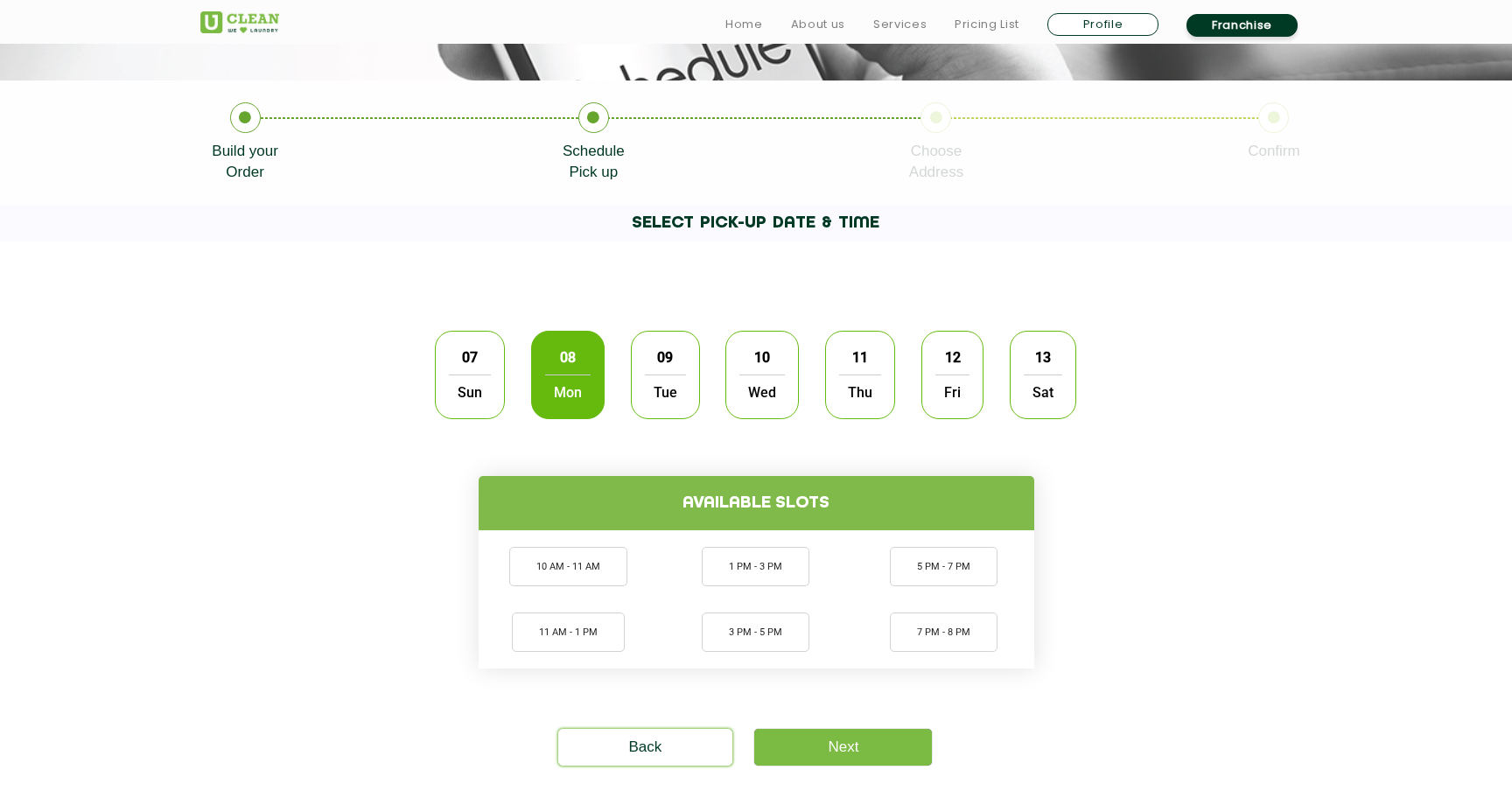
click at [493, 363] on div "07 Sun" at bounding box center [469, 374] width 70 height 88
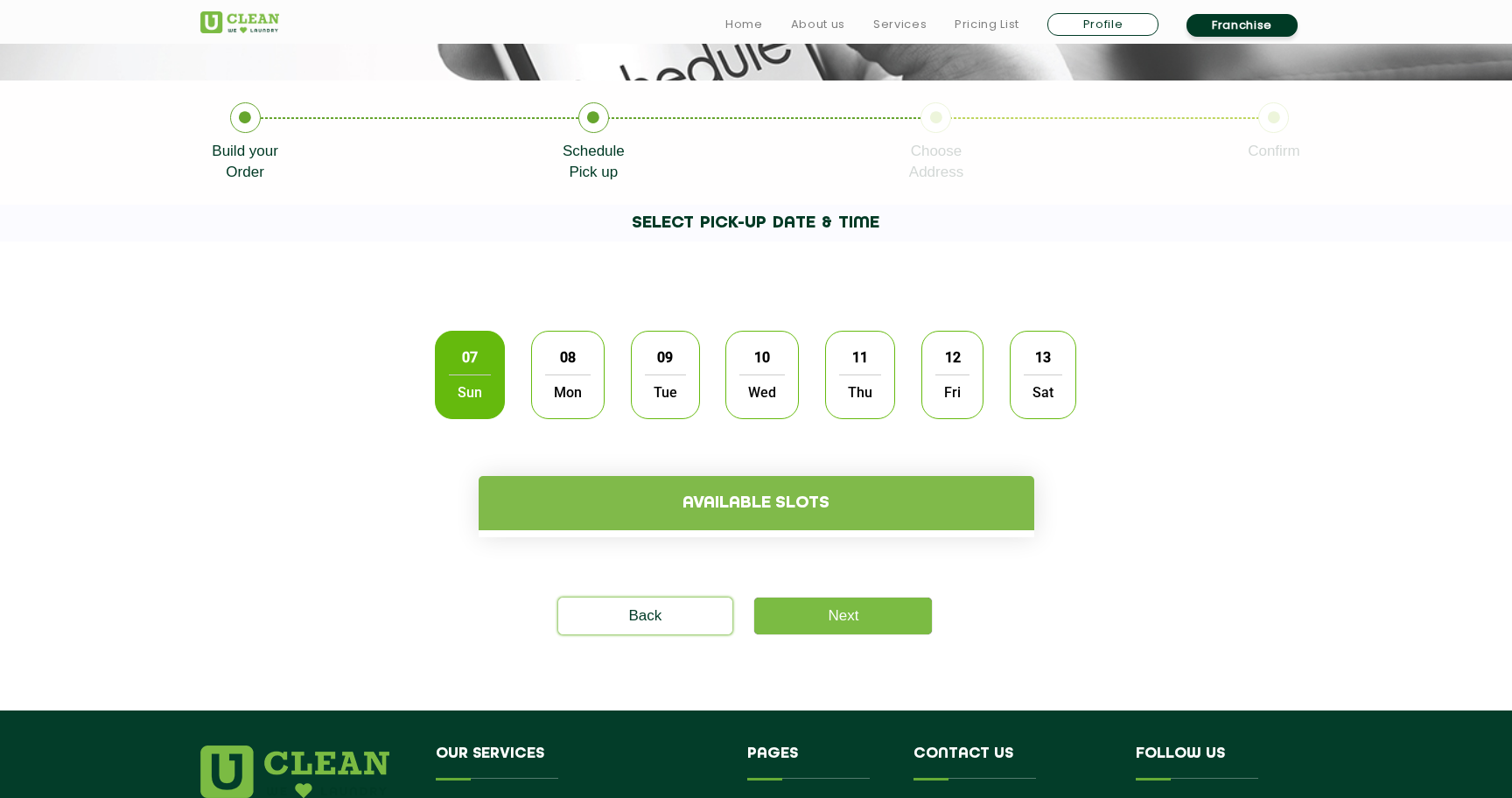
click at [355, 429] on div "07 Sun 08 Mon 09 Tue 10 Wed 11 Thu 12 Fri 13 Sat" at bounding box center [756, 375] width 1138 height 115
click at [858, 231] on h1 "SELECT PICK-UP DATE & TIME" at bounding box center [755, 223] width 1209 height 36
click at [637, 385] on div "09 Tue" at bounding box center [665, 374] width 69 height 88
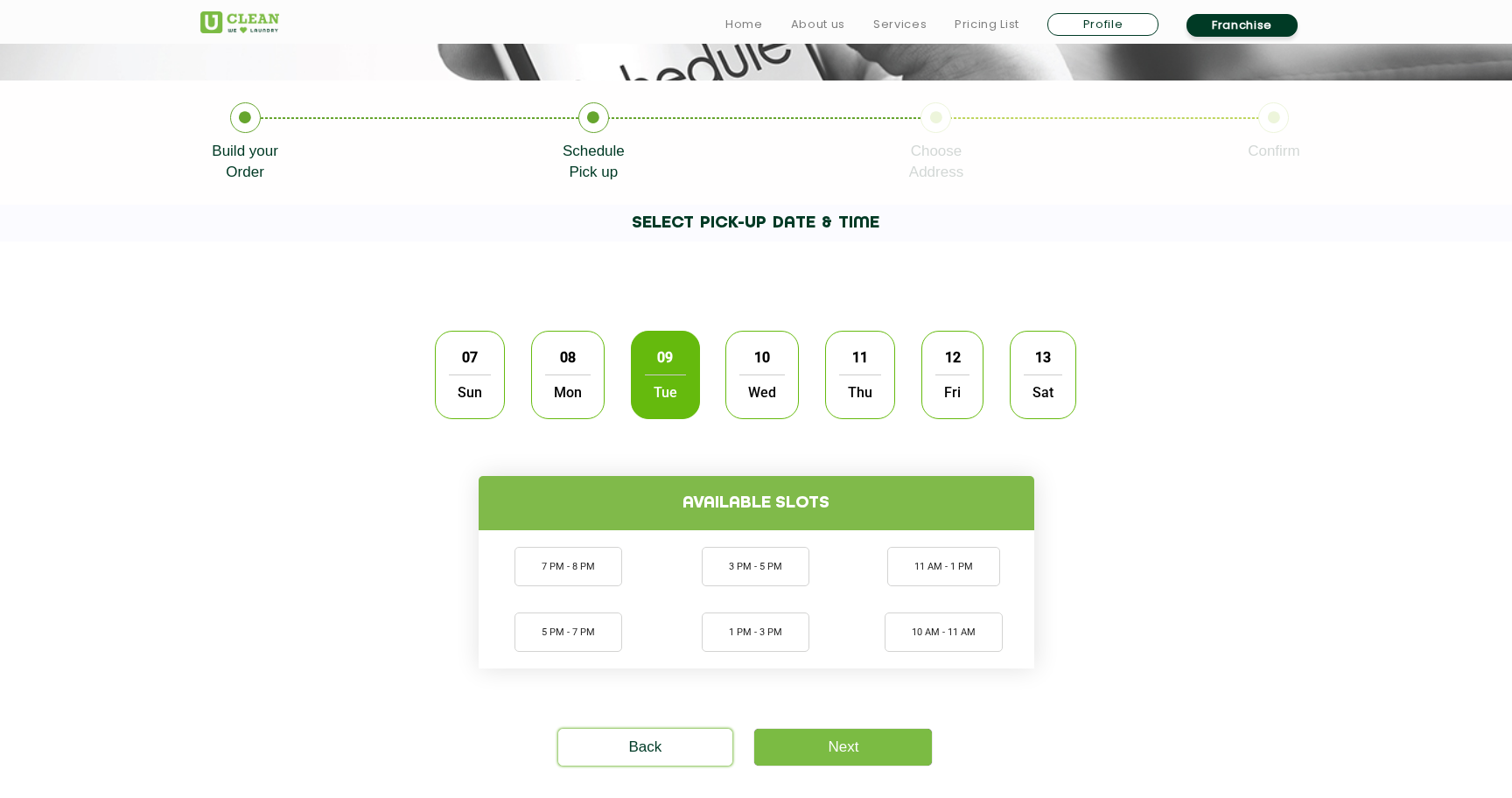
click at [570, 383] on span "Mon" at bounding box center [567, 392] width 46 height 35
